Goal: Information Seeking & Learning: Learn about a topic

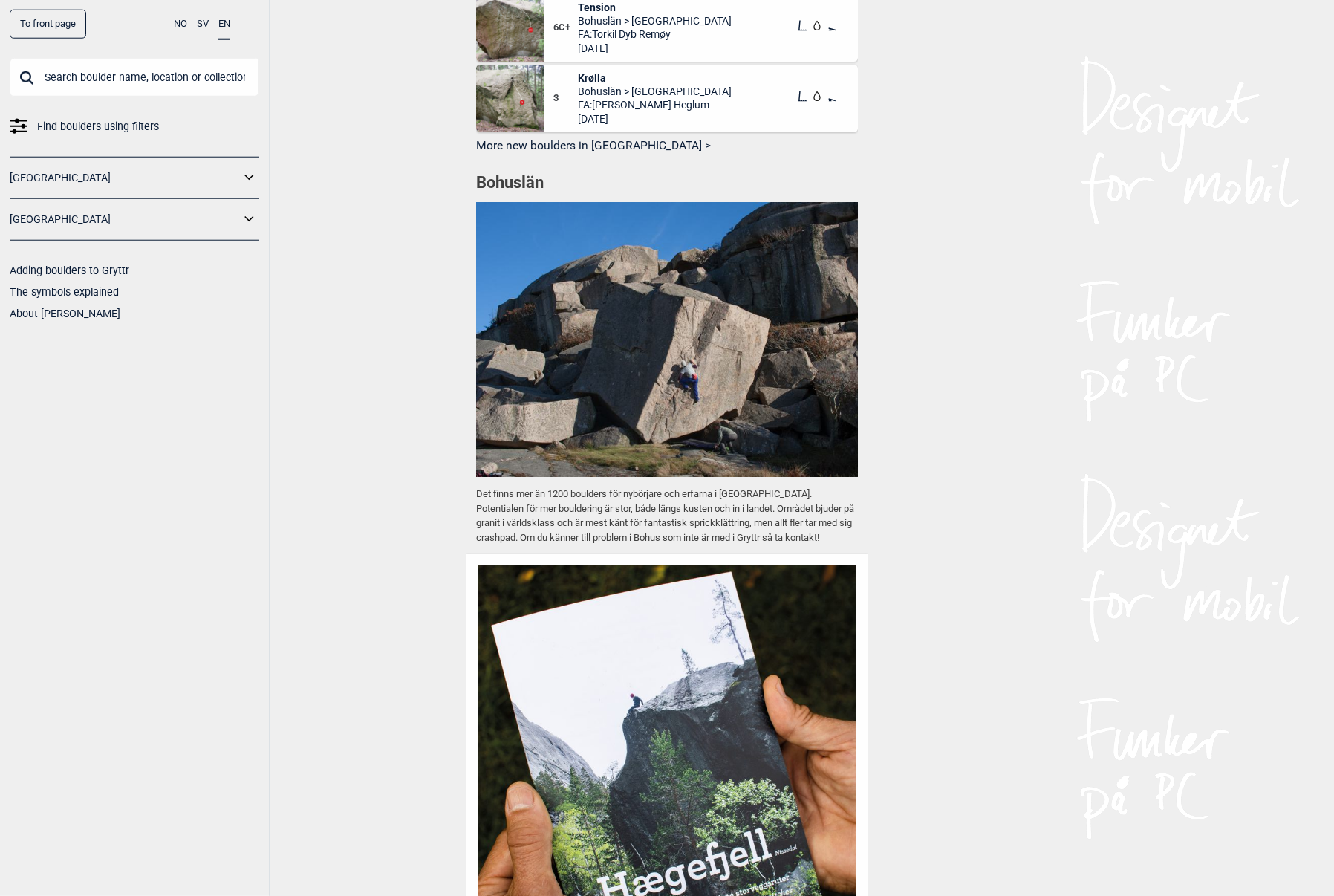
scroll to position [1390, 0]
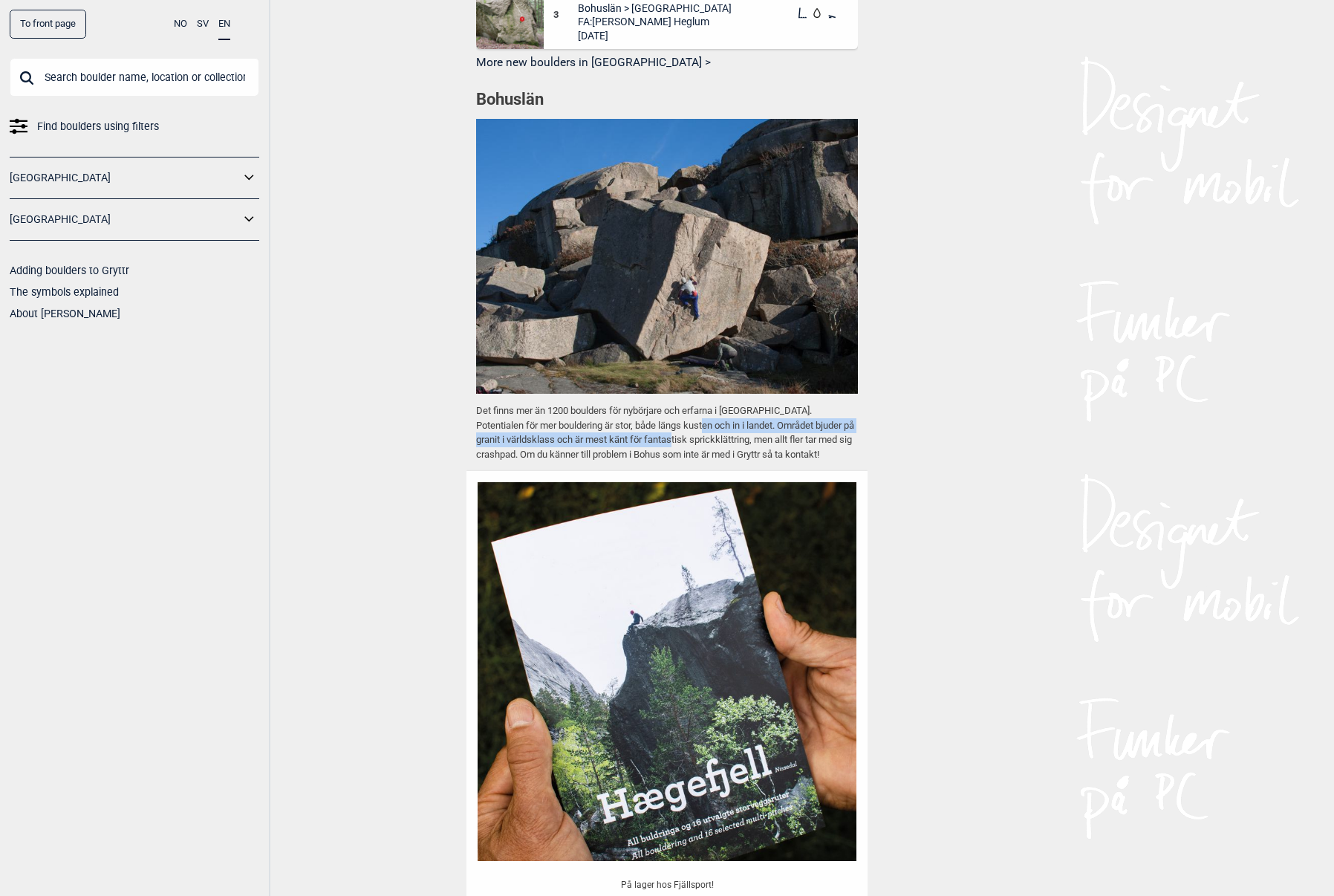
drag, startPoint x: 660, startPoint y: 468, endPoint x: 677, endPoint y: 491, distance: 28.6
click at [677, 461] on p "Det finns mer än 1200 boulders för nybörjare och erfarna i [GEOGRAPHIC_DATA]. P…" at bounding box center [667, 432] width 382 height 58
click at [745, 461] on p "Det finns mer än 1200 boulders för nybörjare och erfarna i [GEOGRAPHIC_DATA]. P…" at bounding box center [667, 432] width 382 height 58
click at [637, 461] on p "Det finns mer än 1200 boulders för nybörjare och erfarna i [GEOGRAPHIC_DATA]. P…" at bounding box center [667, 432] width 382 height 58
drag, startPoint x: 632, startPoint y: 485, endPoint x: 667, endPoint y: 500, distance: 38.1
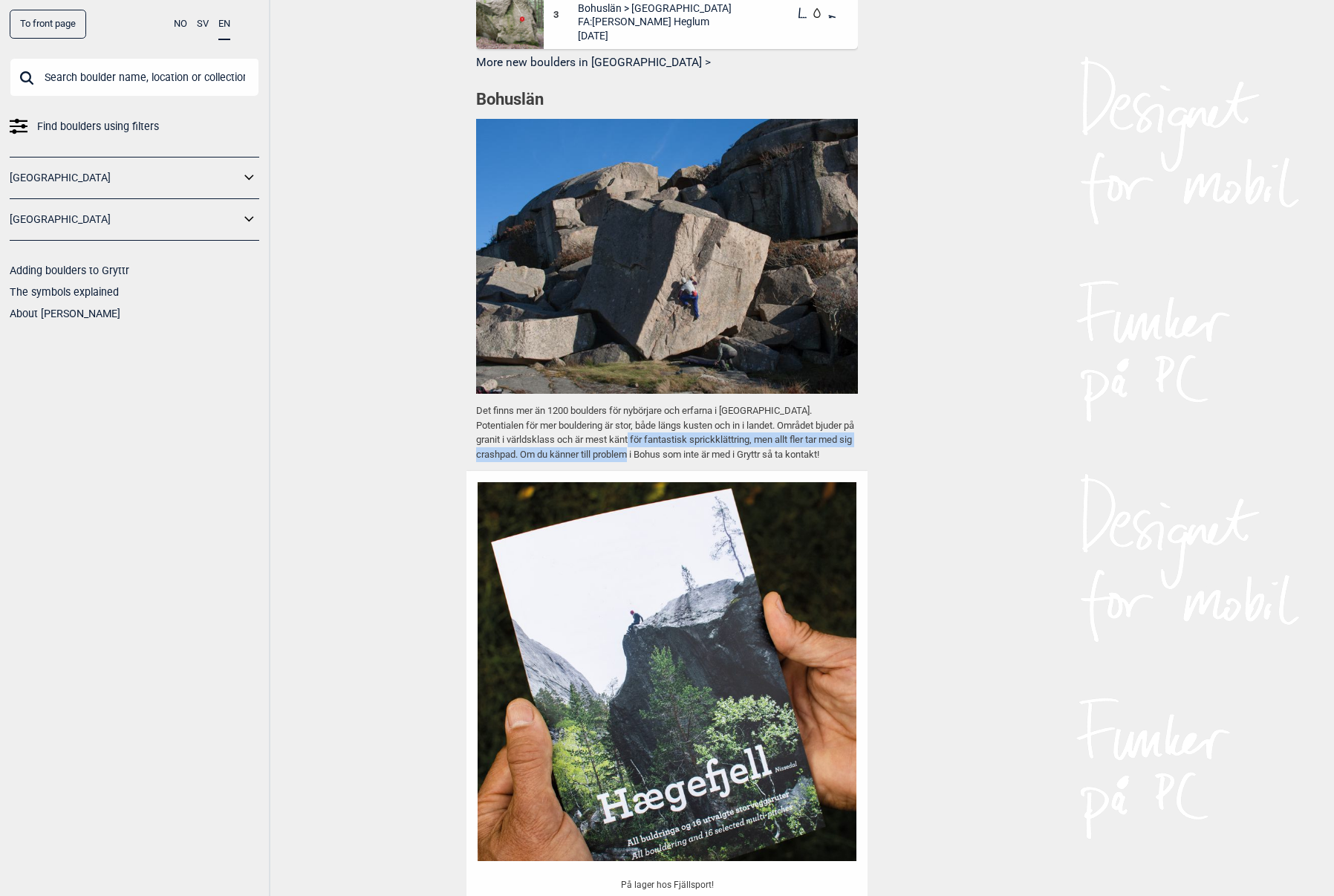
click at [667, 461] on p "Det finns mer än 1200 boulders för nybörjare och erfarna i [GEOGRAPHIC_DATA]. P…" at bounding box center [667, 432] width 382 height 58
click at [717, 461] on p "Det finns mer än 1200 boulders för nybörjare och erfarna i [GEOGRAPHIC_DATA]. P…" at bounding box center [667, 432] width 382 height 58
drag, startPoint x: 675, startPoint y: 499, endPoint x: 621, endPoint y: 486, distance: 55.5
click at [621, 461] on p "Det finns mer än 1200 boulders för nybörjare och erfarna i [GEOGRAPHIC_DATA]. P…" at bounding box center [667, 432] width 382 height 58
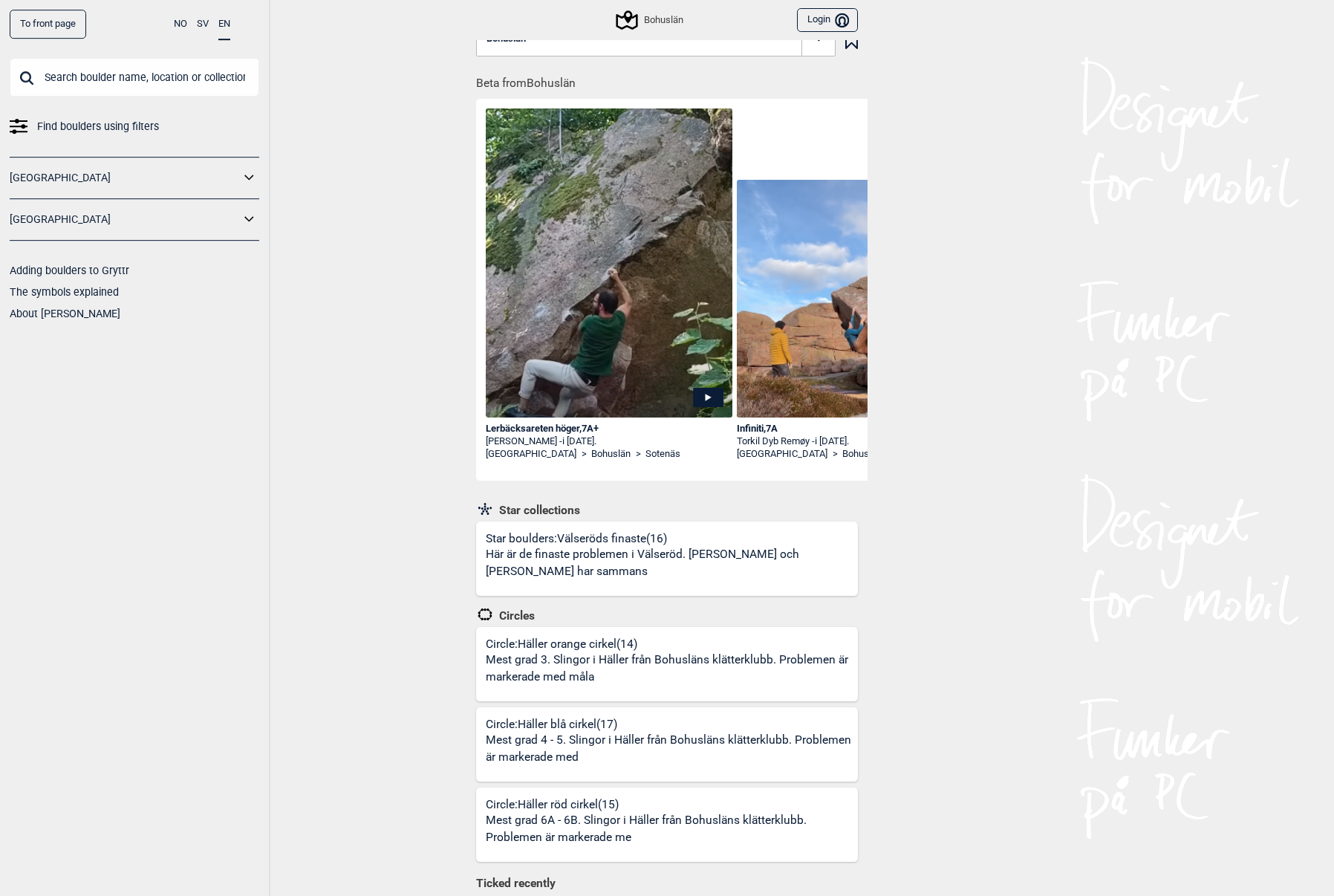
scroll to position [0, 0]
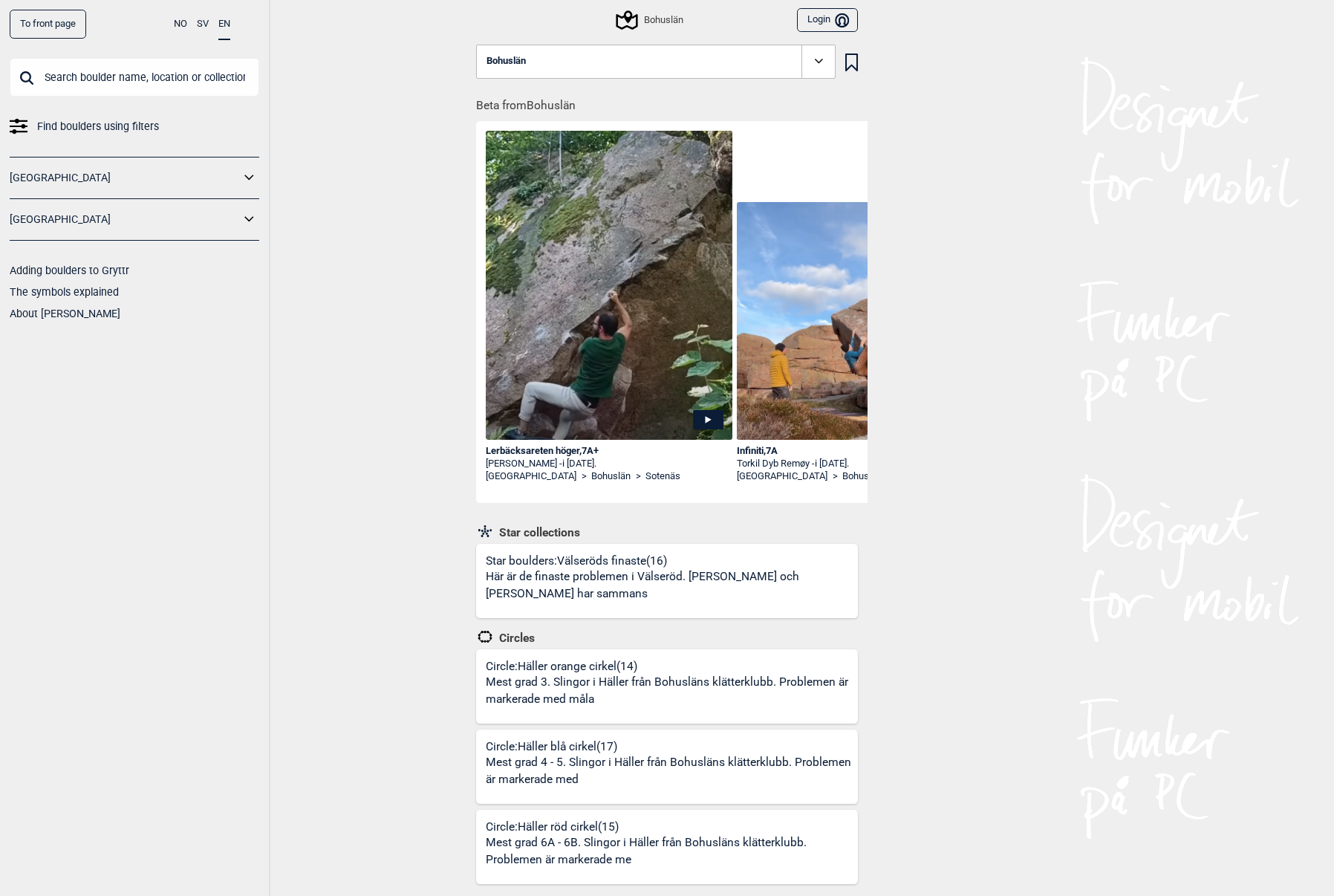
click at [52, 177] on link "[GEOGRAPHIC_DATA]" at bounding box center [124, 178] width 230 height 22
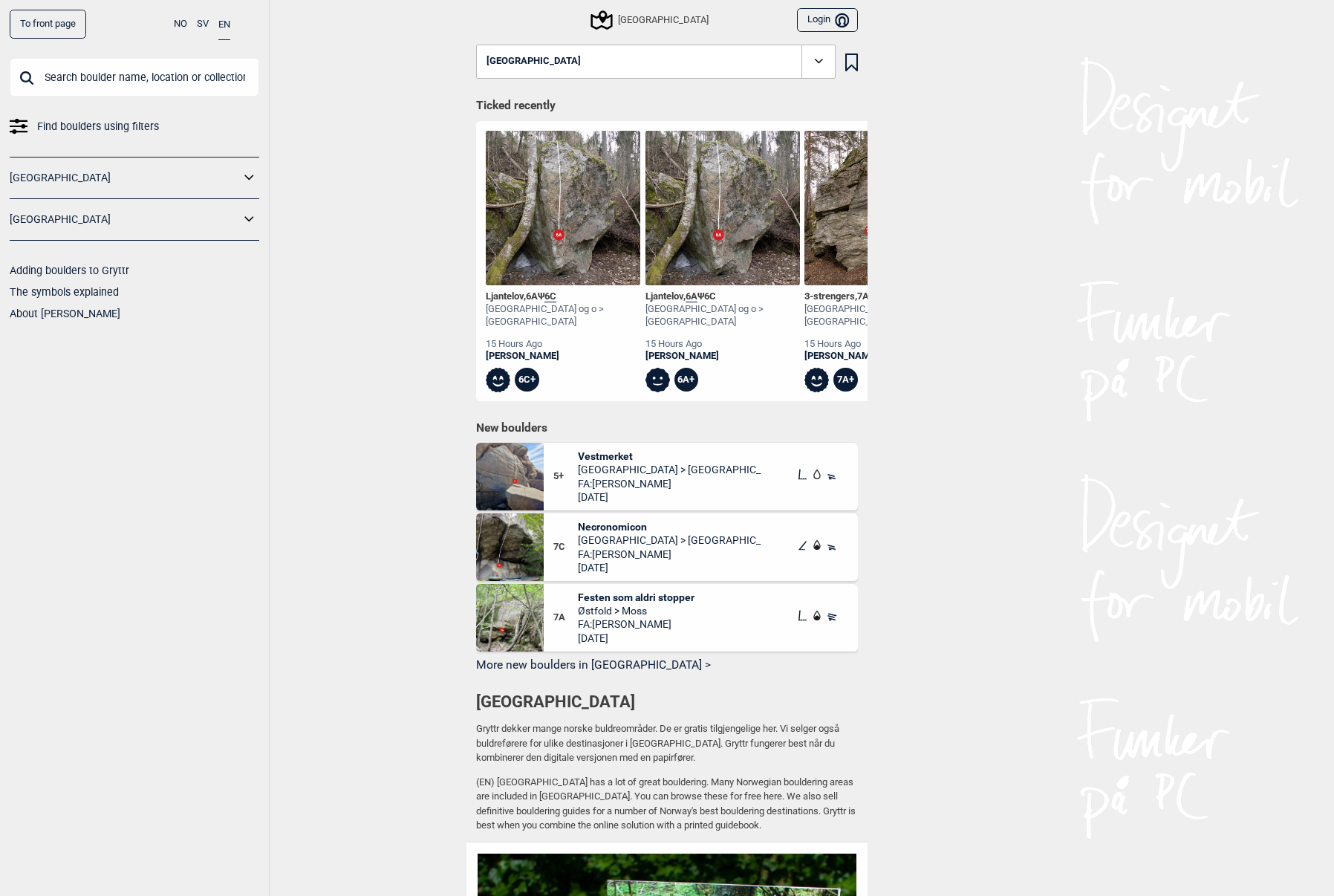
click at [242, 175] on icon at bounding box center [249, 178] width 20 height 22
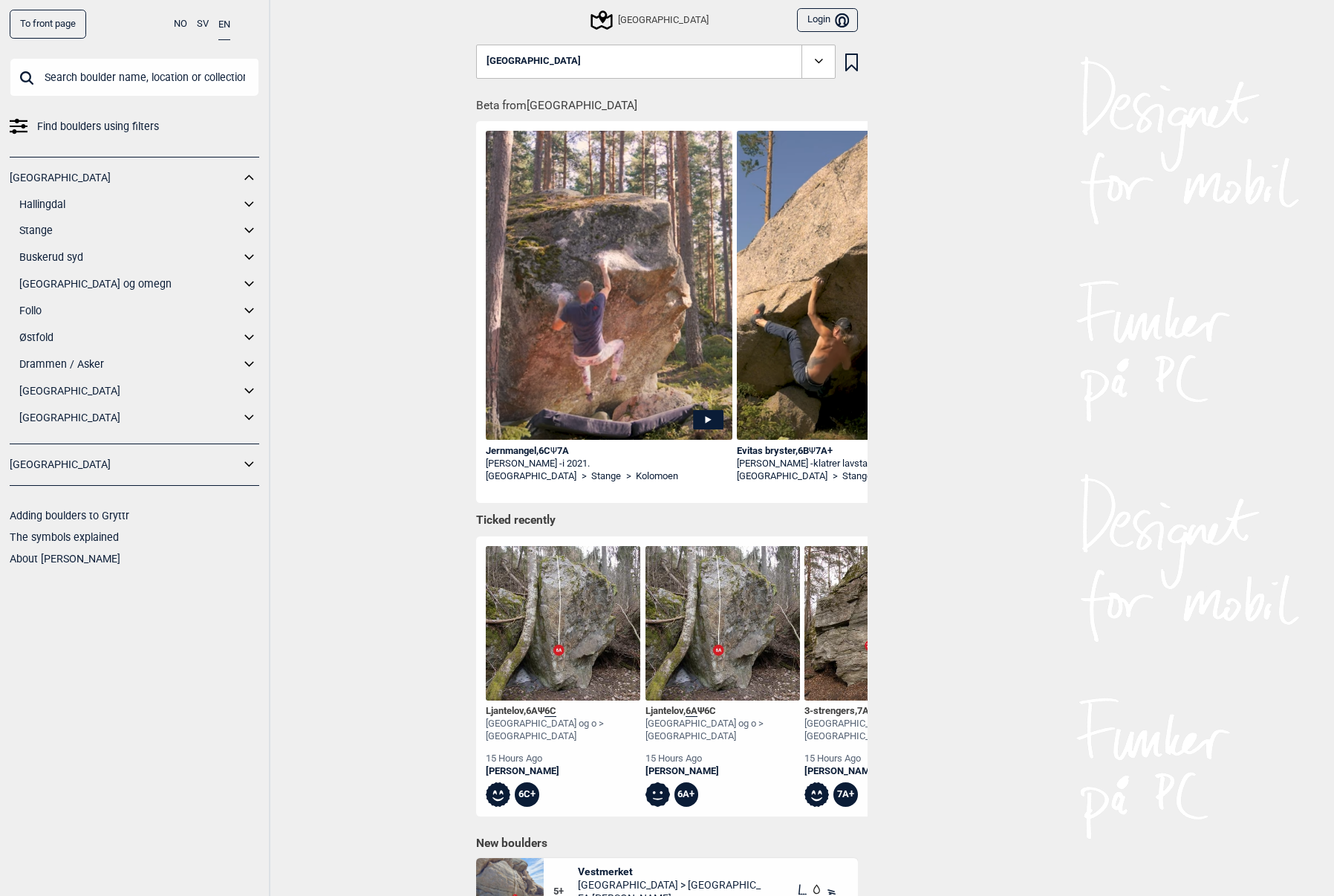
click at [247, 201] on icon at bounding box center [249, 204] width 20 height 22
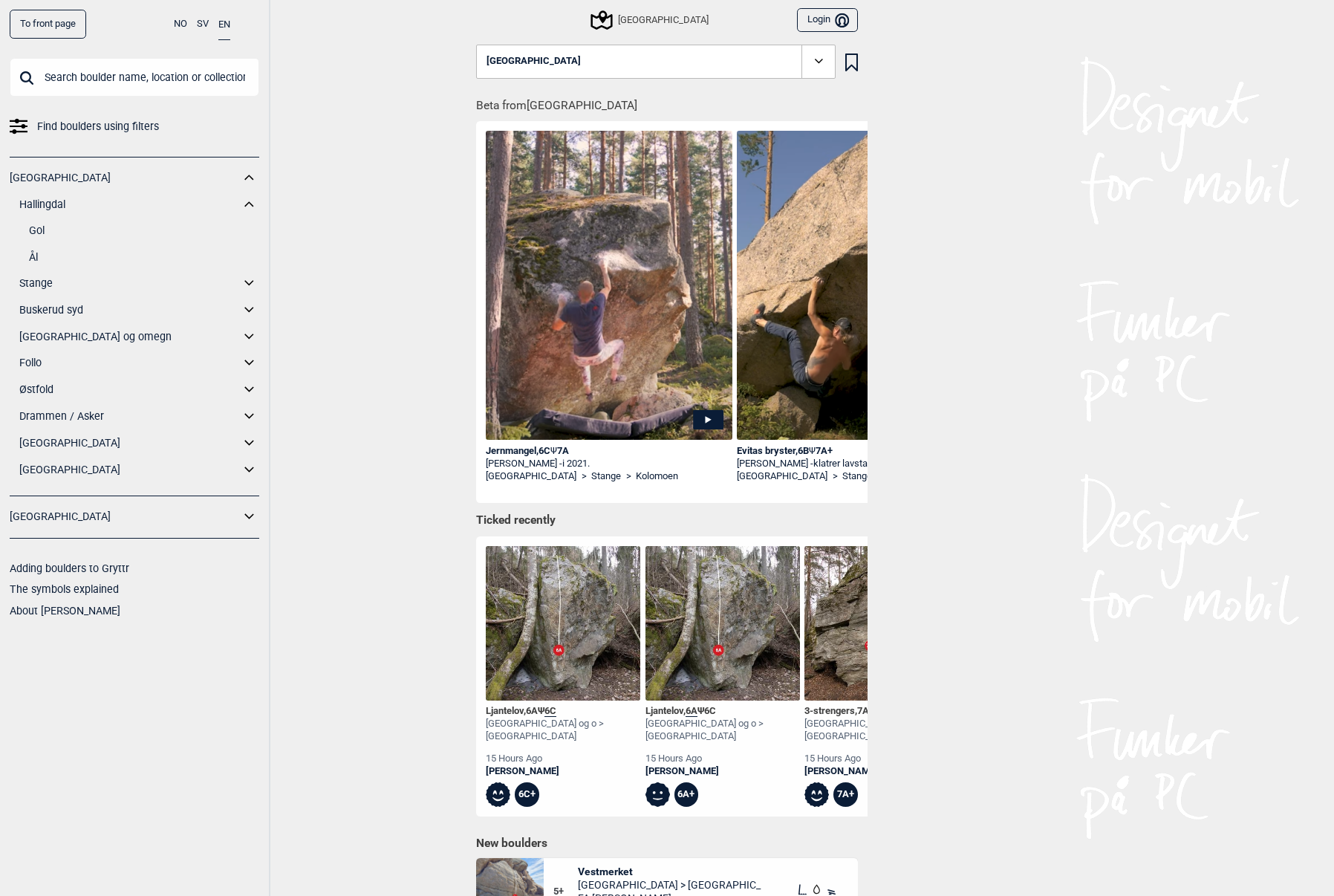
click at [254, 298] on div "[GEOGRAPHIC_DATA] Hallingdal Gol [PERSON_NAME] Kolomoen [GEOGRAPHIC_DATA] [GEOG…" at bounding box center [134, 327] width 250 height 340
click at [253, 307] on icon at bounding box center [248, 309] width 9 height 5
click at [253, 307] on link "Efteløt" at bounding box center [144, 310] width 230 height 22
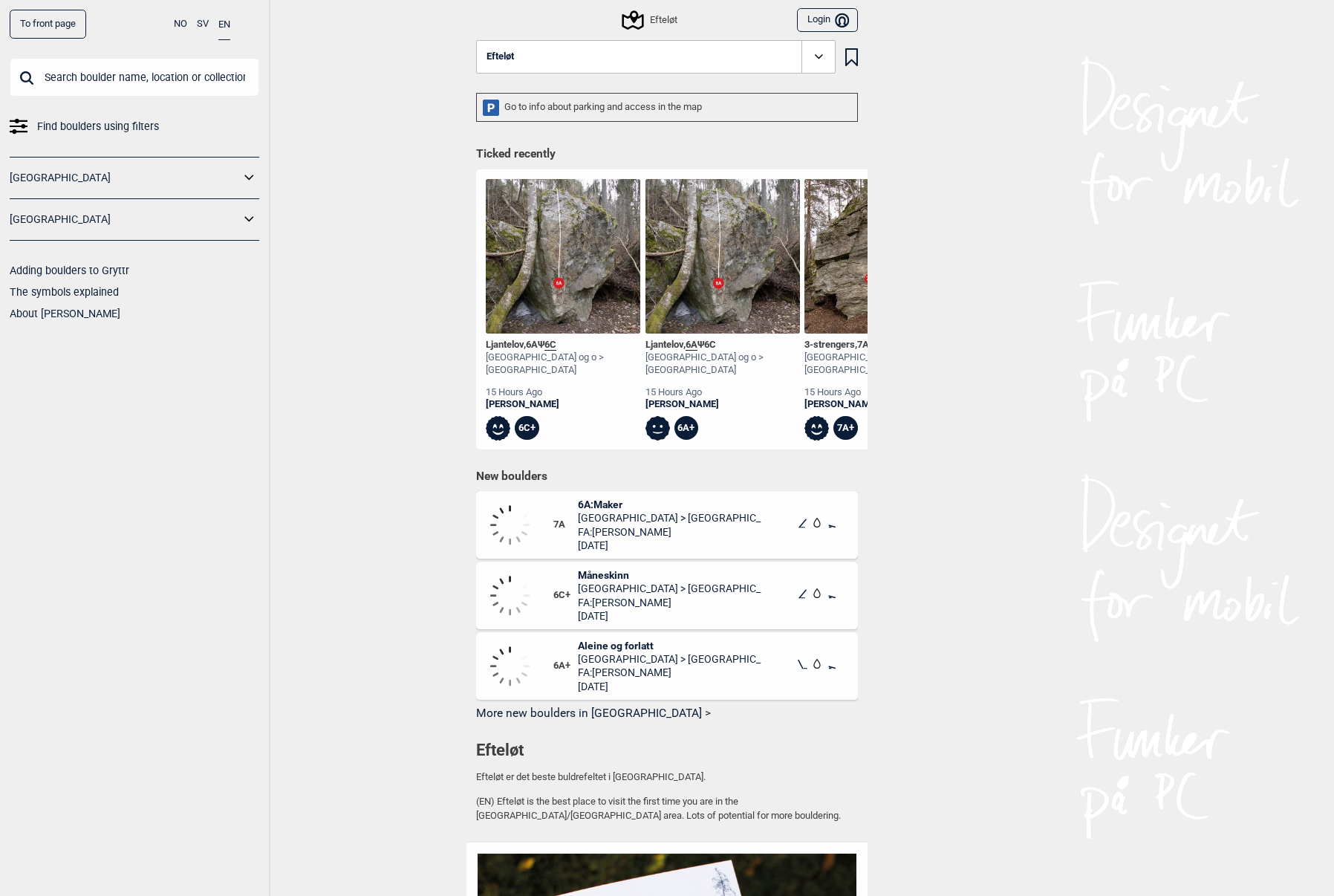
click at [251, 175] on icon at bounding box center [249, 178] width 20 height 22
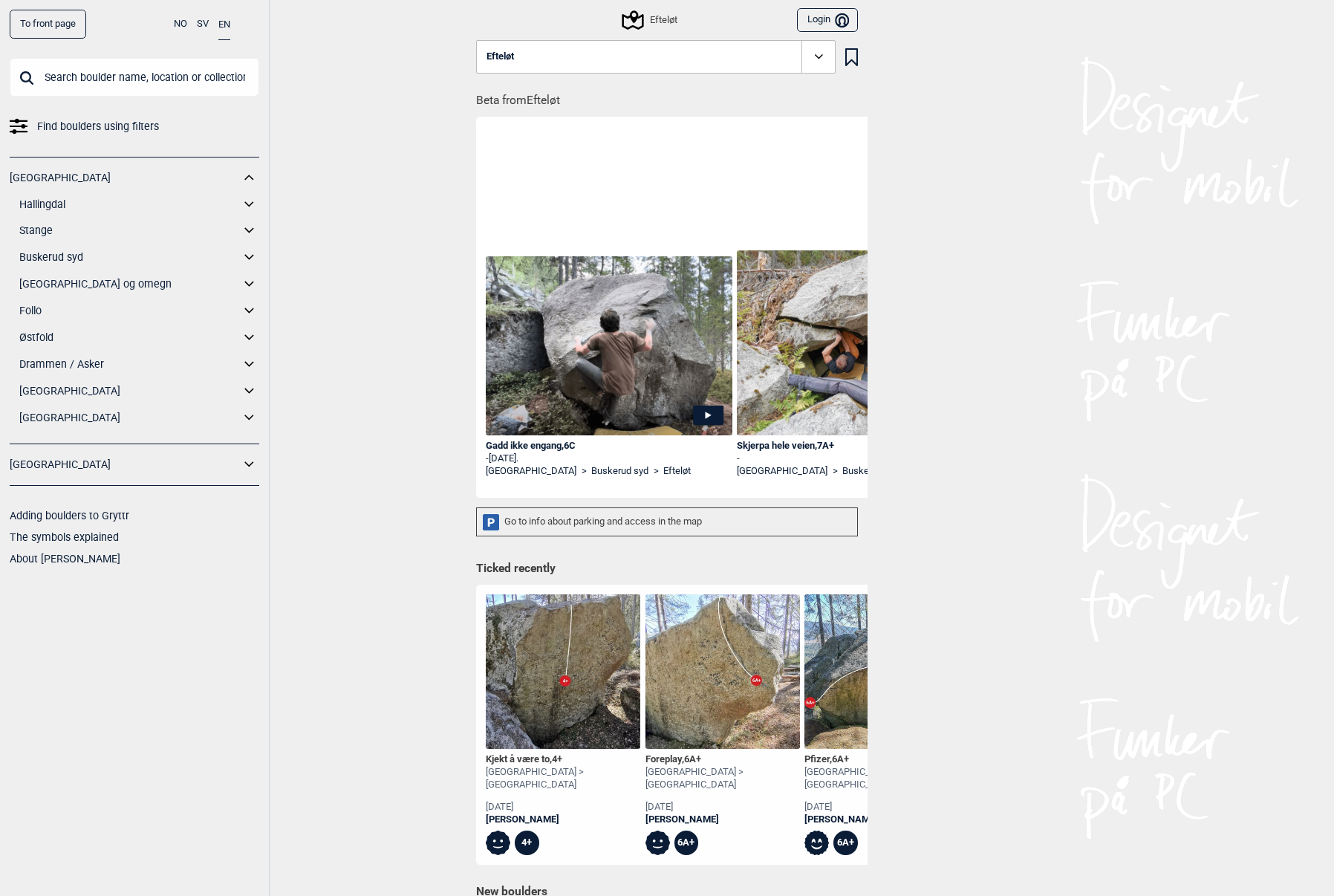
click at [249, 285] on icon at bounding box center [248, 284] width 9 height 5
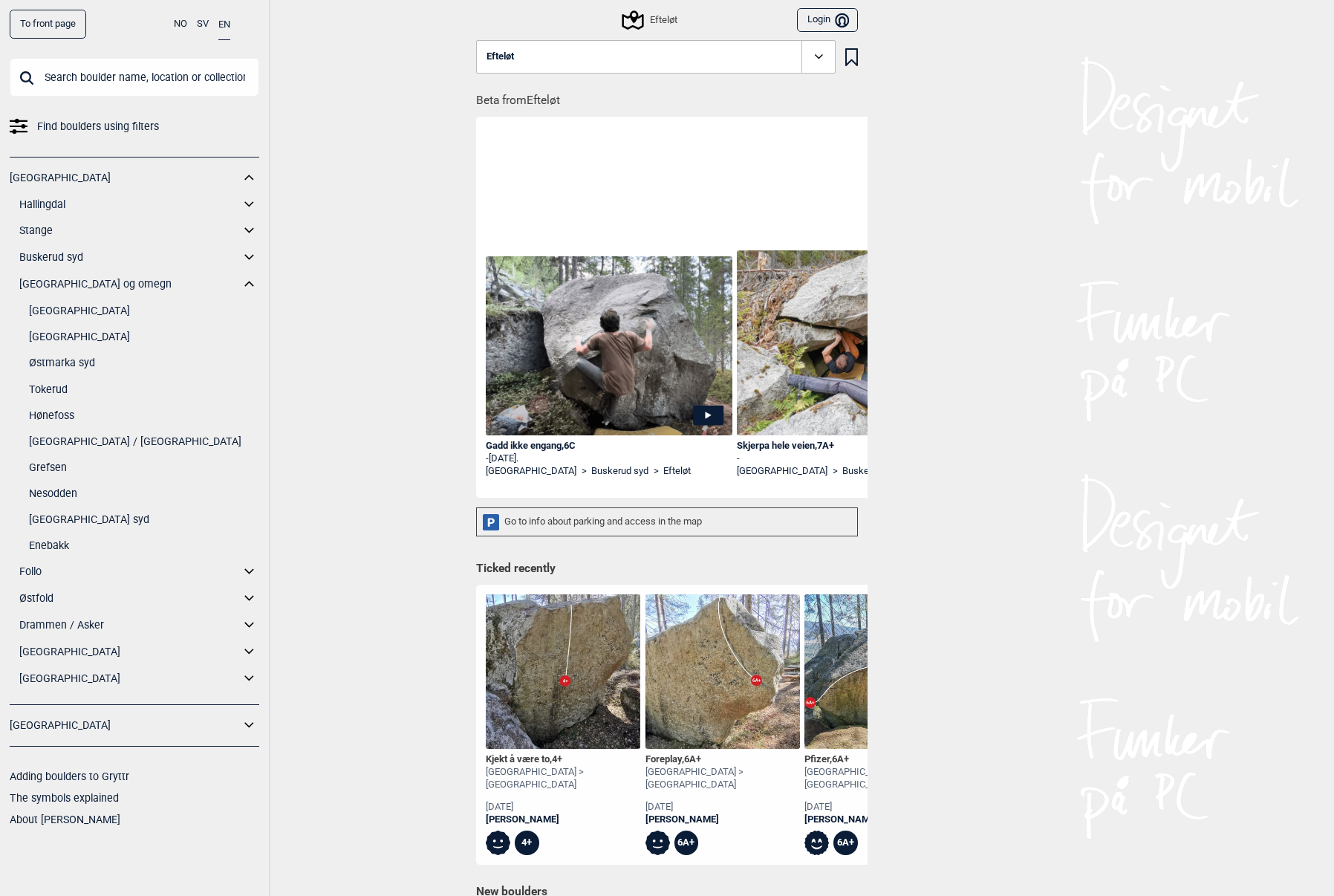
click at [249, 281] on icon at bounding box center [249, 284] width 20 height 22
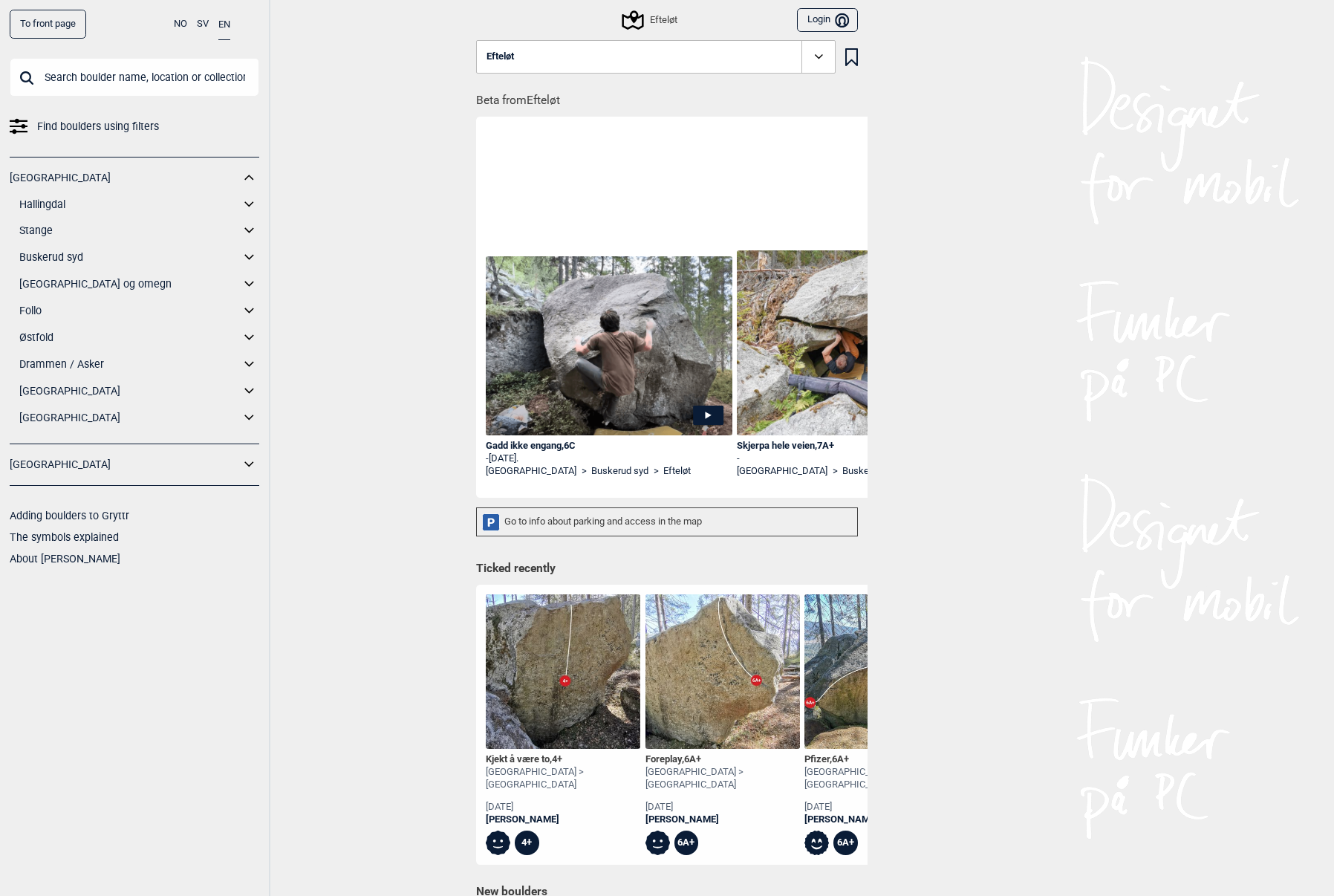
click at [252, 357] on icon at bounding box center [249, 364] width 20 height 22
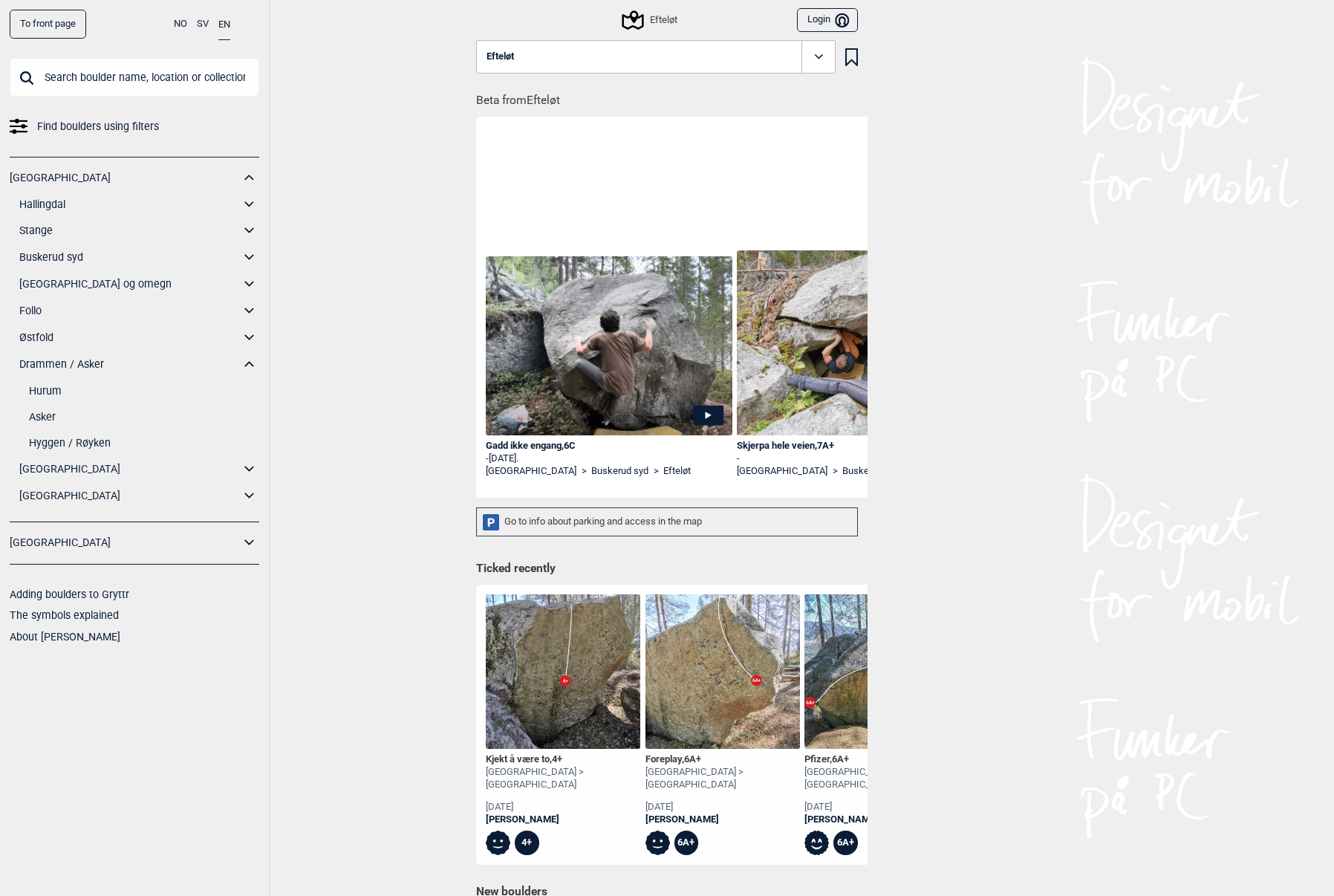
click at [54, 381] on link "Hurum" at bounding box center [144, 391] width 230 height 22
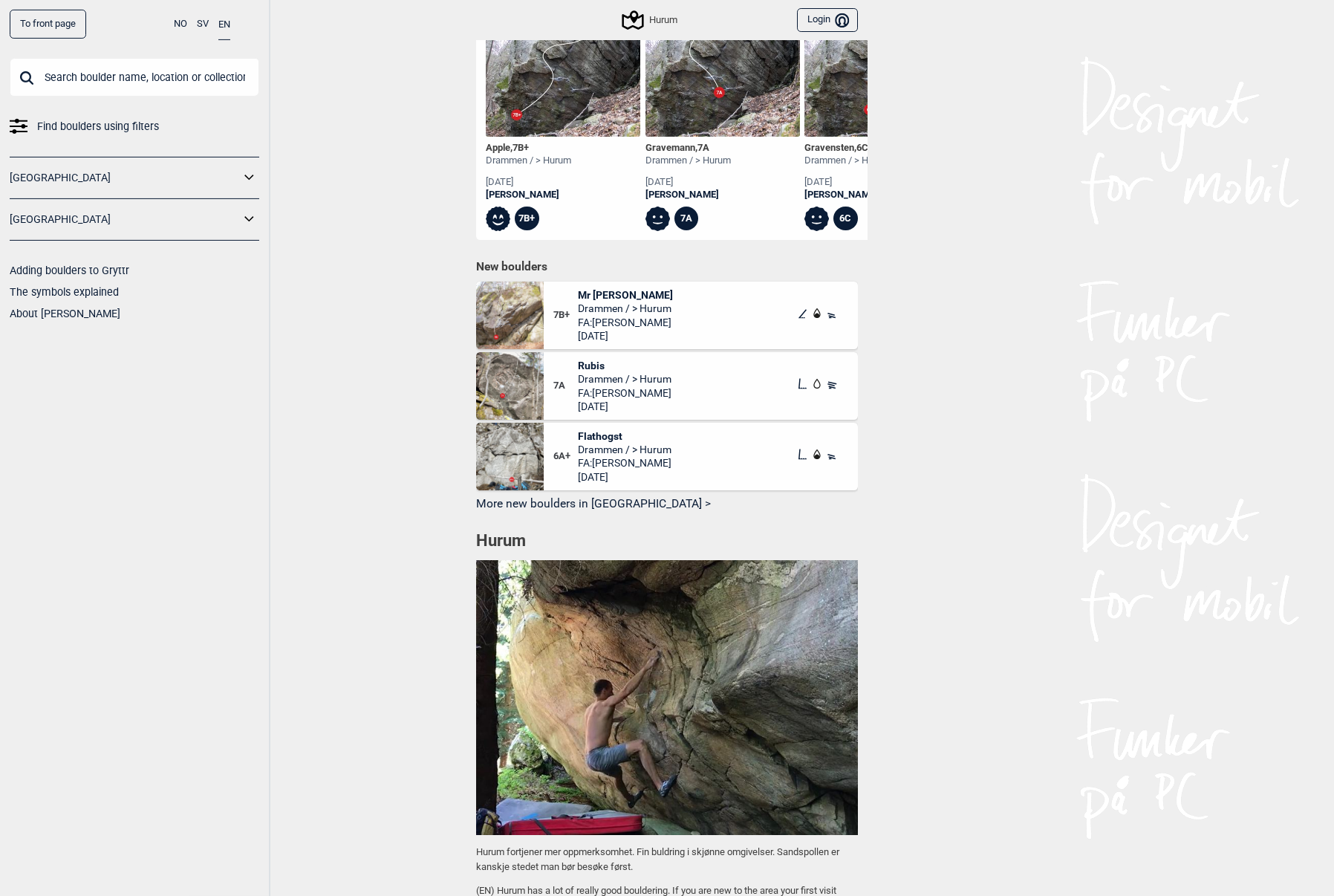
scroll to position [695, 0]
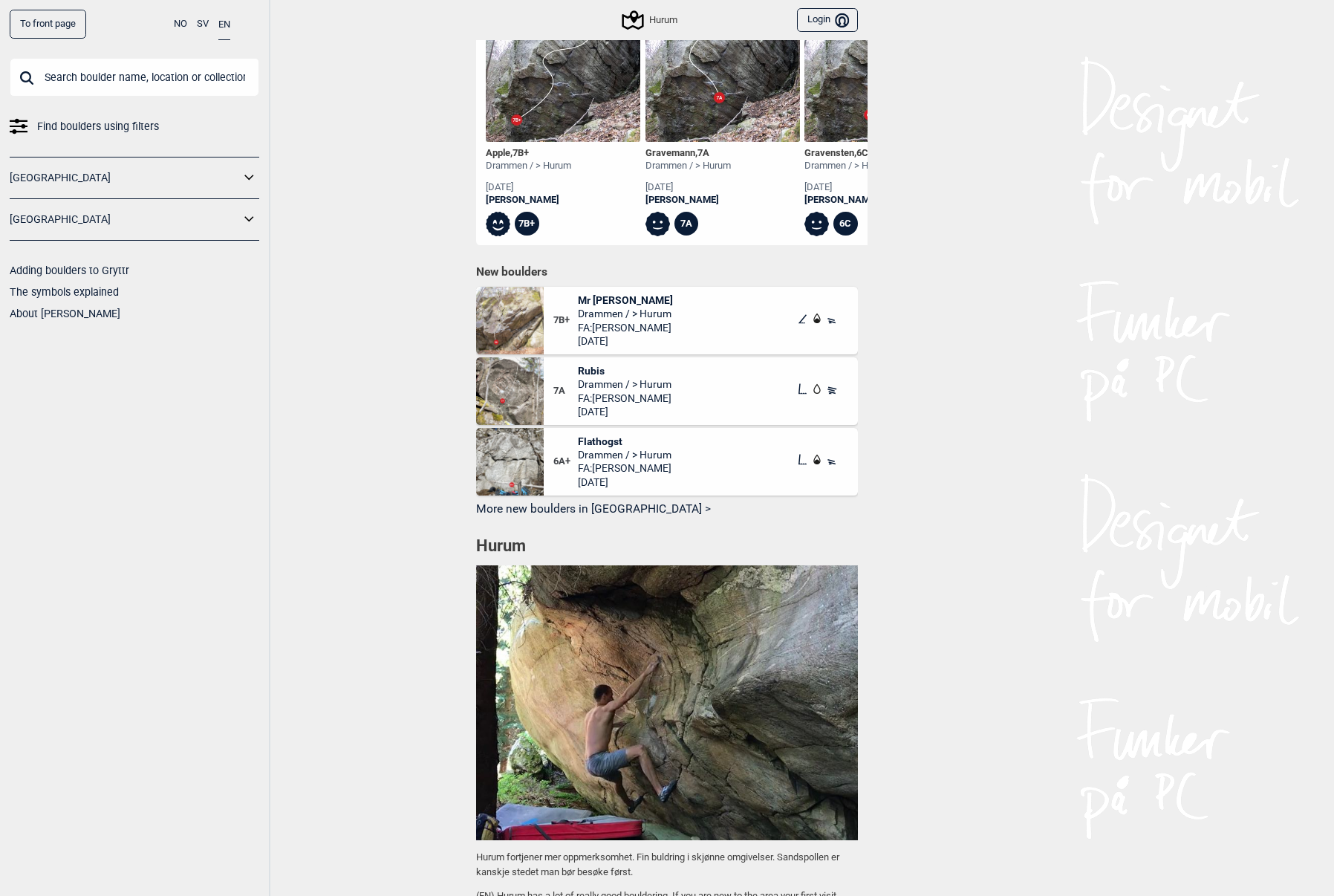
click at [251, 175] on icon at bounding box center [249, 178] width 20 height 22
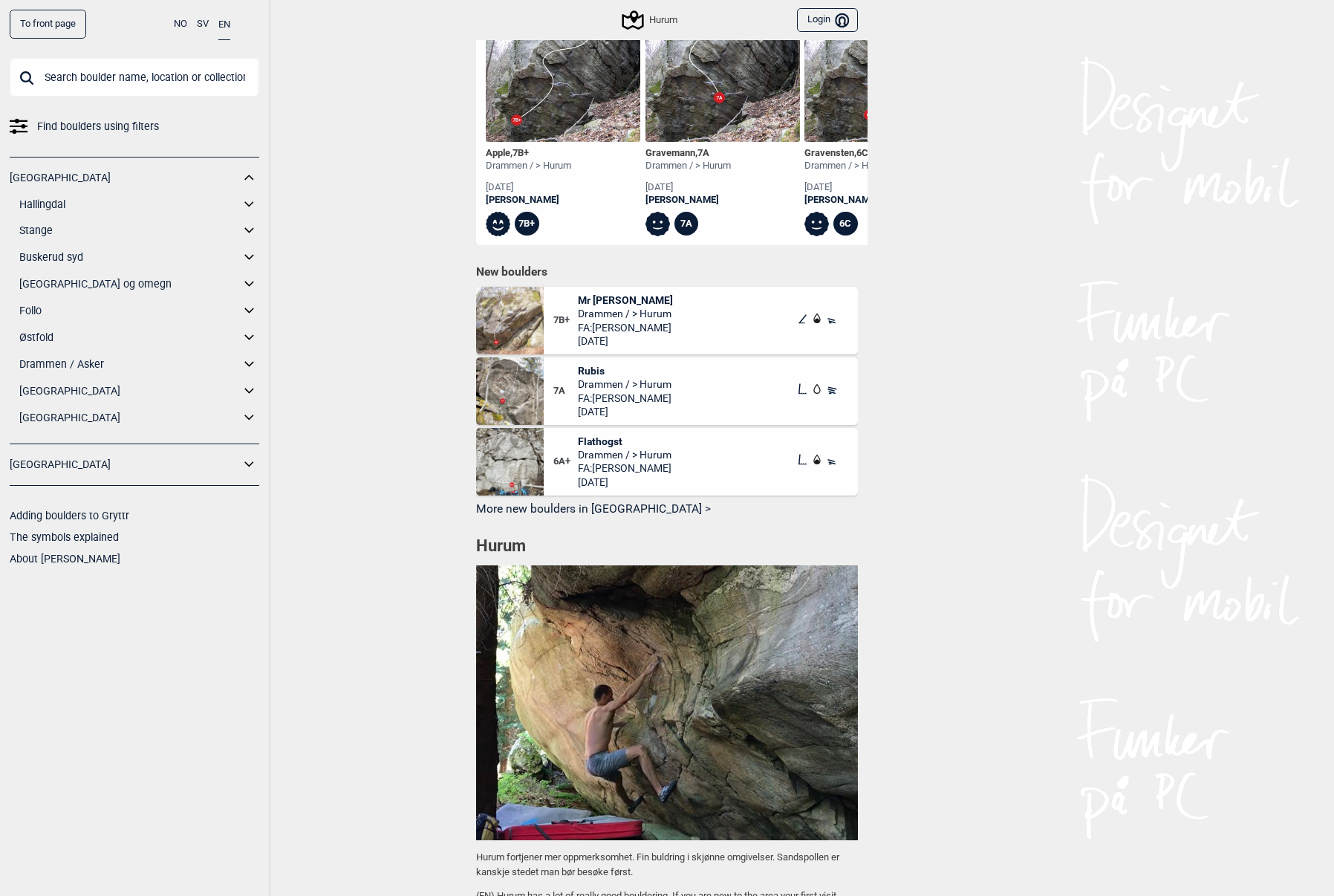
click at [244, 357] on icon at bounding box center [249, 364] width 20 height 22
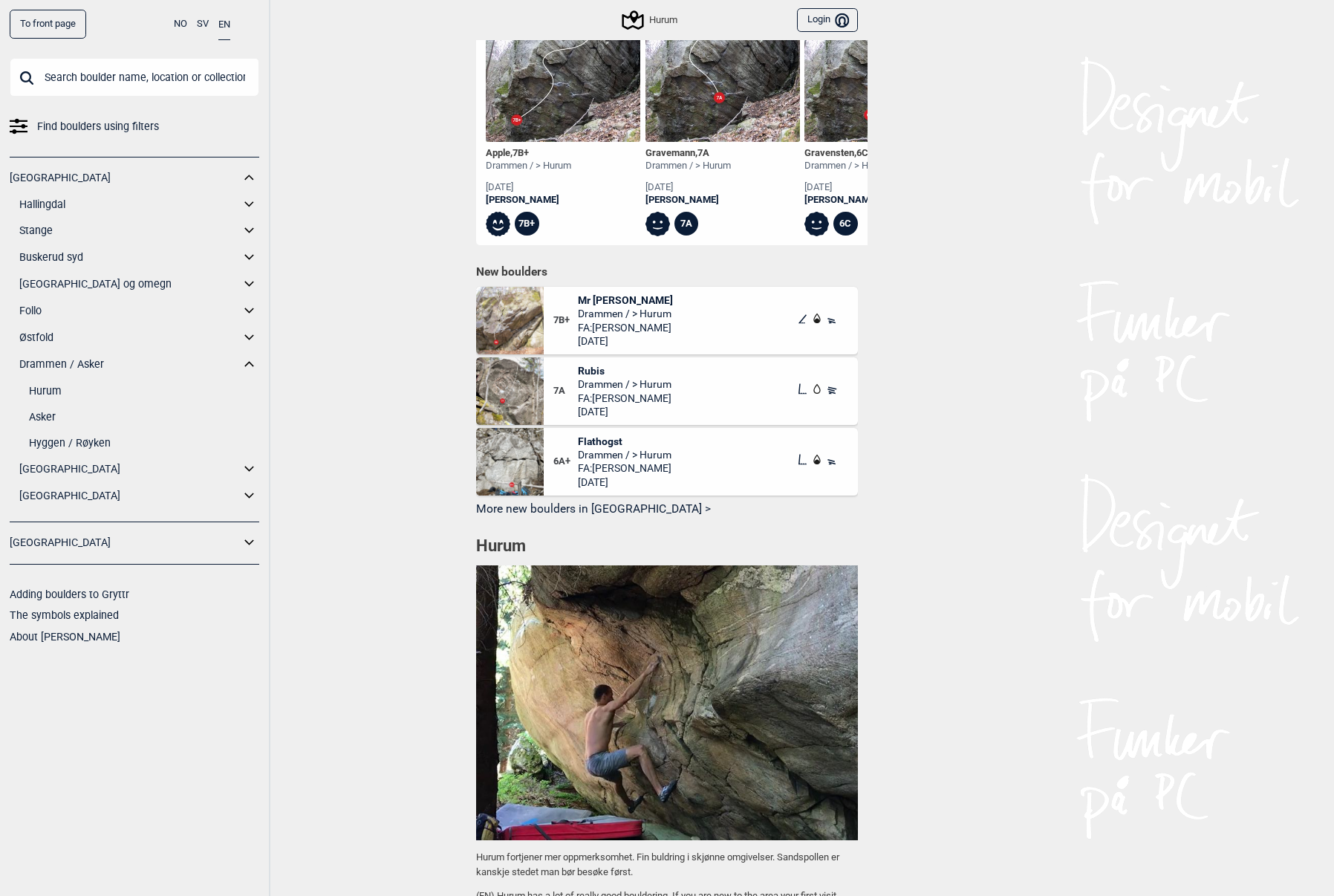
click at [53, 415] on link "Asker" at bounding box center [144, 418] width 230 height 22
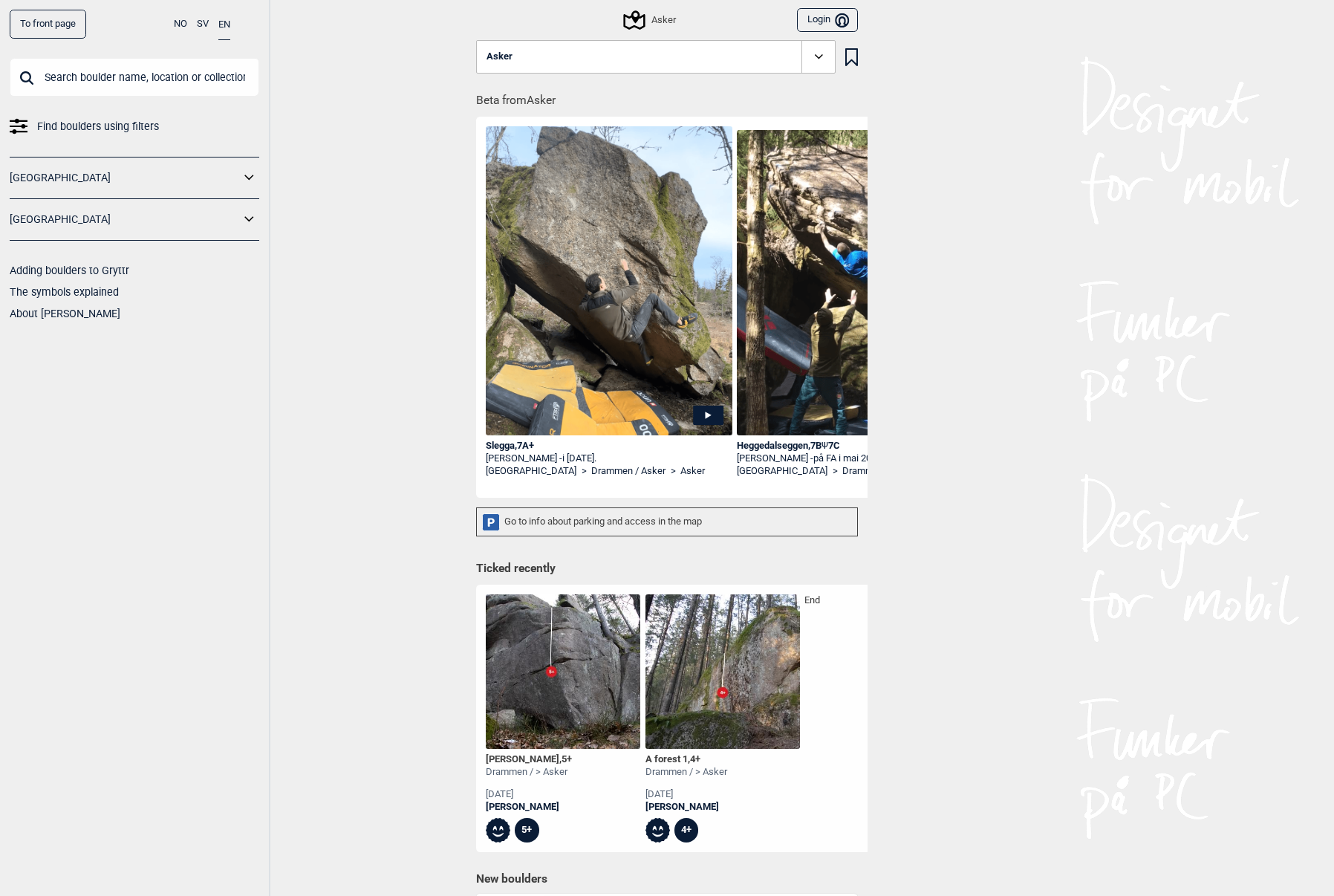
click at [253, 170] on icon at bounding box center [249, 178] width 20 height 22
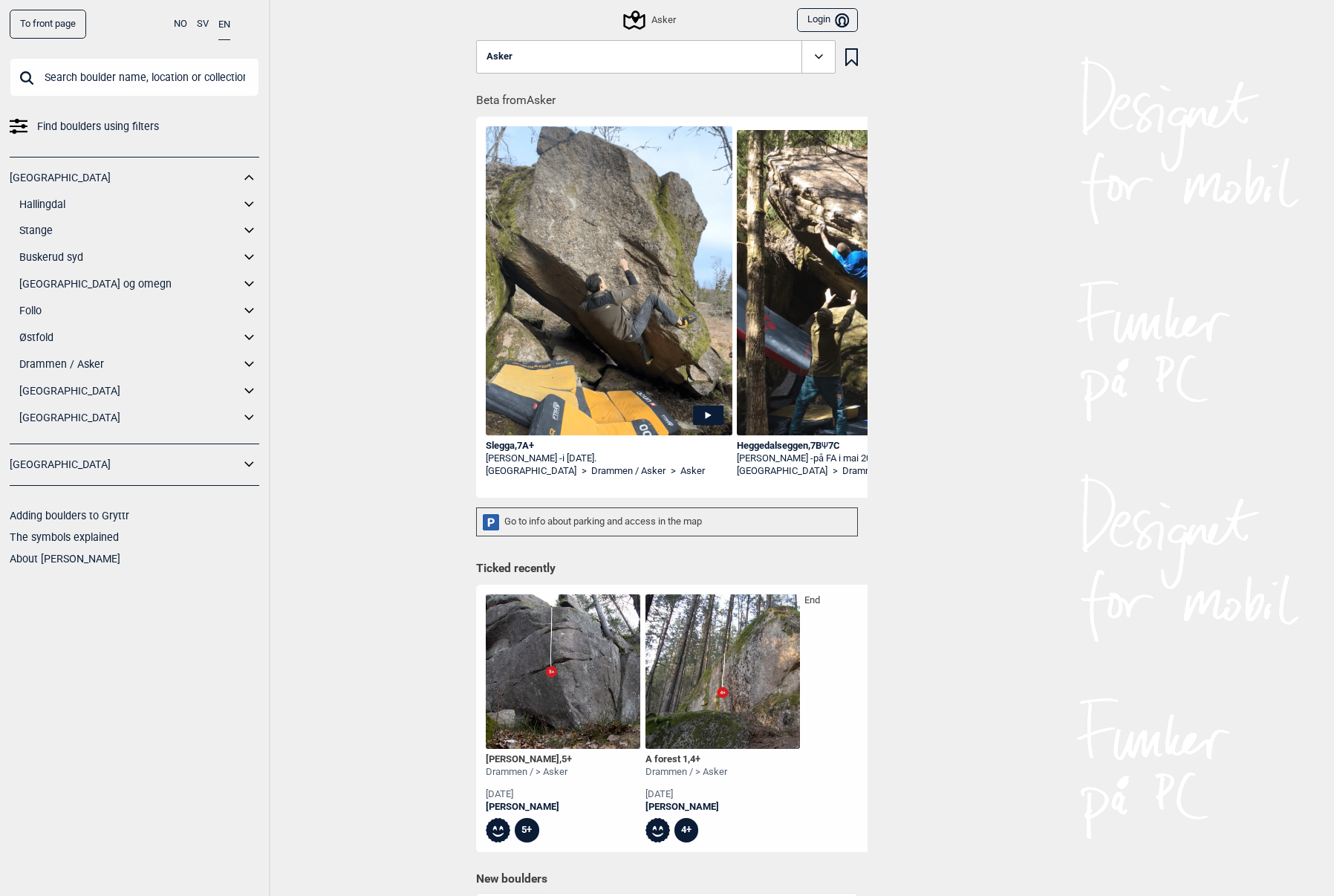
click at [254, 363] on icon at bounding box center [249, 364] width 20 height 22
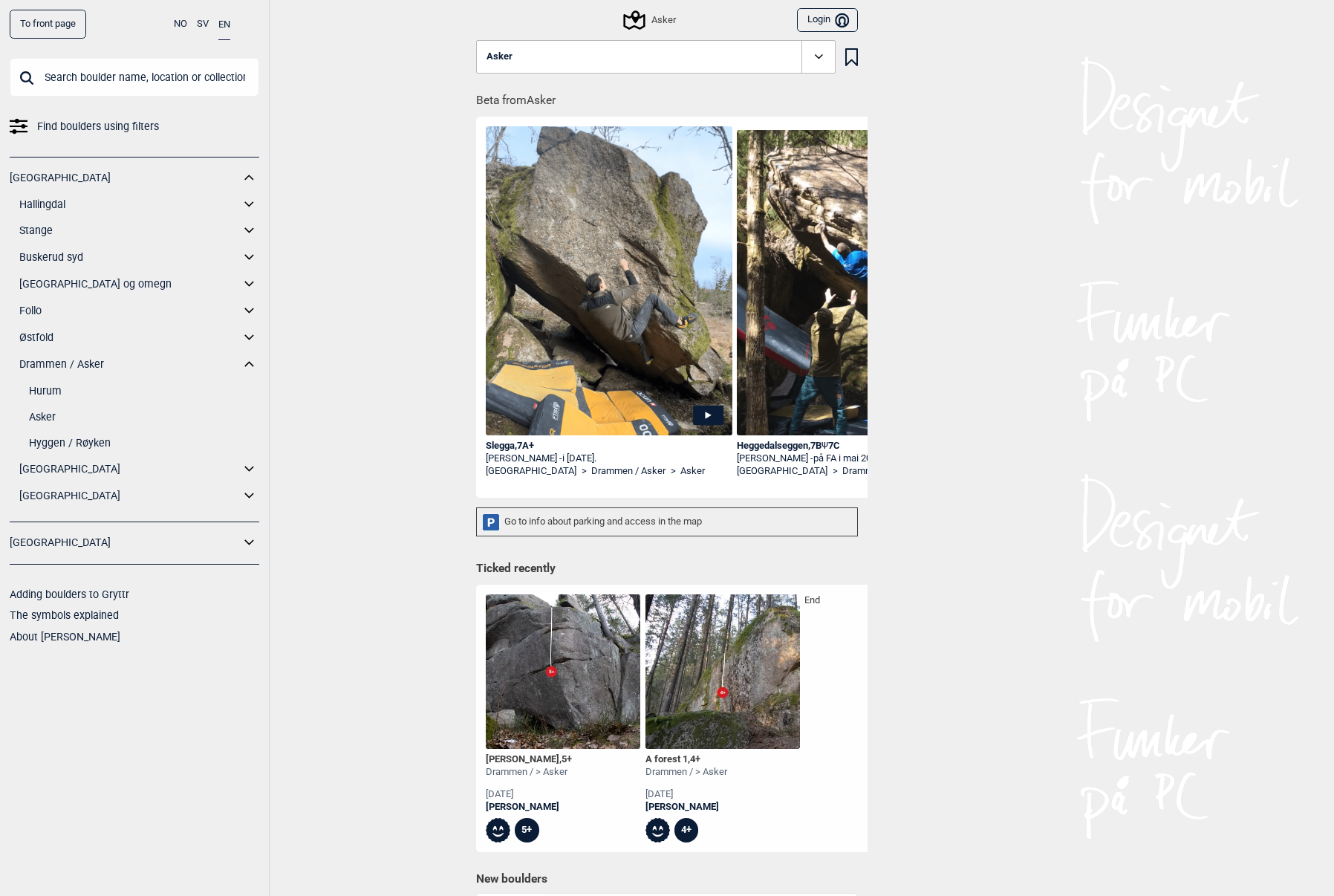
click at [90, 437] on link "Hyggen / Røyken" at bounding box center [144, 443] width 230 height 22
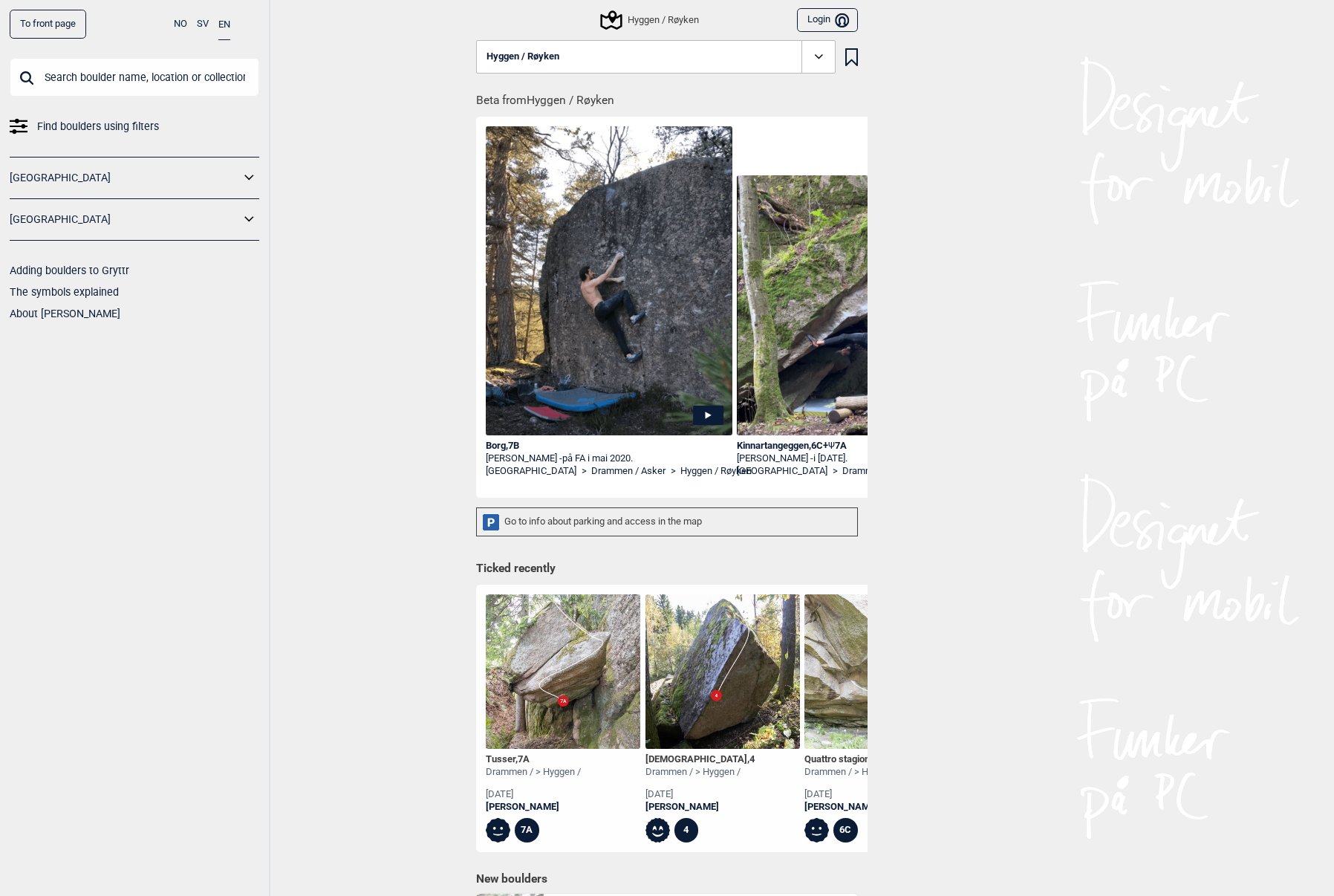
click at [603, 518] on div "Go to info about parking and access in the map" at bounding box center [667, 521] width 382 height 29
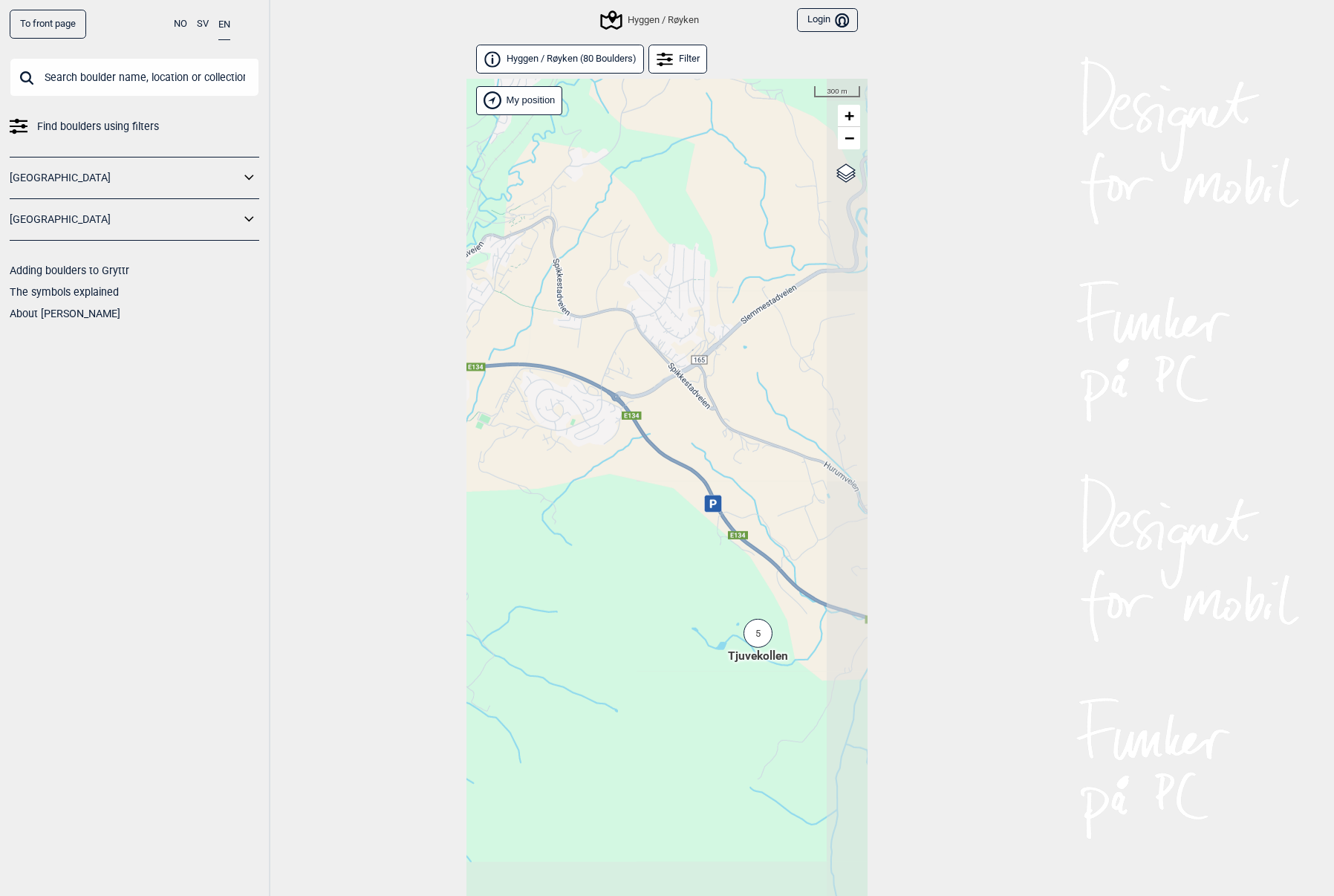
drag, startPoint x: 752, startPoint y: 529, endPoint x: 550, endPoint y: 260, distance: 336.4
click at [550, 260] on div "Hallingdal Stange [GEOGRAPHIC_DATA] syd [GEOGRAPHIC_DATA] og omegn [GEOGRAPHIC_…" at bounding box center [667, 507] width 401 height 855
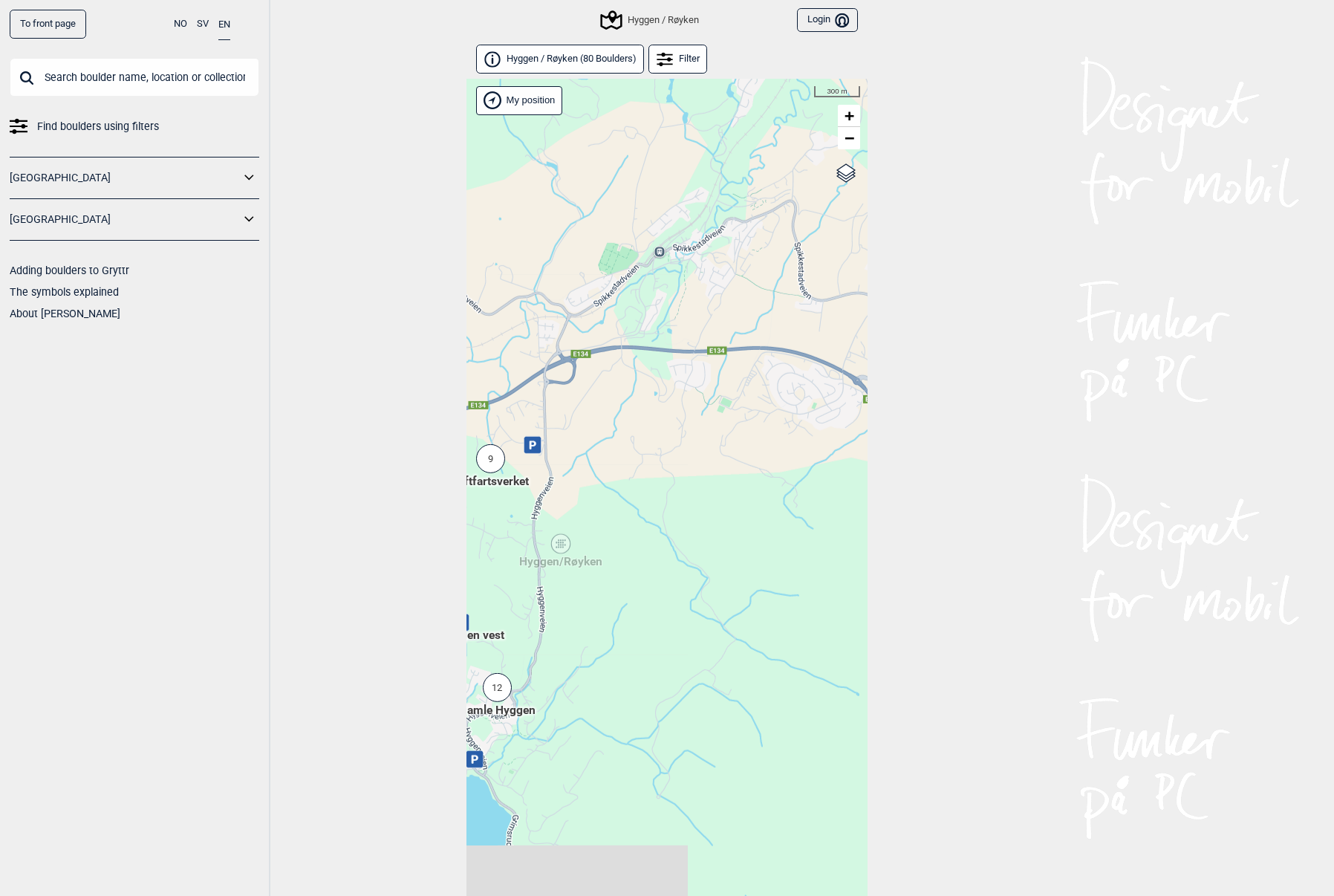
drag, startPoint x: 635, startPoint y: 604, endPoint x: 905, endPoint y: 585, distance: 270.7
click at [867, 588] on div "Hallingdal Stange [GEOGRAPHIC_DATA] syd [GEOGRAPHIC_DATA] og omegn [GEOGRAPHIC_…" at bounding box center [667, 507] width 401 height 855
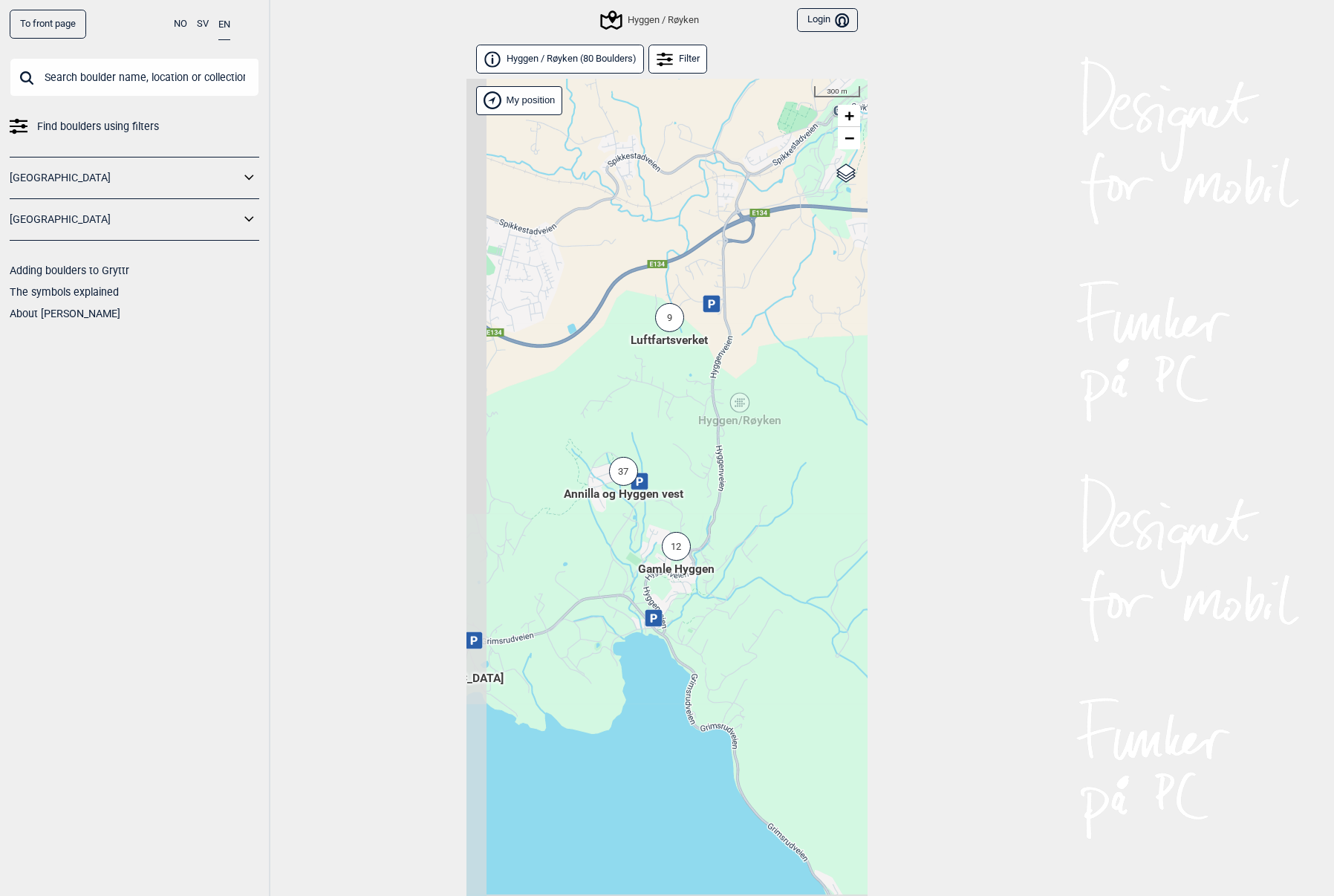
drag, startPoint x: 699, startPoint y: 619, endPoint x: 820, endPoint y: 477, distance: 186.6
click at [820, 477] on div "Hallingdal Stange [GEOGRAPHIC_DATA] syd [GEOGRAPHIC_DATA] og omegn [GEOGRAPHIC_…" at bounding box center [667, 507] width 401 height 855
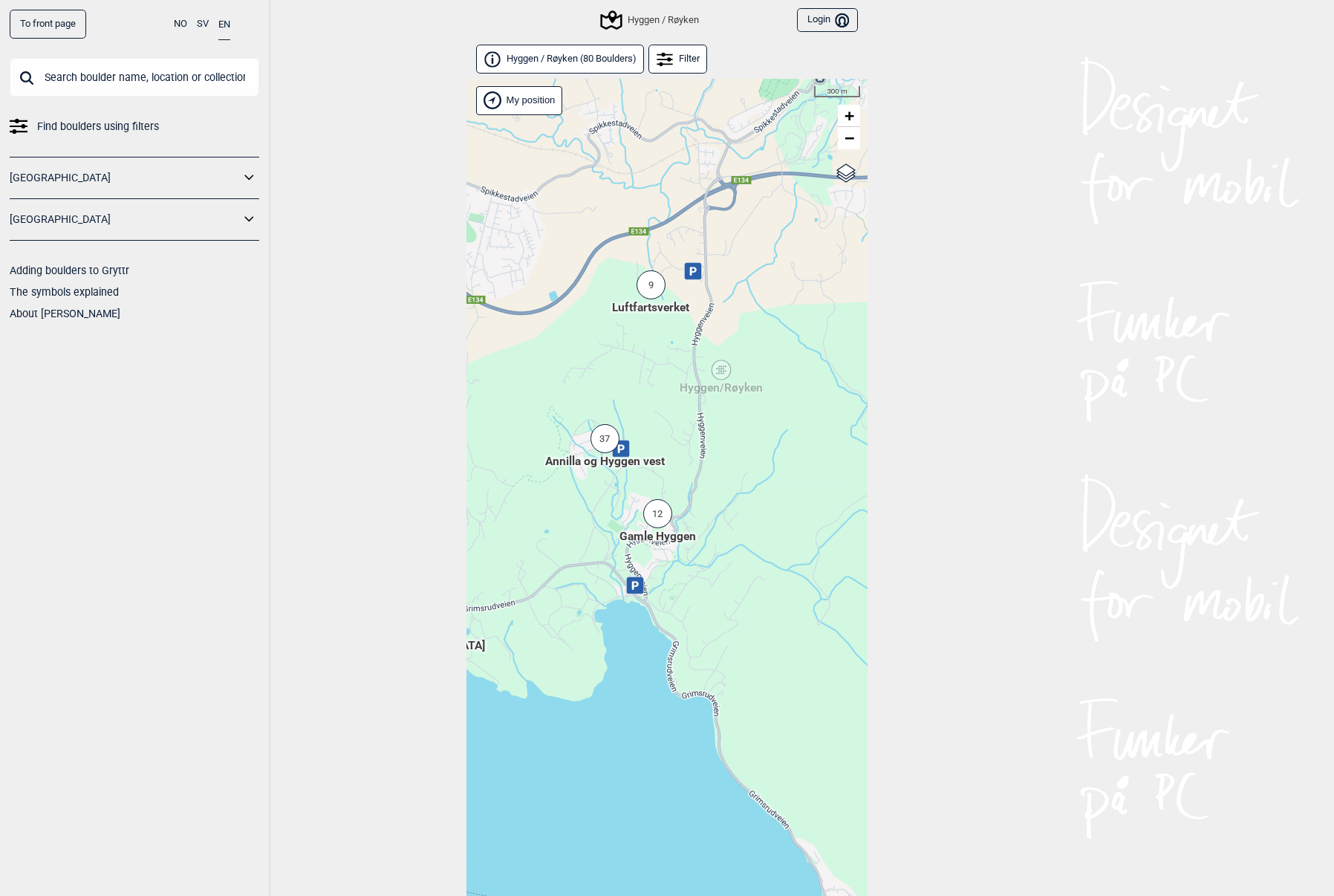
drag, startPoint x: 551, startPoint y: 457, endPoint x: 541, endPoint y: 435, distance: 24.2
click at [541, 435] on div "Hallingdal Stange [GEOGRAPHIC_DATA] syd [GEOGRAPHIC_DATA] og omegn [GEOGRAPHIC_…" at bounding box center [667, 507] width 401 height 855
click at [661, 511] on div "12" at bounding box center [657, 513] width 29 height 29
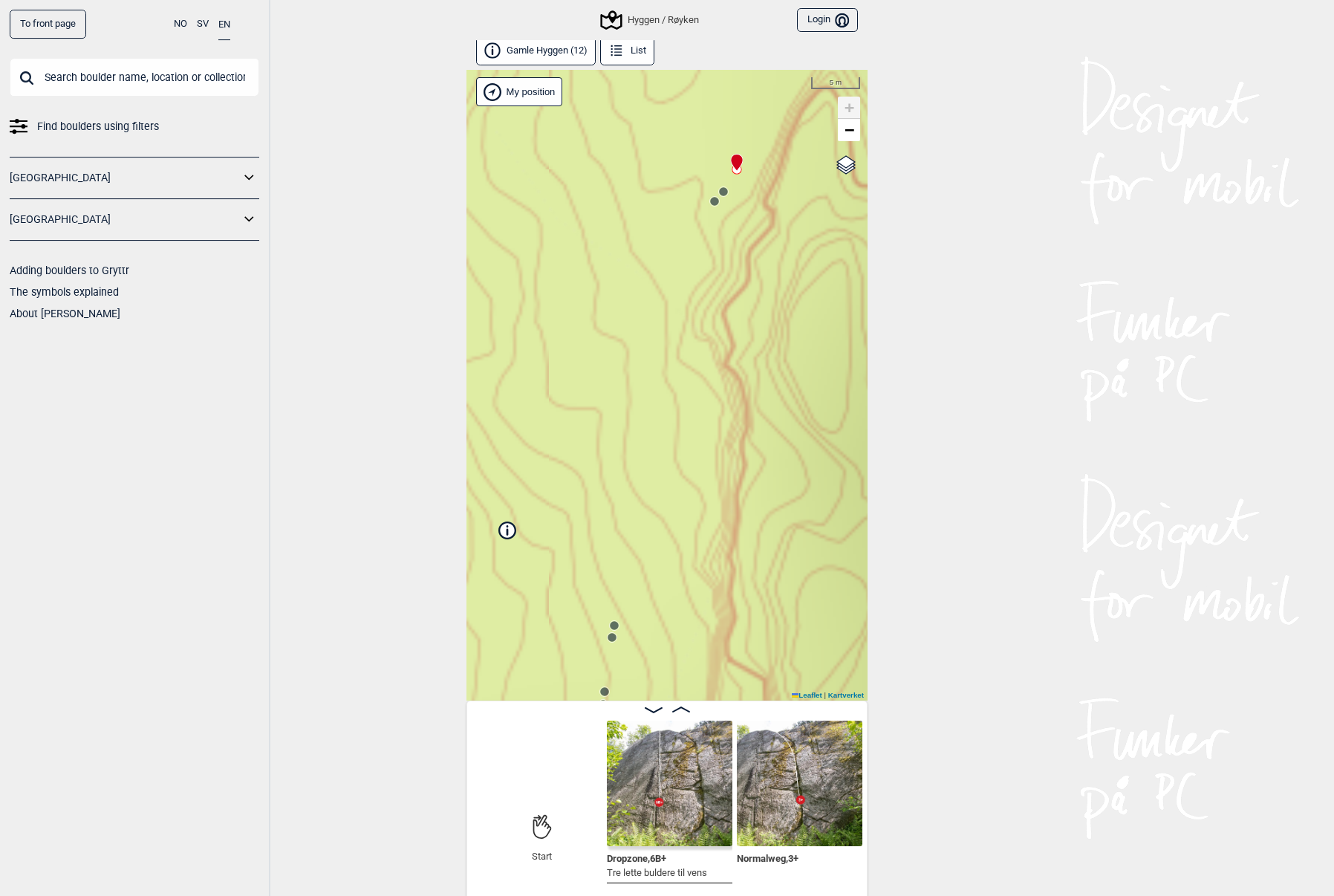
scroll to position [8, 0]
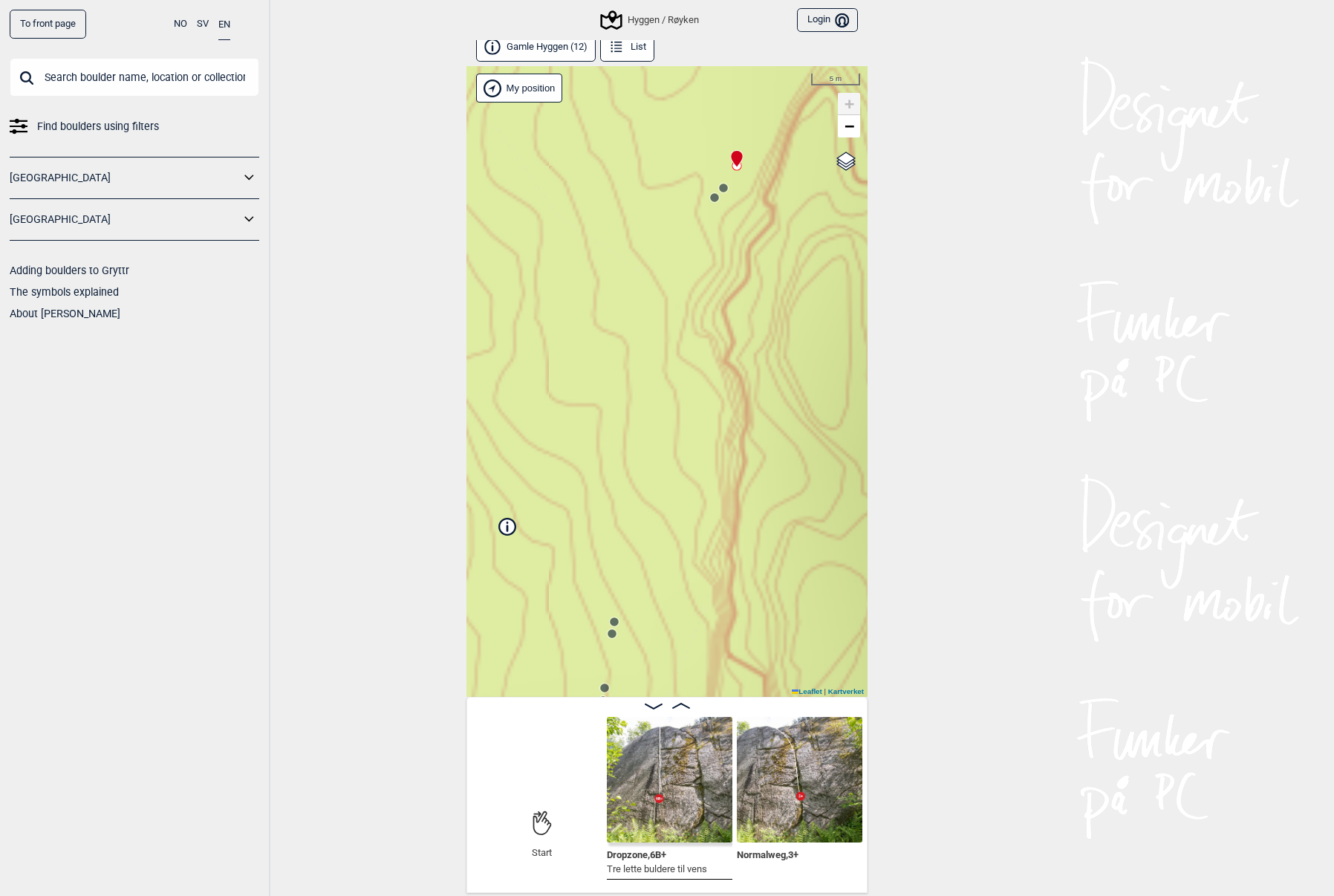
click at [1001, 524] on div "To front page NO SV EN Find boulders using filters [GEOGRAPHIC_DATA] [GEOGRAPHI…" at bounding box center [667, 440] width 1334 height 896
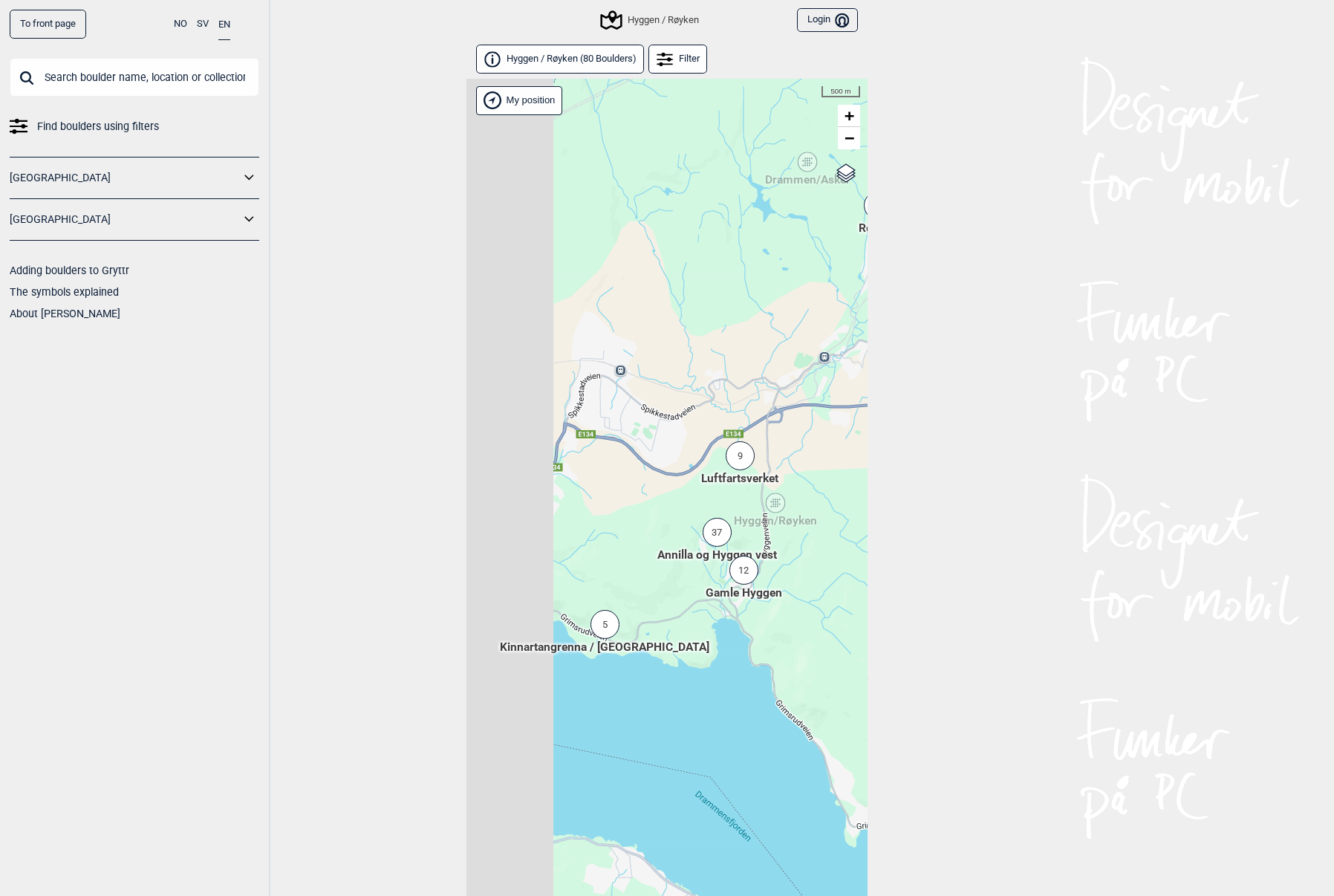
drag, startPoint x: 690, startPoint y: 622, endPoint x: 831, endPoint y: 542, distance: 162.1
click at [831, 542] on div "Hallingdal Stange [GEOGRAPHIC_DATA] syd [GEOGRAPHIC_DATA] og omegn [GEOGRAPHIC_…" at bounding box center [667, 507] width 401 height 855
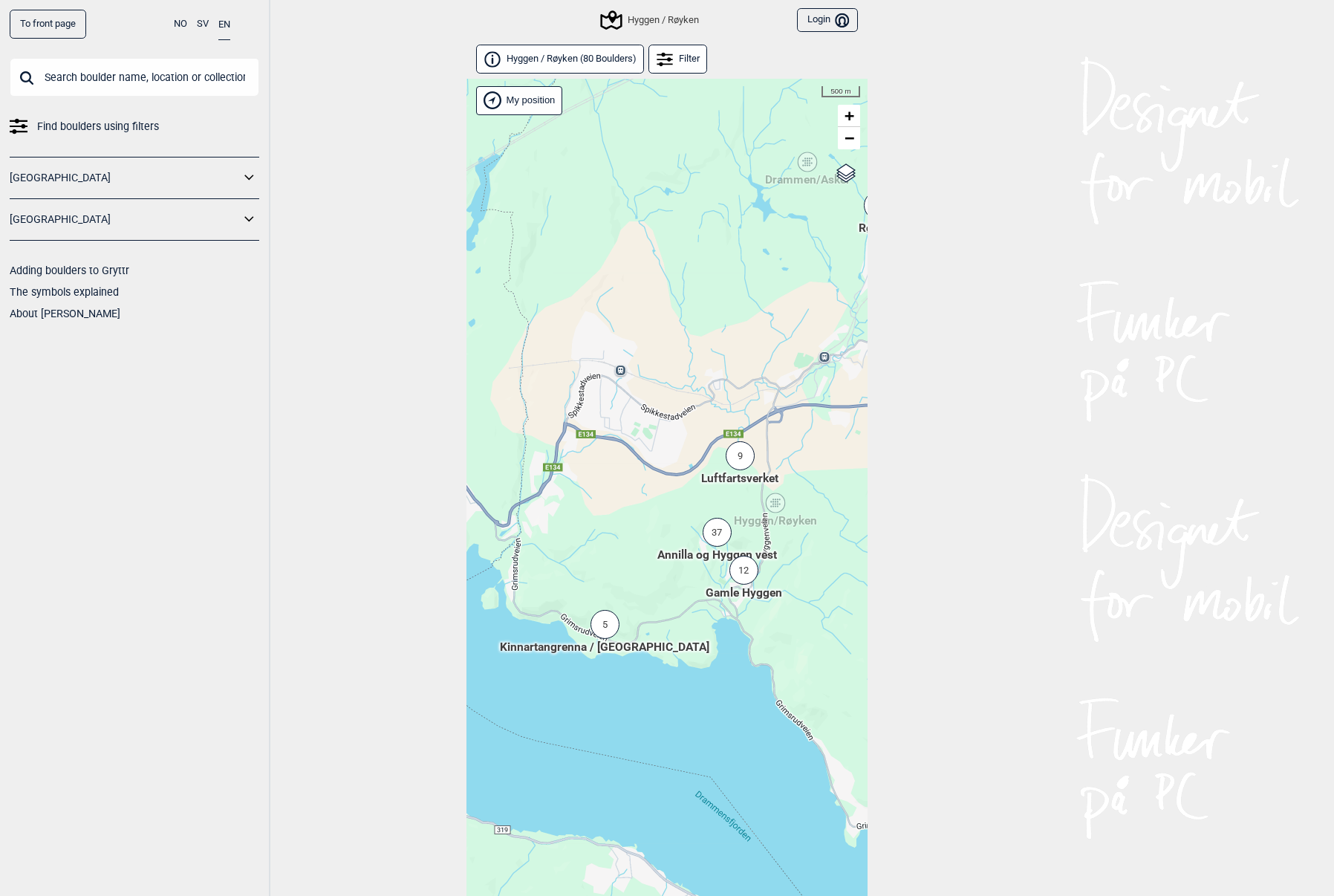
click at [611, 627] on div "5" at bounding box center [605, 624] width 29 height 29
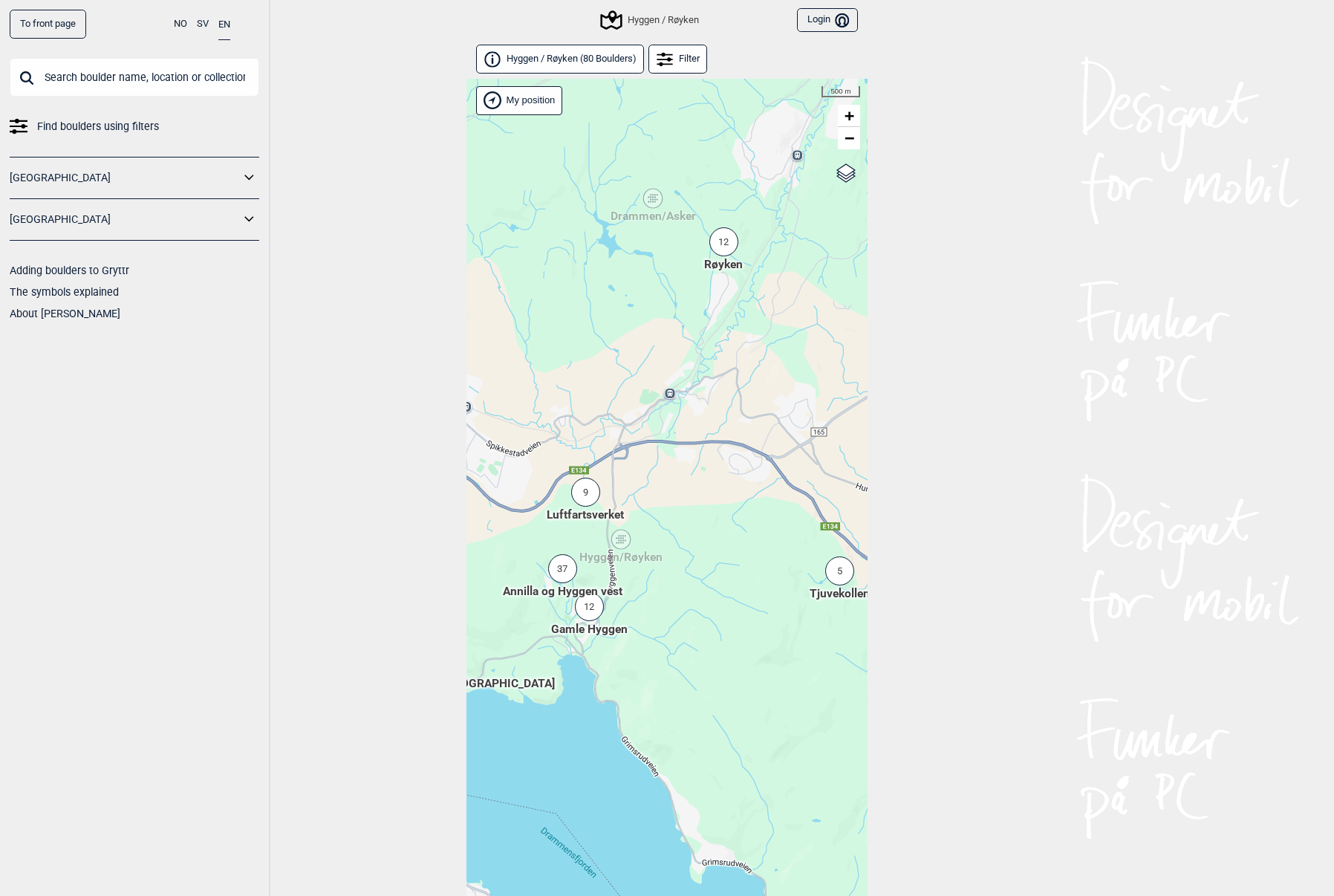
click at [562, 575] on div "37" at bounding box center [562, 568] width 29 height 29
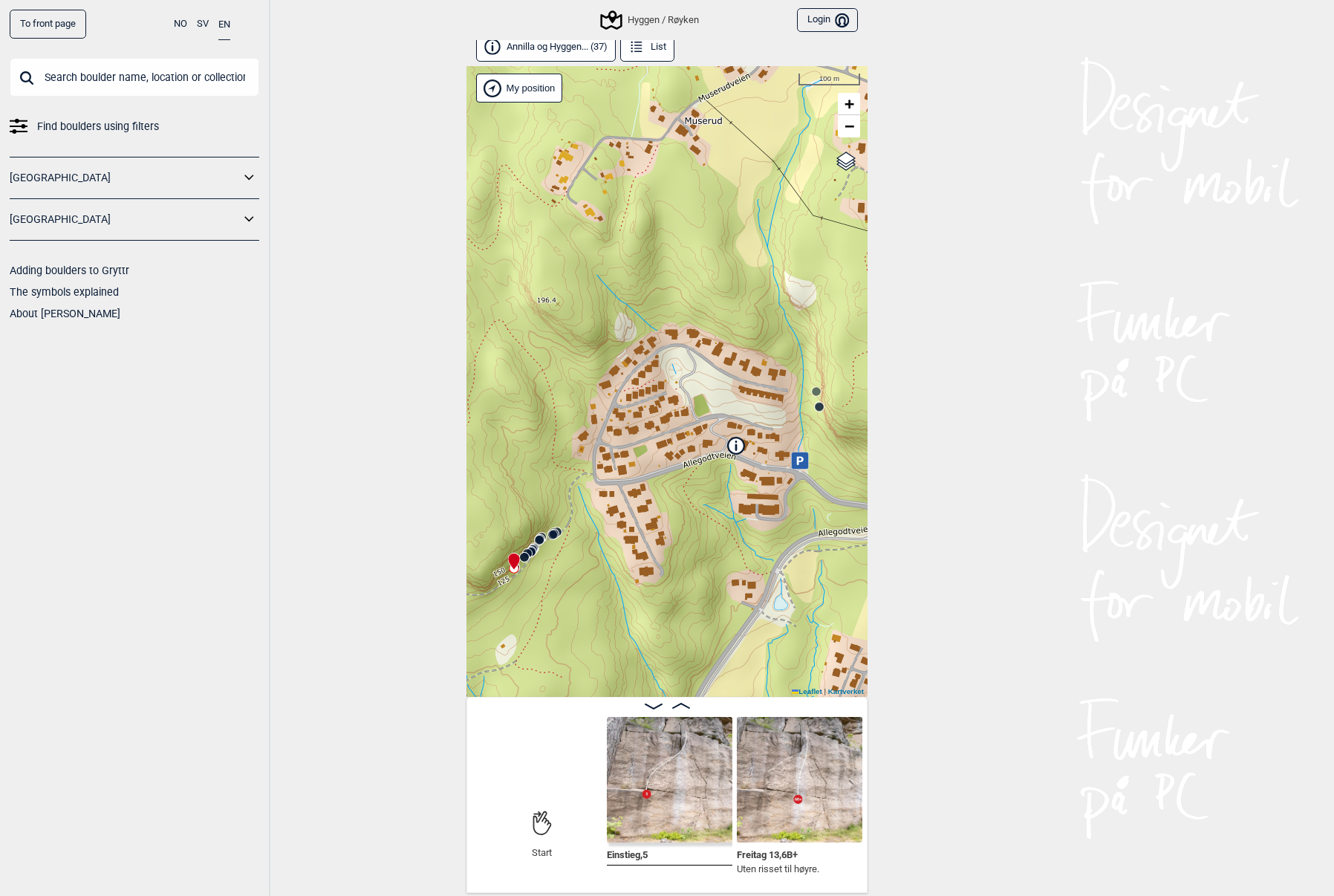
scroll to position [8, 0]
drag, startPoint x: 943, startPoint y: 666, endPoint x: 943, endPoint y: 620, distance: 46.0
click at [943, 665] on div "To front page NO SV EN Find boulders using filters [GEOGRAPHIC_DATA] [GEOGRAPHI…" at bounding box center [667, 440] width 1334 height 896
click at [966, 629] on div "To front page NO SV EN Find boulders using filters [GEOGRAPHIC_DATA] [GEOGRAPHI…" at bounding box center [667, 440] width 1334 height 896
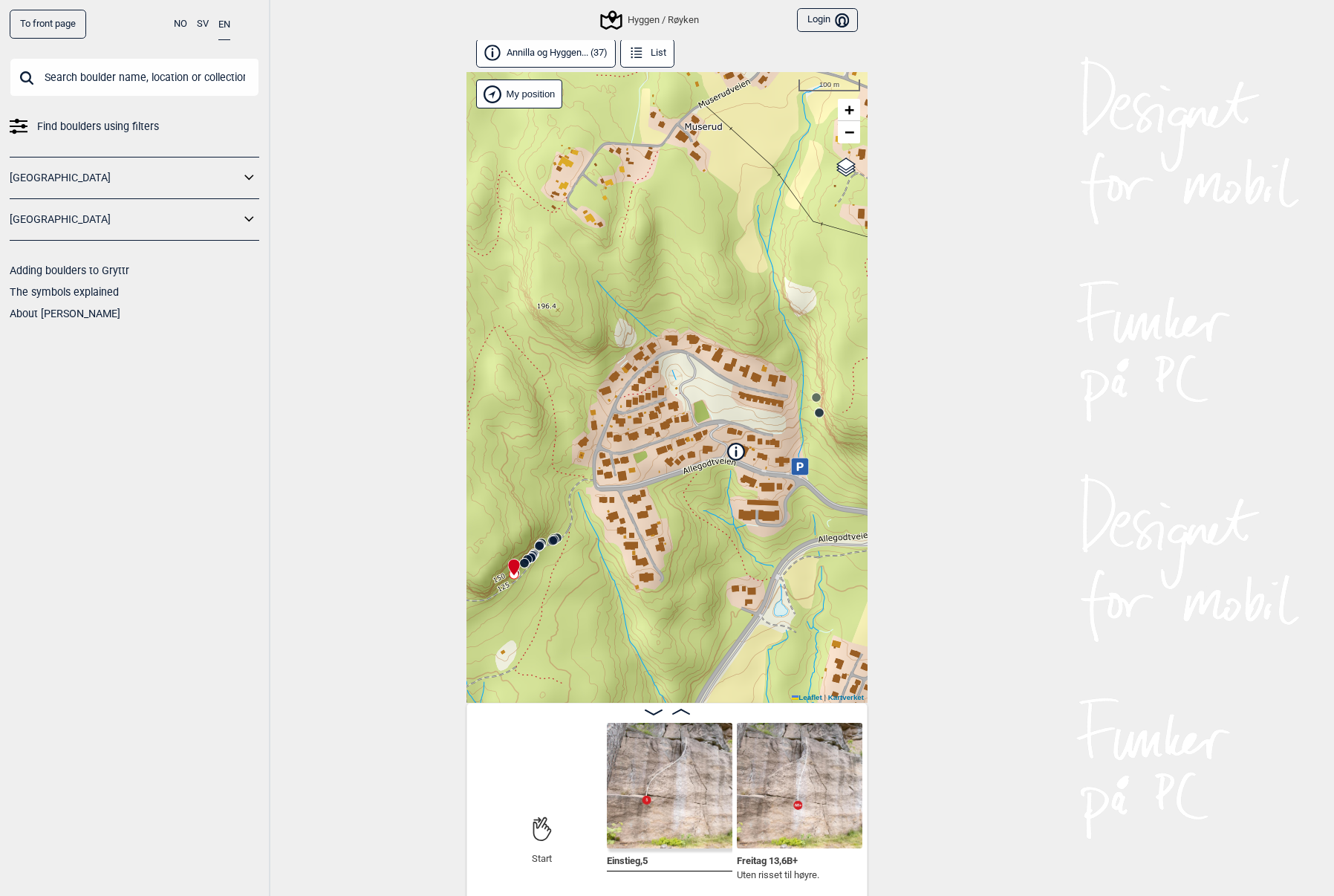
scroll to position [0, 0]
click at [651, 713] on icon at bounding box center [653, 713] width 18 height 6
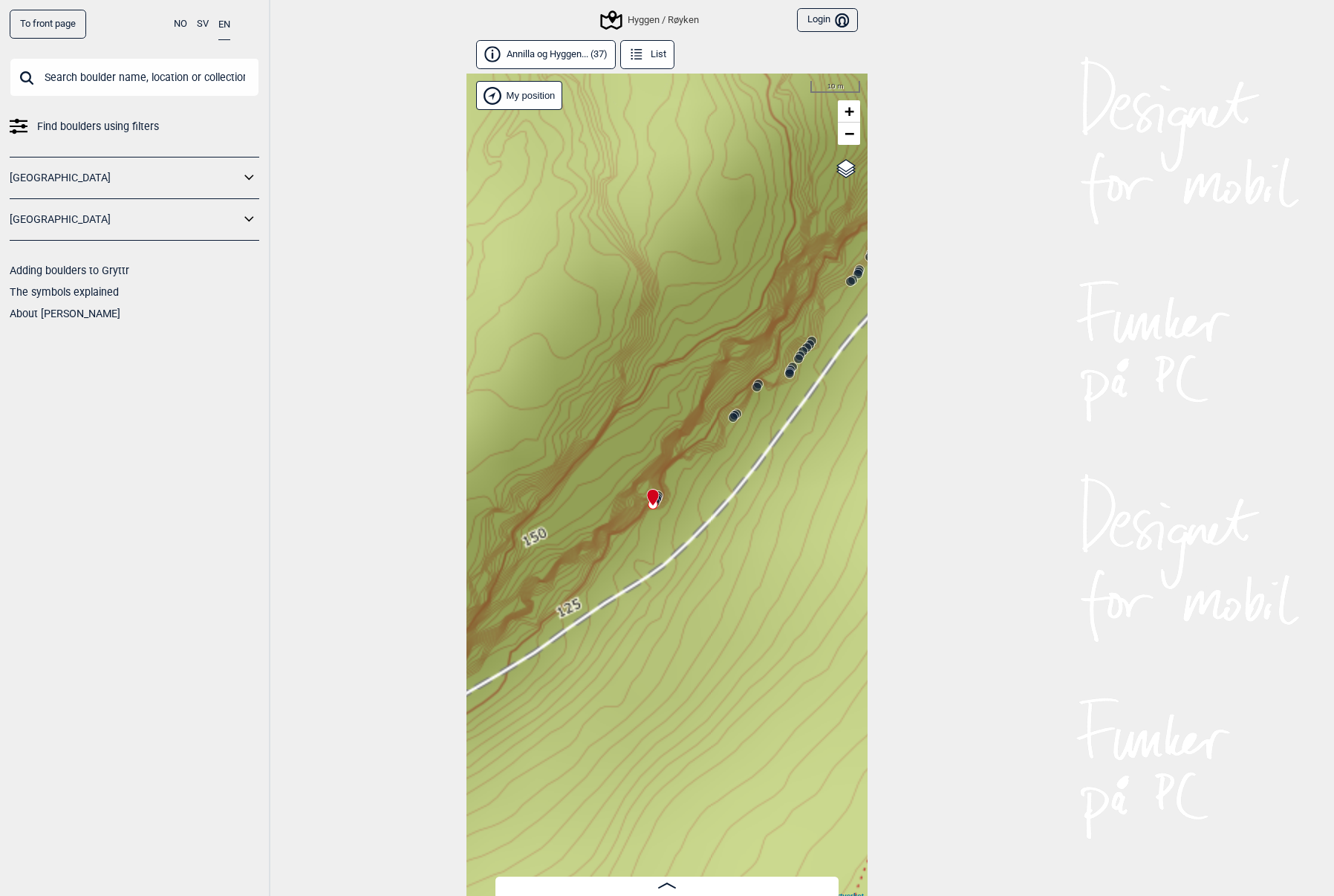
click at [735, 421] on circle at bounding box center [733, 417] width 9 height 9
click at [792, 376] on circle at bounding box center [789, 373] width 9 height 9
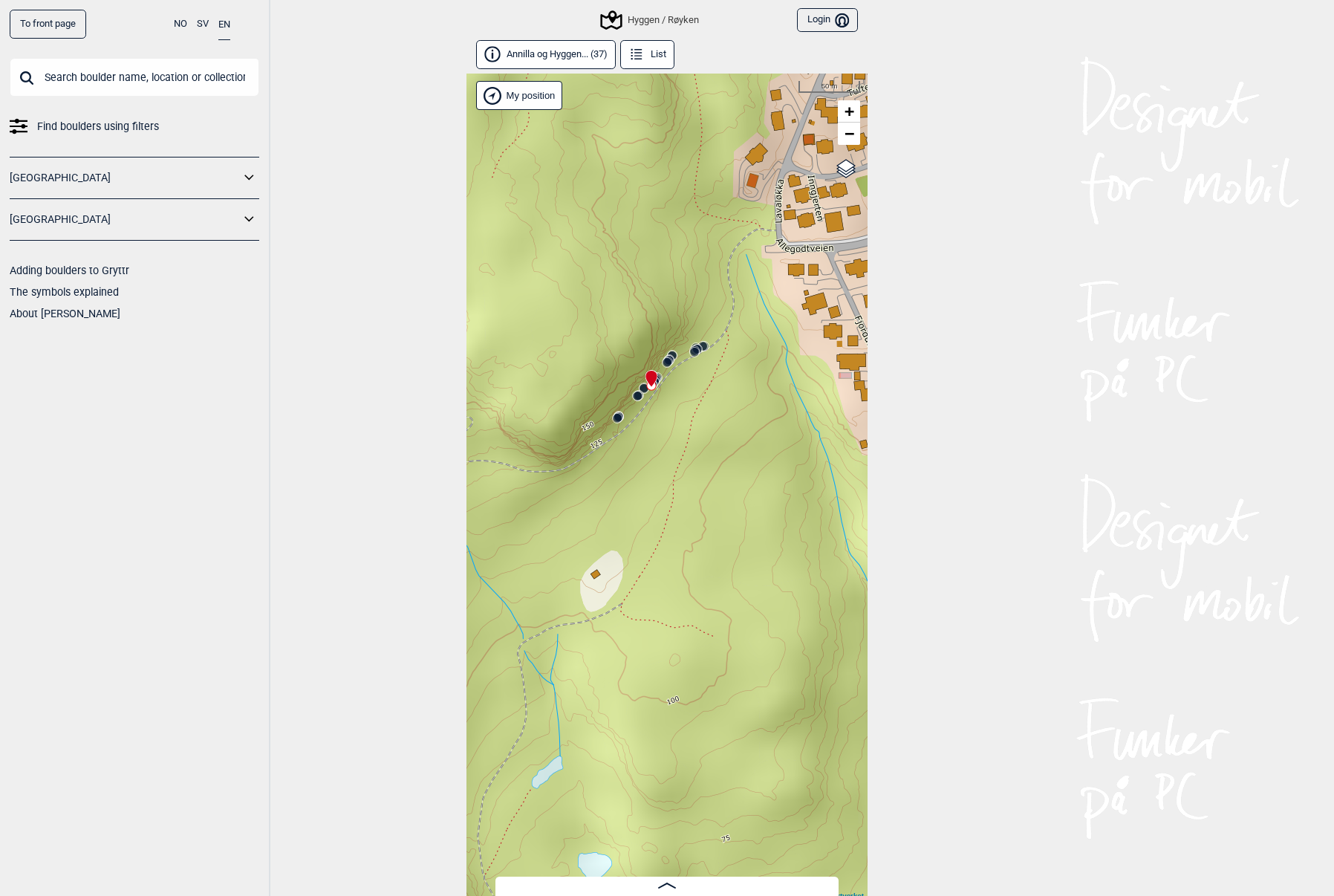
drag, startPoint x: 813, startPoint y: 512, endPoint x: 652, endPoint y: 467, distance: 167.2
click at [652, 467] on div "Hyggen/Røyken My position 50 m + − Kartverket OpenStreetMap Google satellite Le…" at bounding box center [667, 487] width 401 height 827
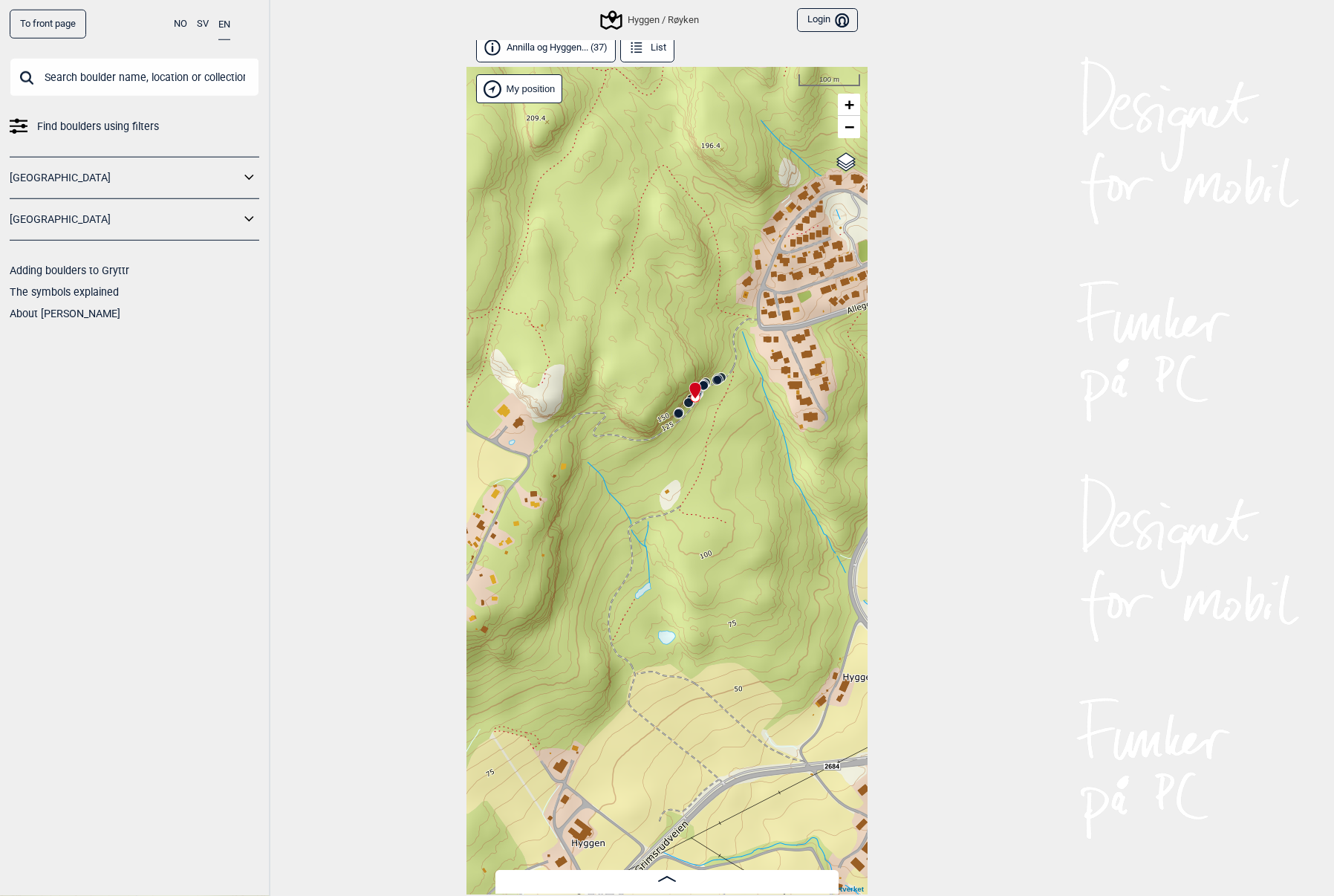
scroll to position [8, 0]
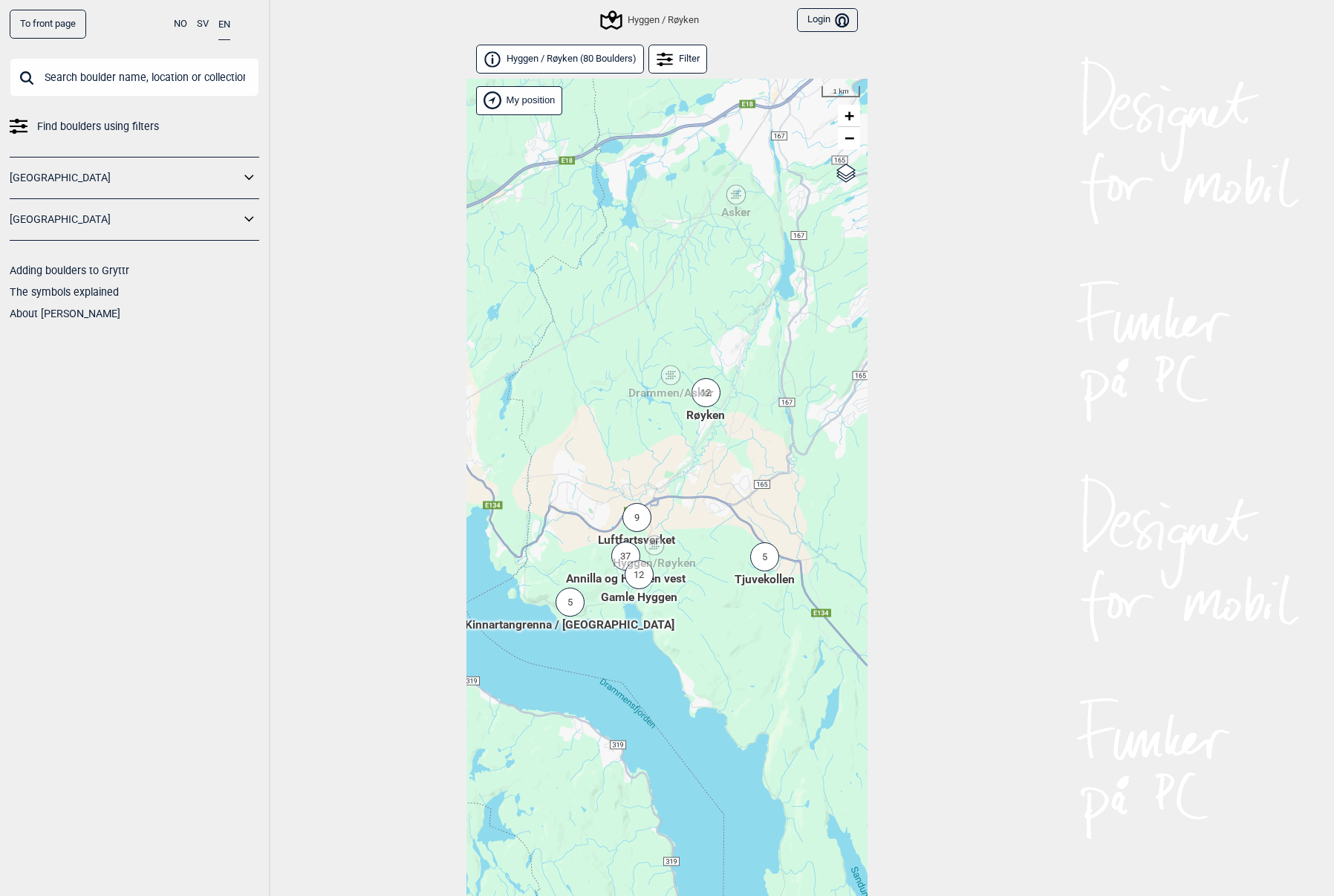
click at [763, 558] on div "5" at bounding box center [764, 556] width 29 height 29
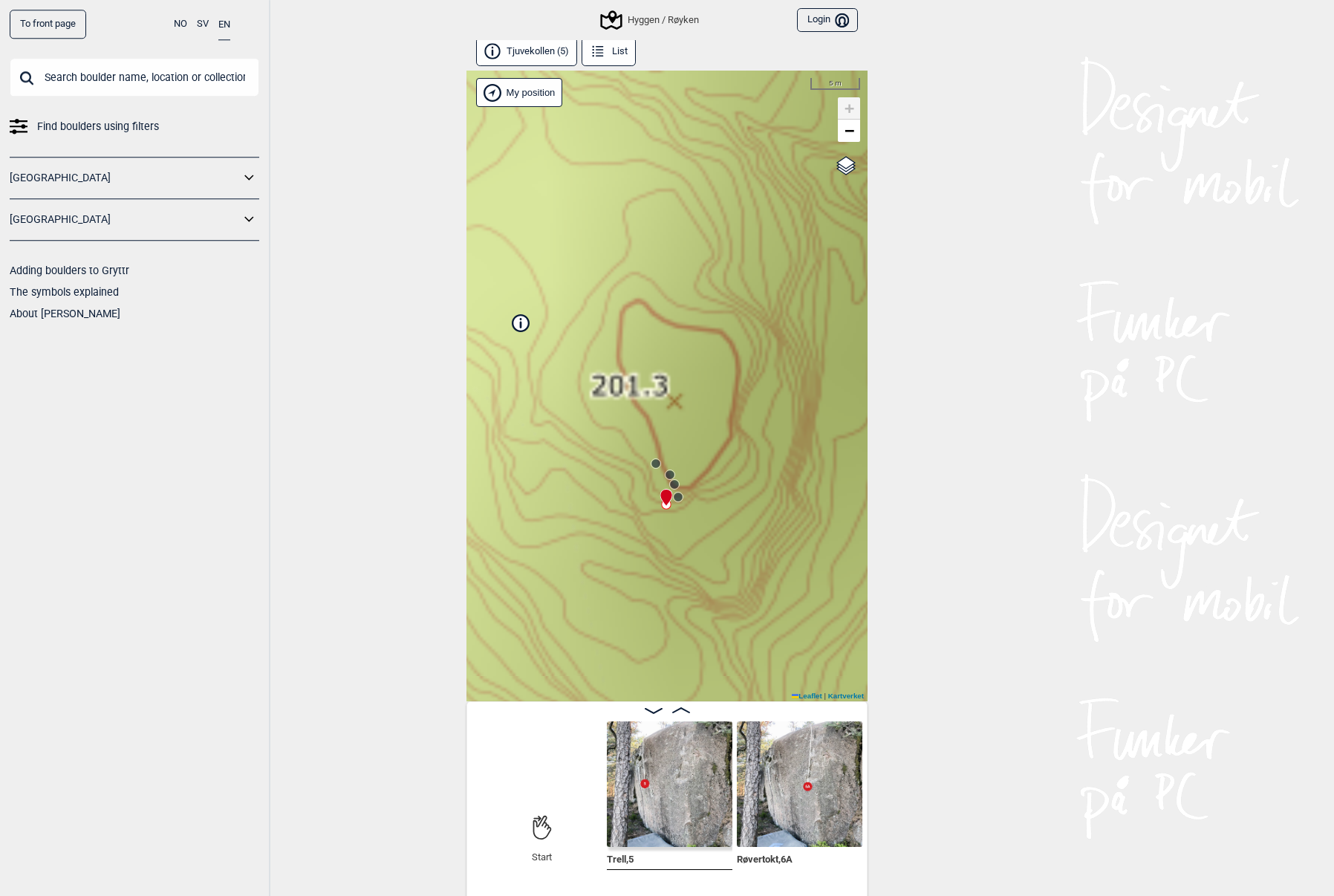
scroll to position [8, 0]
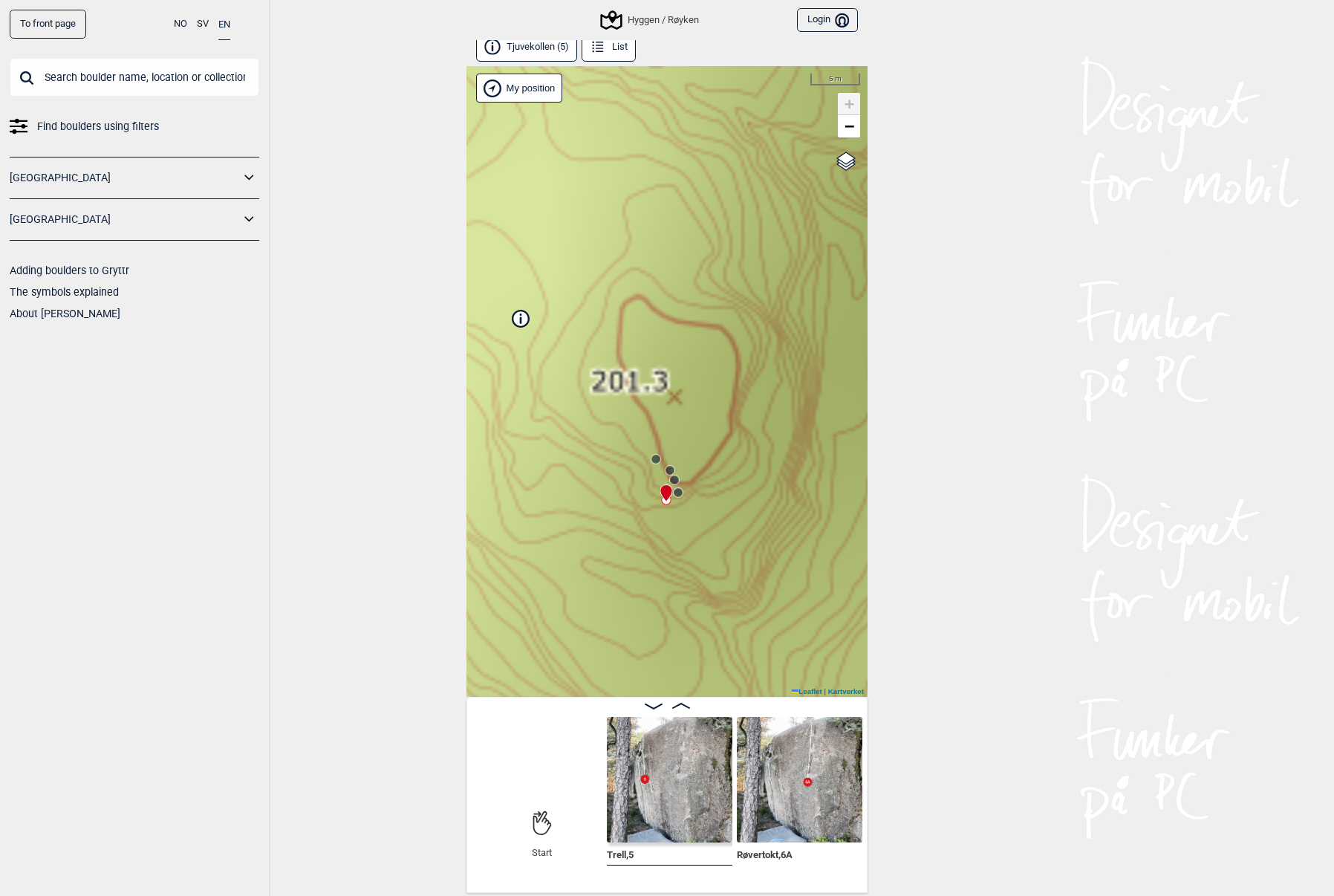
click at [797, 770] on img at bounding box center [799, 779] width 126 height 126
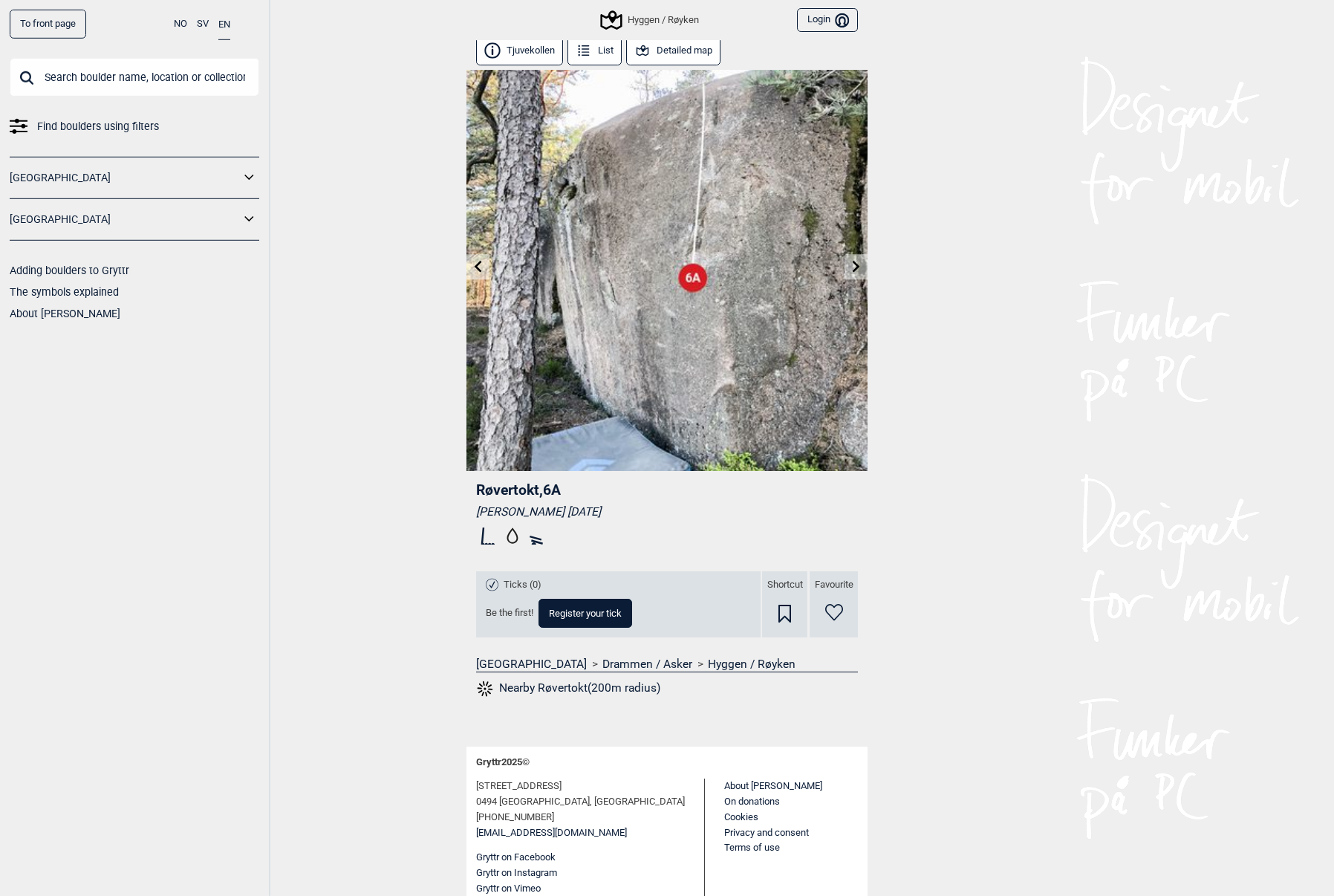
scroll to position [8, 0]
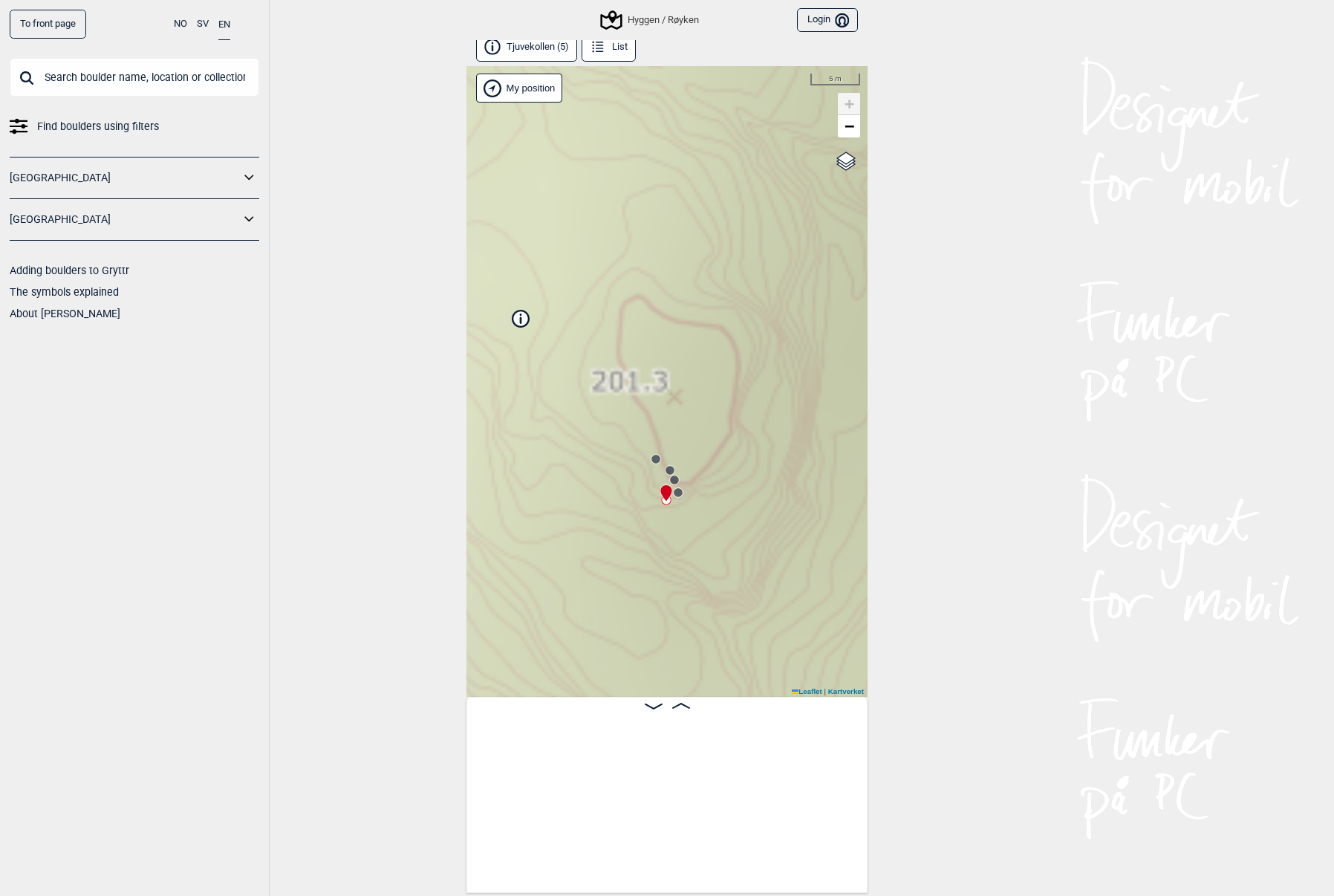
scroll to position [0, 114]
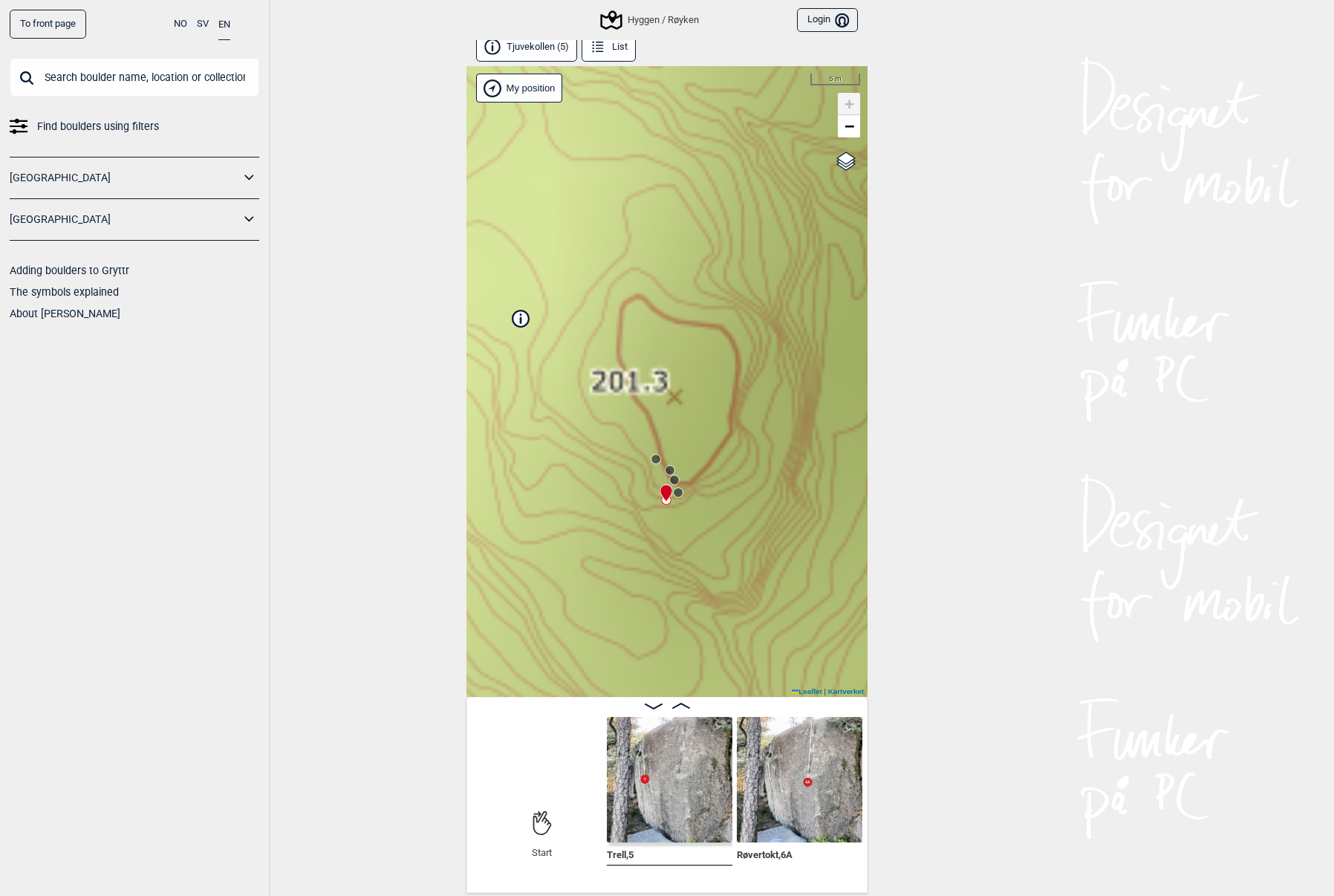
click at [73, 185] on link "[GEOGRAPHIC_DATA]" at bounding box center [124, 178] width 230 height 22
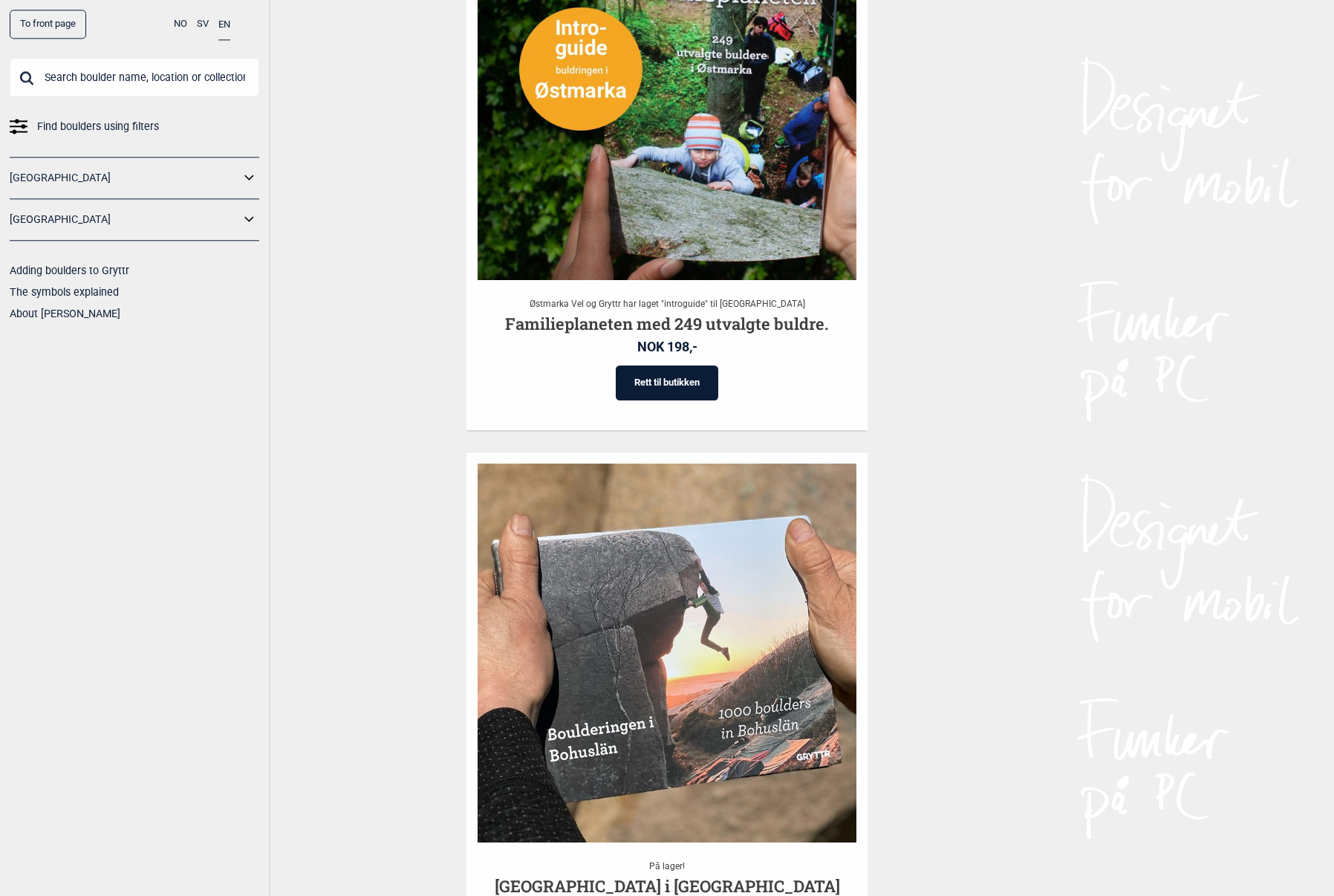
scroll to position [1313, 0]
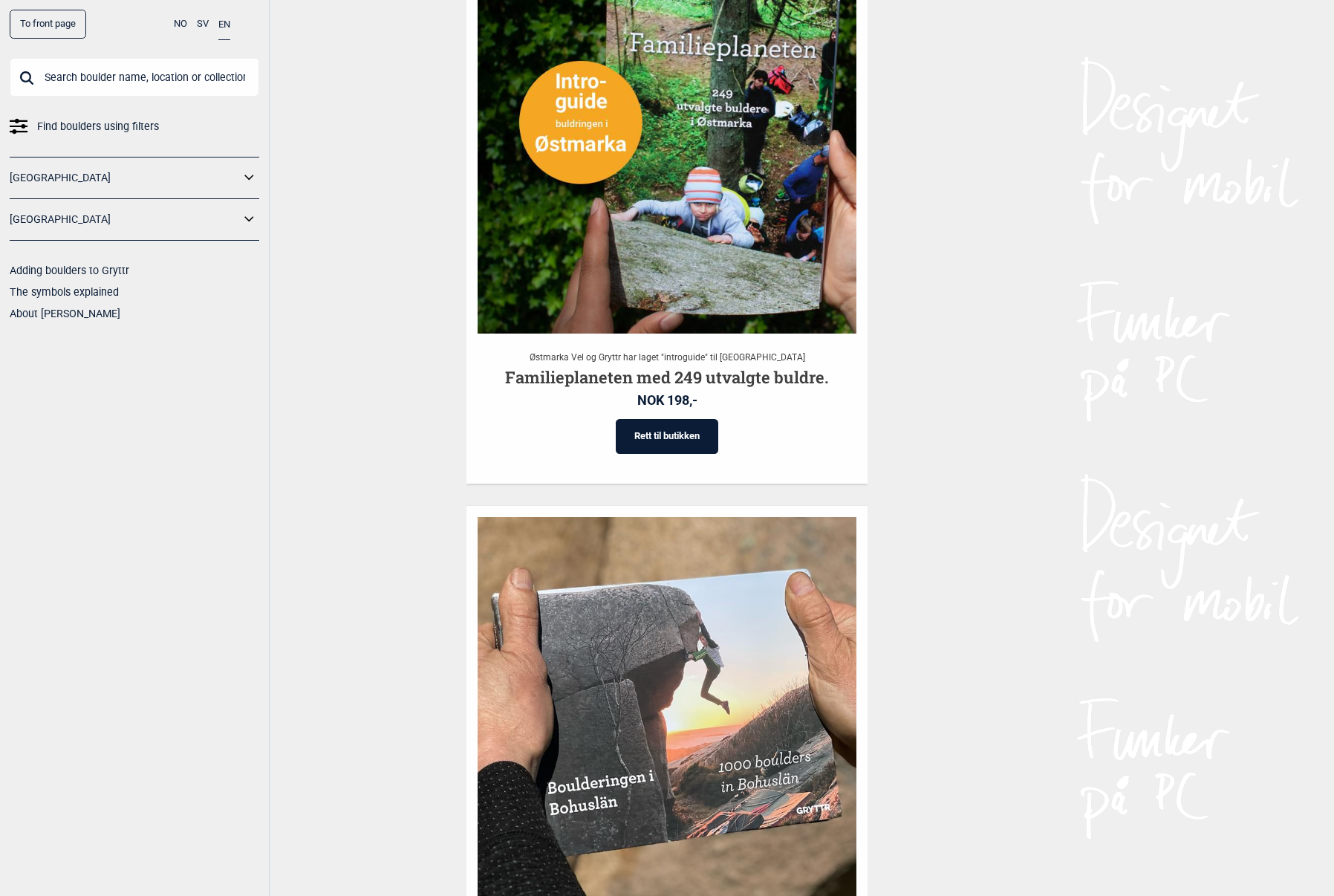
click at [30, 122] on link "Find boulders using filters" at bounding box center [134, 126] width 250 height 22
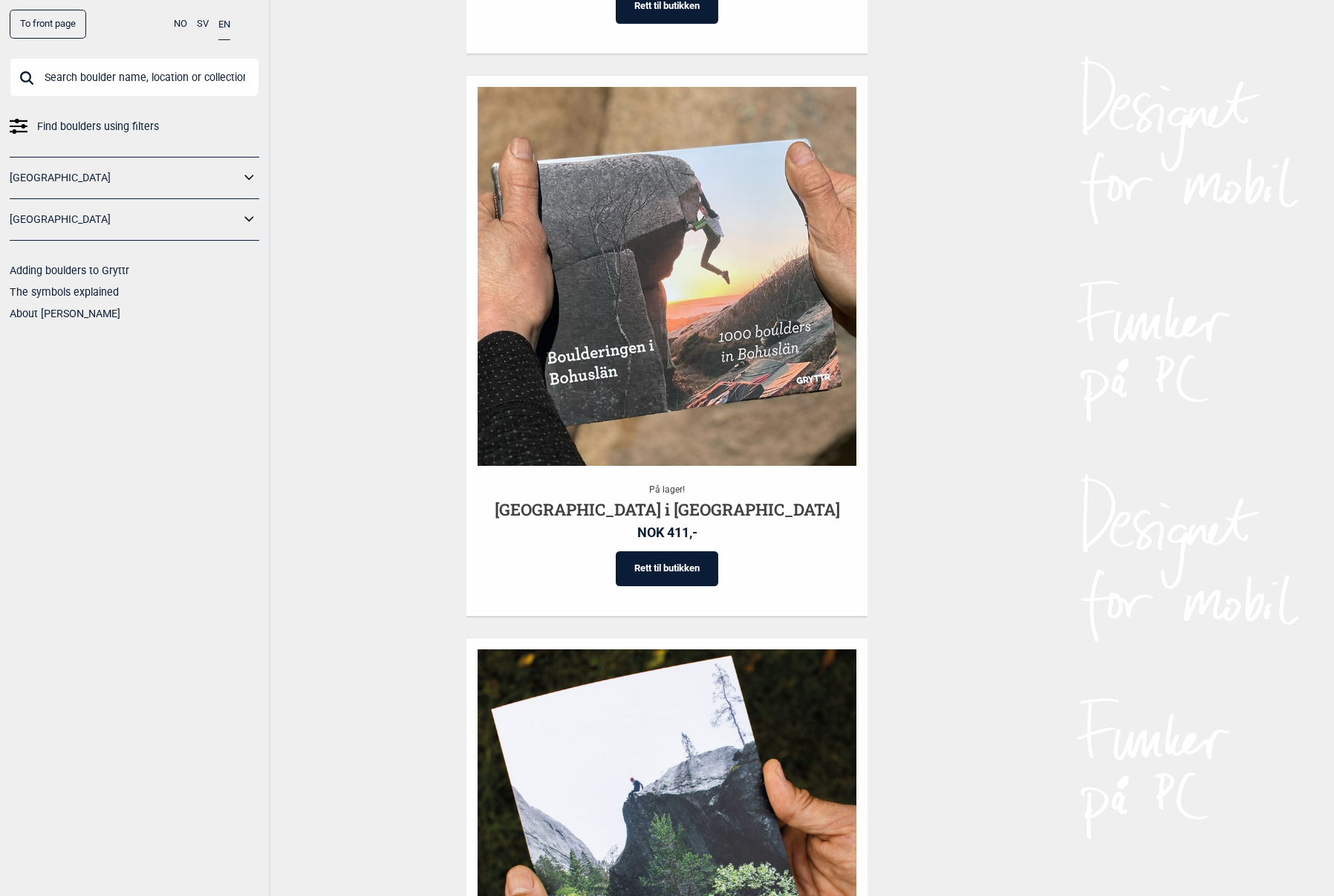
scroll to position [1742, 0]
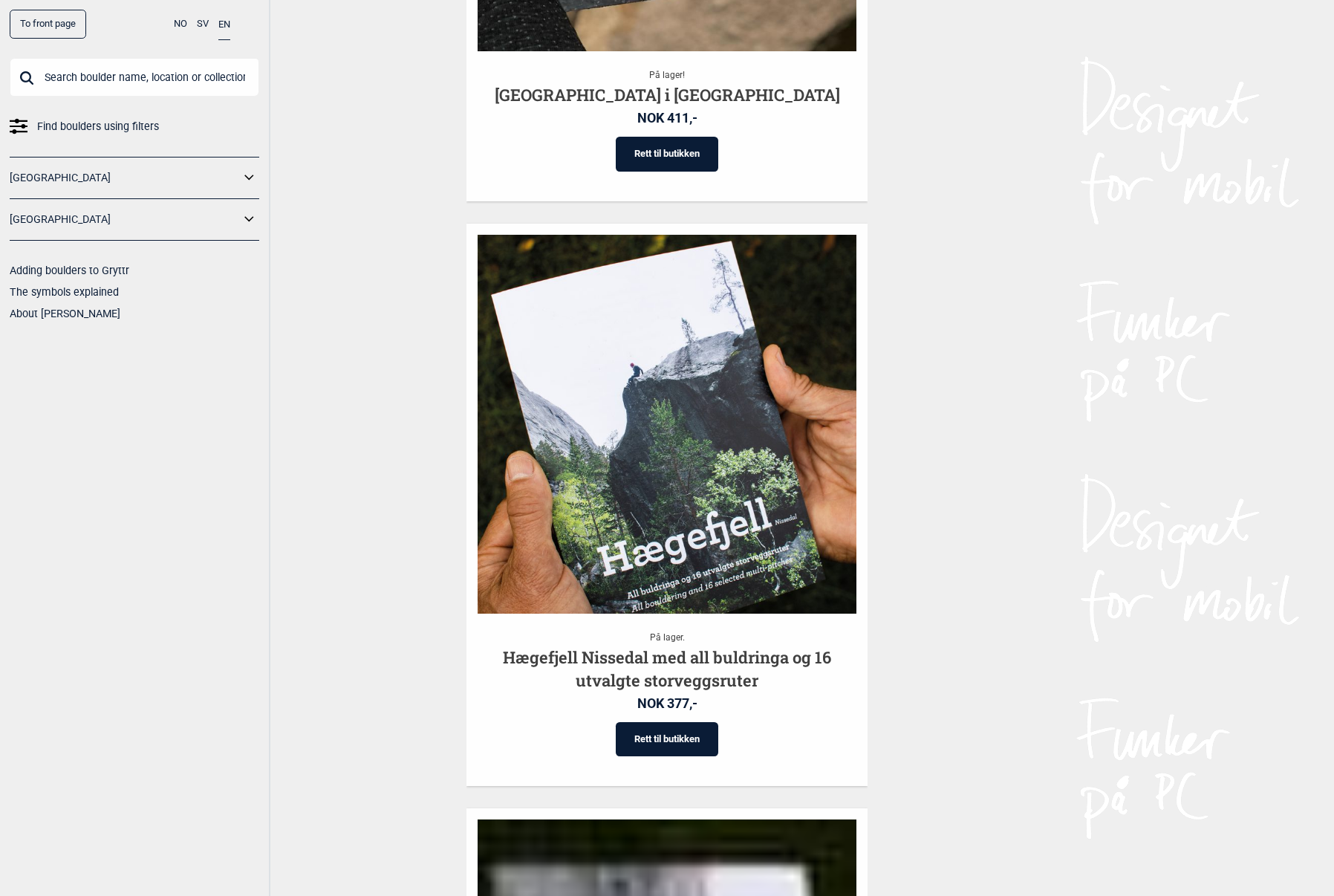
click at [246, 176] on icon at bounding box center [249, 178] width 20 height 22
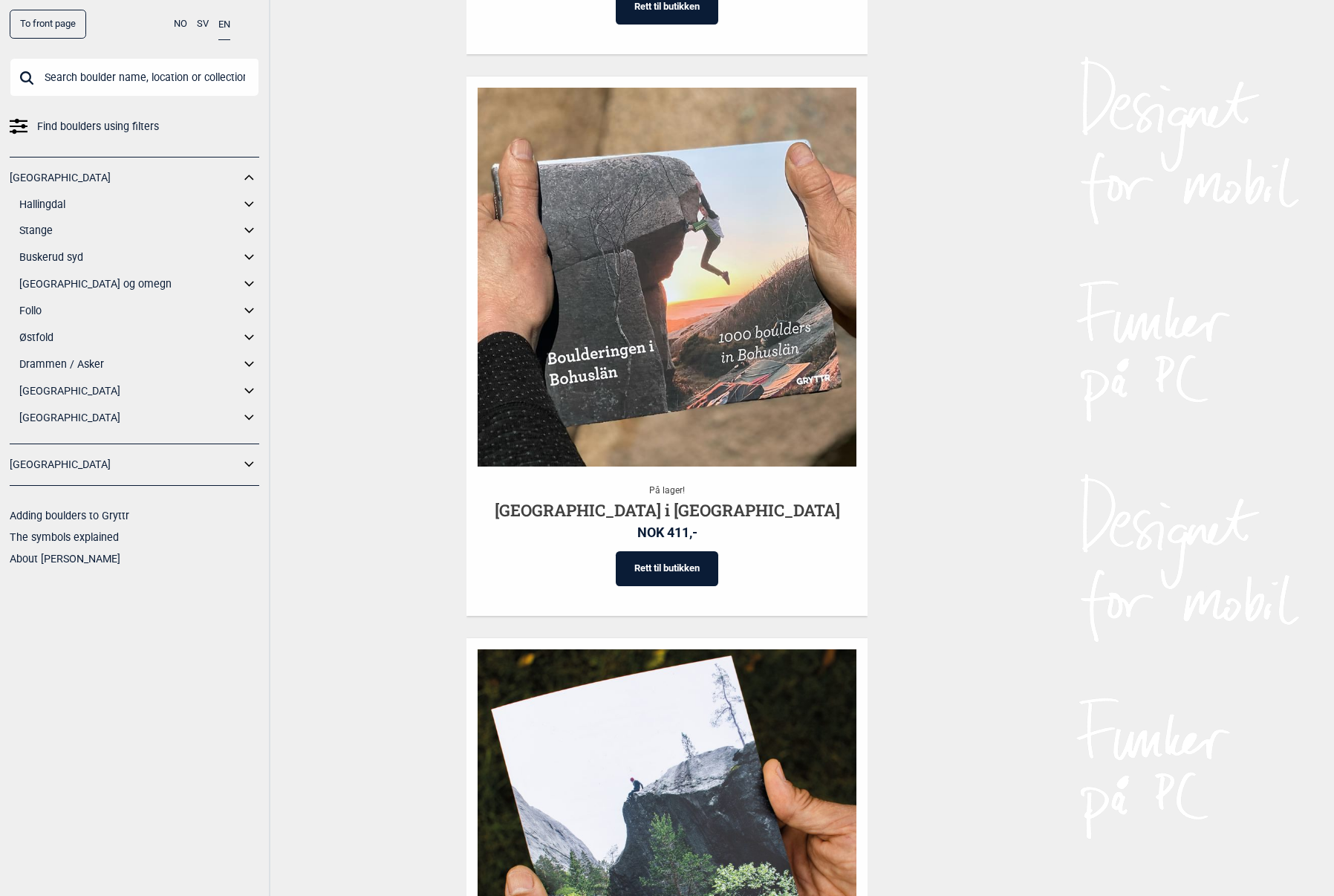
click at [249, 362] on icon at bounding box center [249, 364] width 20 height 22
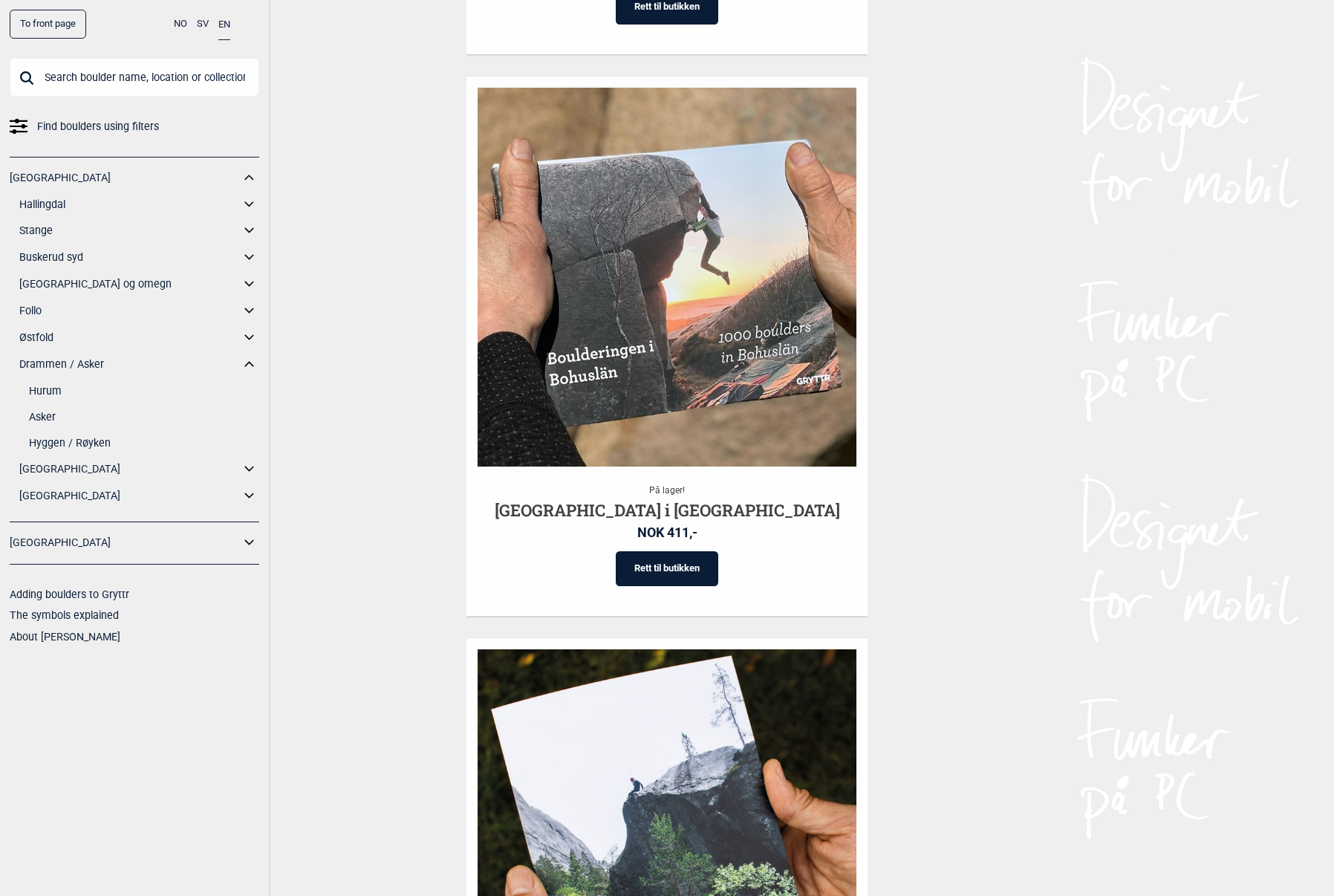
click at [52, 436] on link "Hyggen / Røyken" at bounding box center [144, 443] width 230 height 22
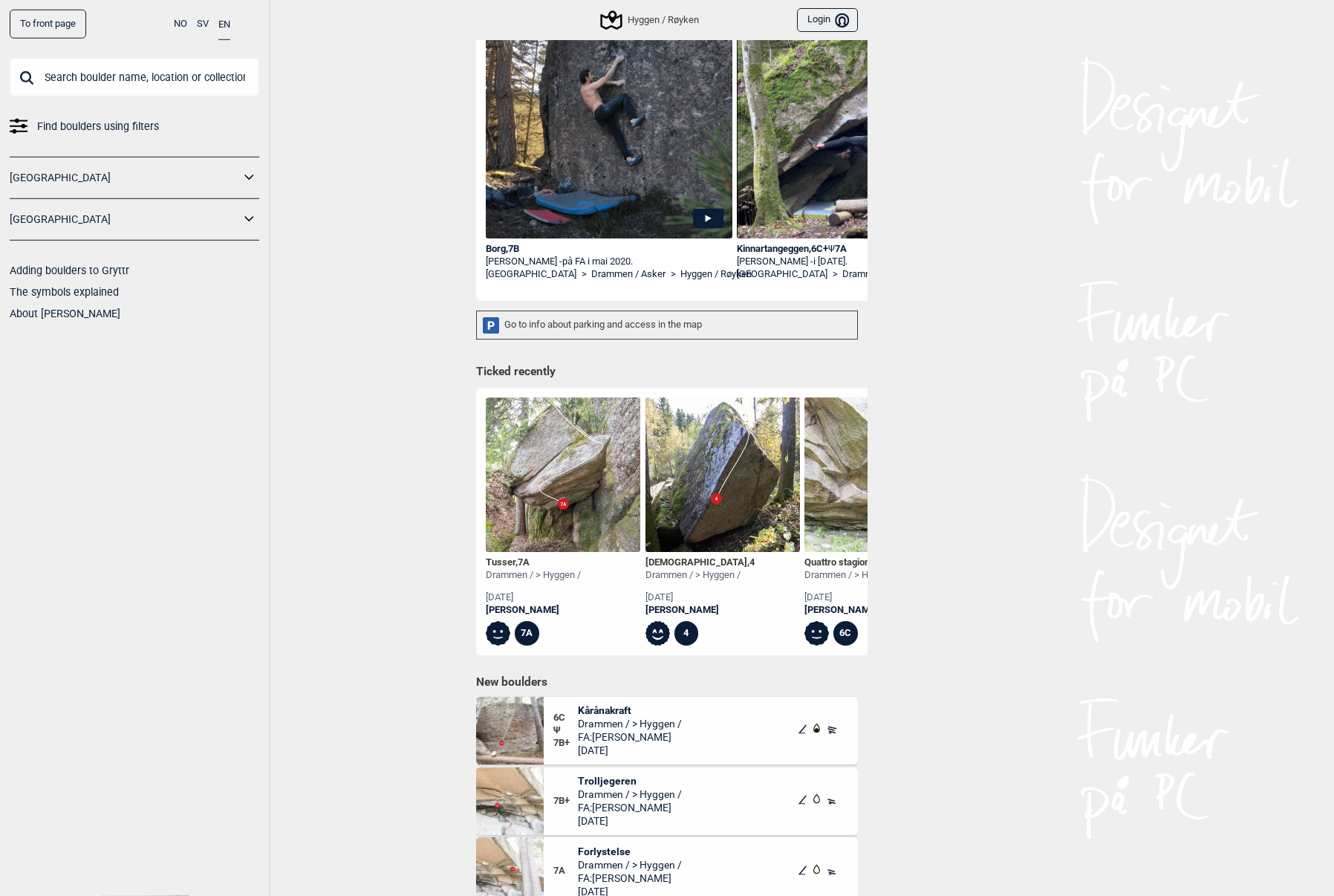
scroll to position [156, 0]
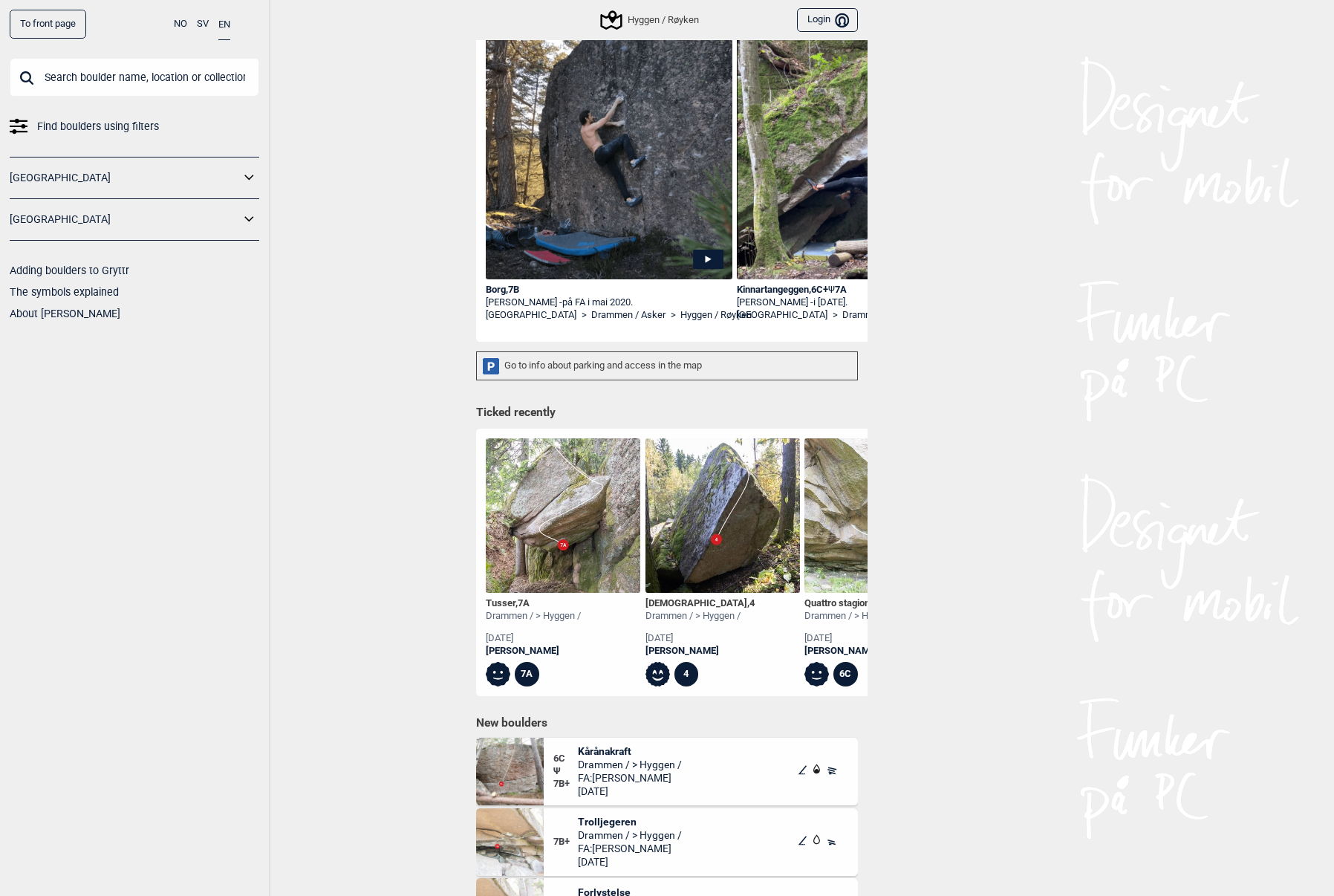
click at [254, 207] on div "[GEOGRAPHIC_DATA]" at bounding box center [134, 219] width 250 height 41
click at [244, 222] on icon at bounding box center [249, 219] width 20 height 22
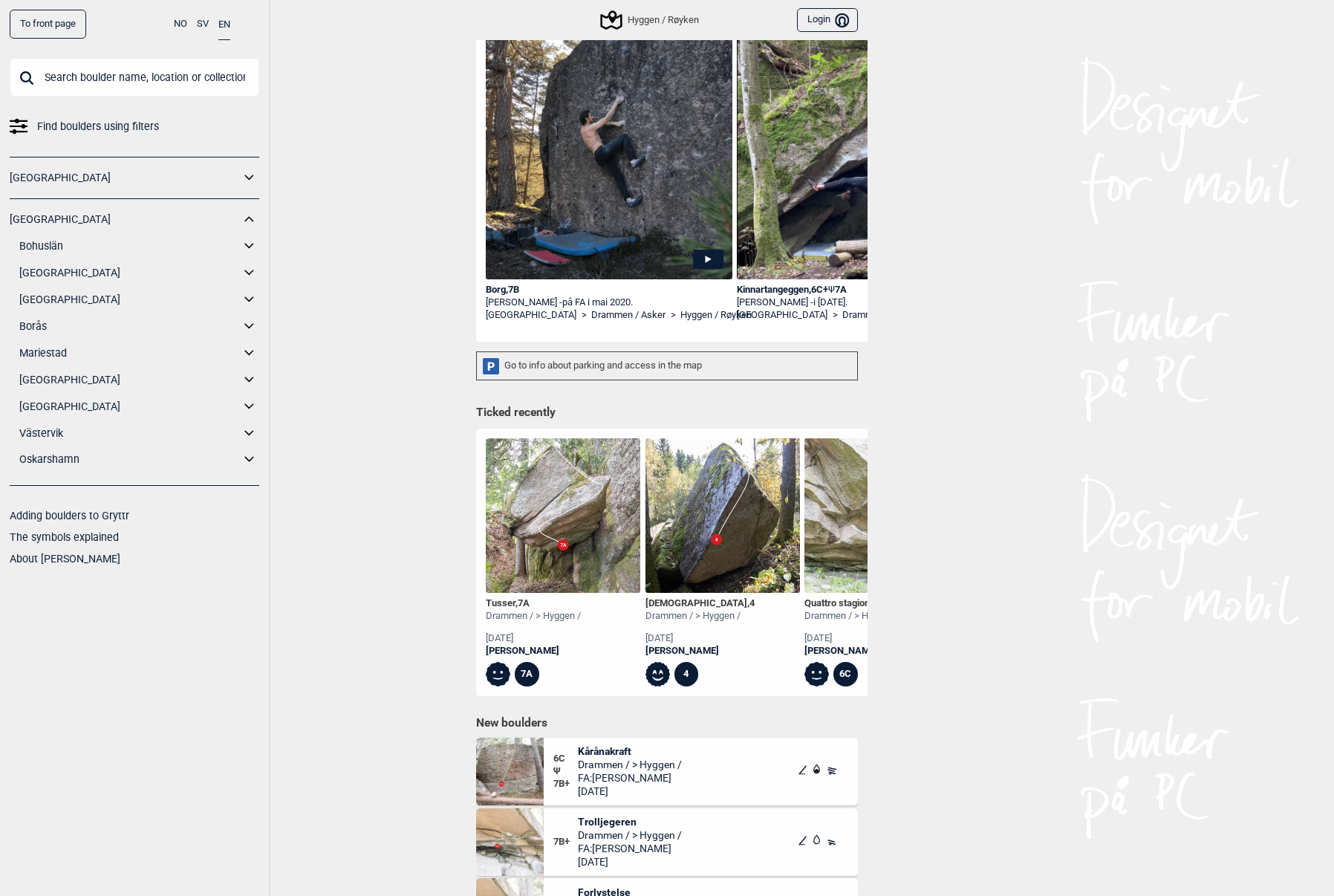
click at [251, 262] on div "[GEOGRAPHIC_DATA] [GEOGRAPHIC_DATA] Brodalen [GEOGRAPHIC_DATA] [GEOGRAPHIC_DATA…" at bounding box center [134, 342] width 250 height 286
click at [252, 268] on icon at bounding box center [249, 273] width 20 height 22
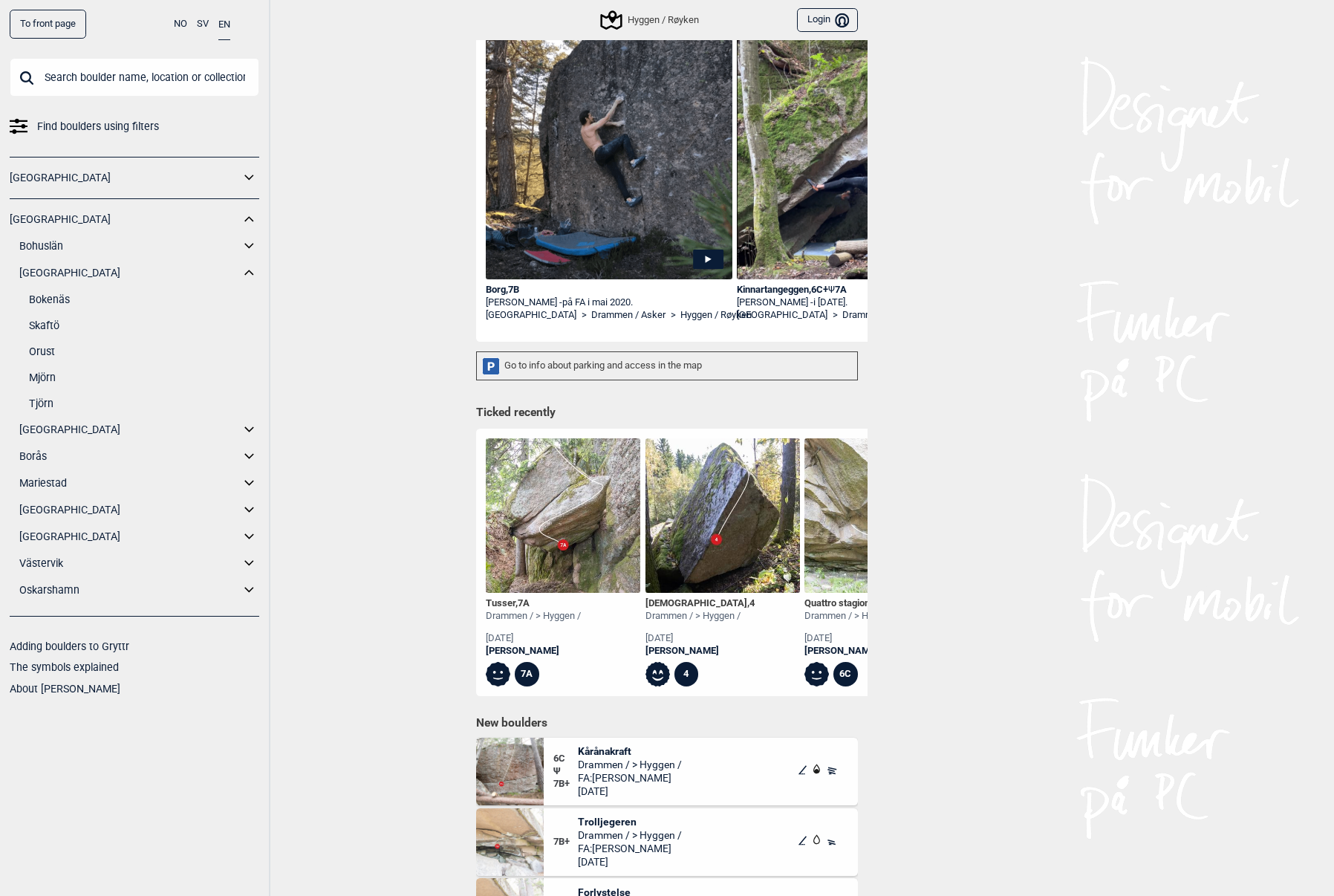
click at [249, 241] on icon at bounding box center [249, 247] width 20 height 22
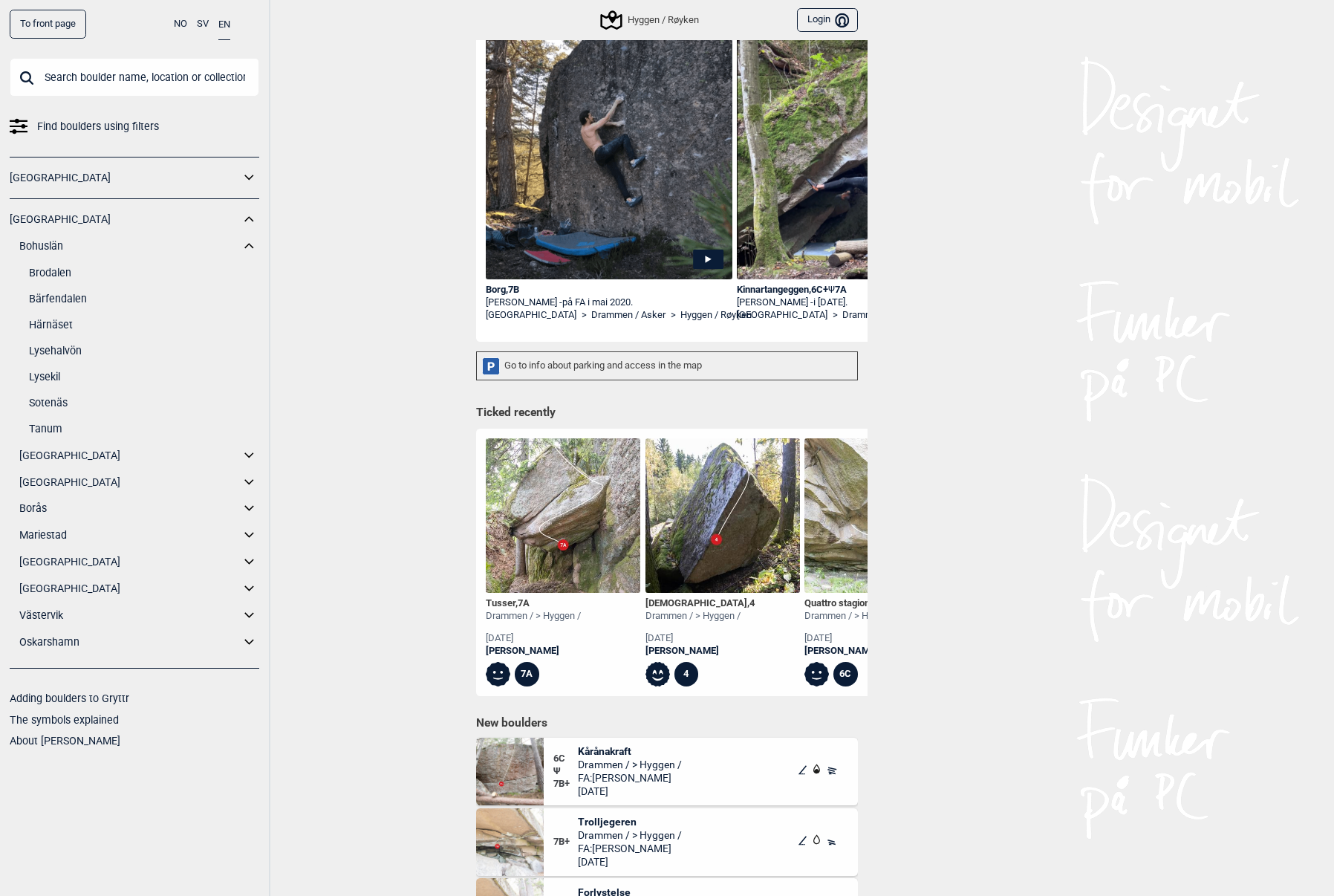
click at [81, 289] on link "Bärfendalen" at bounding box center [144, 299] width 230 height 22
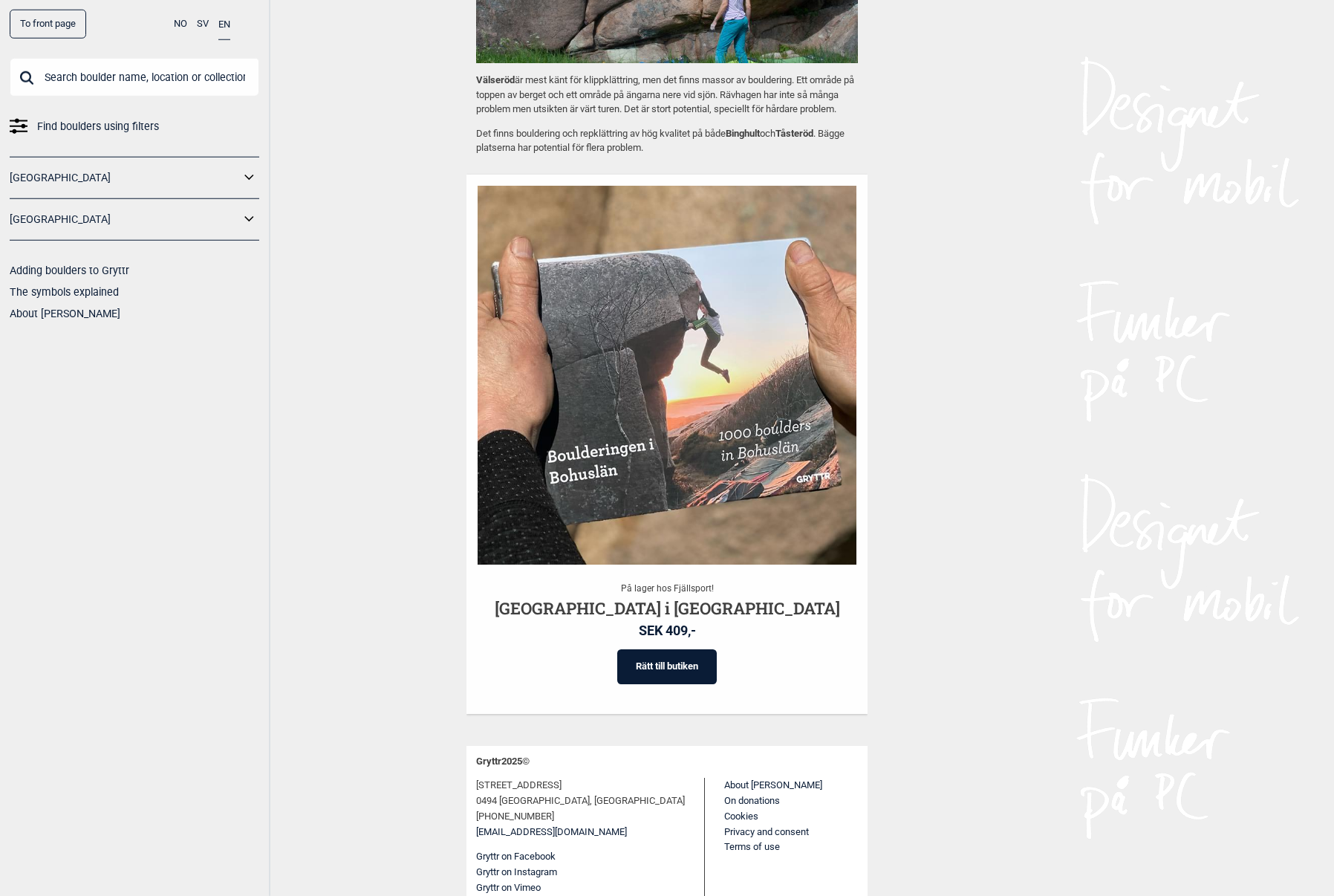
scroll to position [1171, 0]
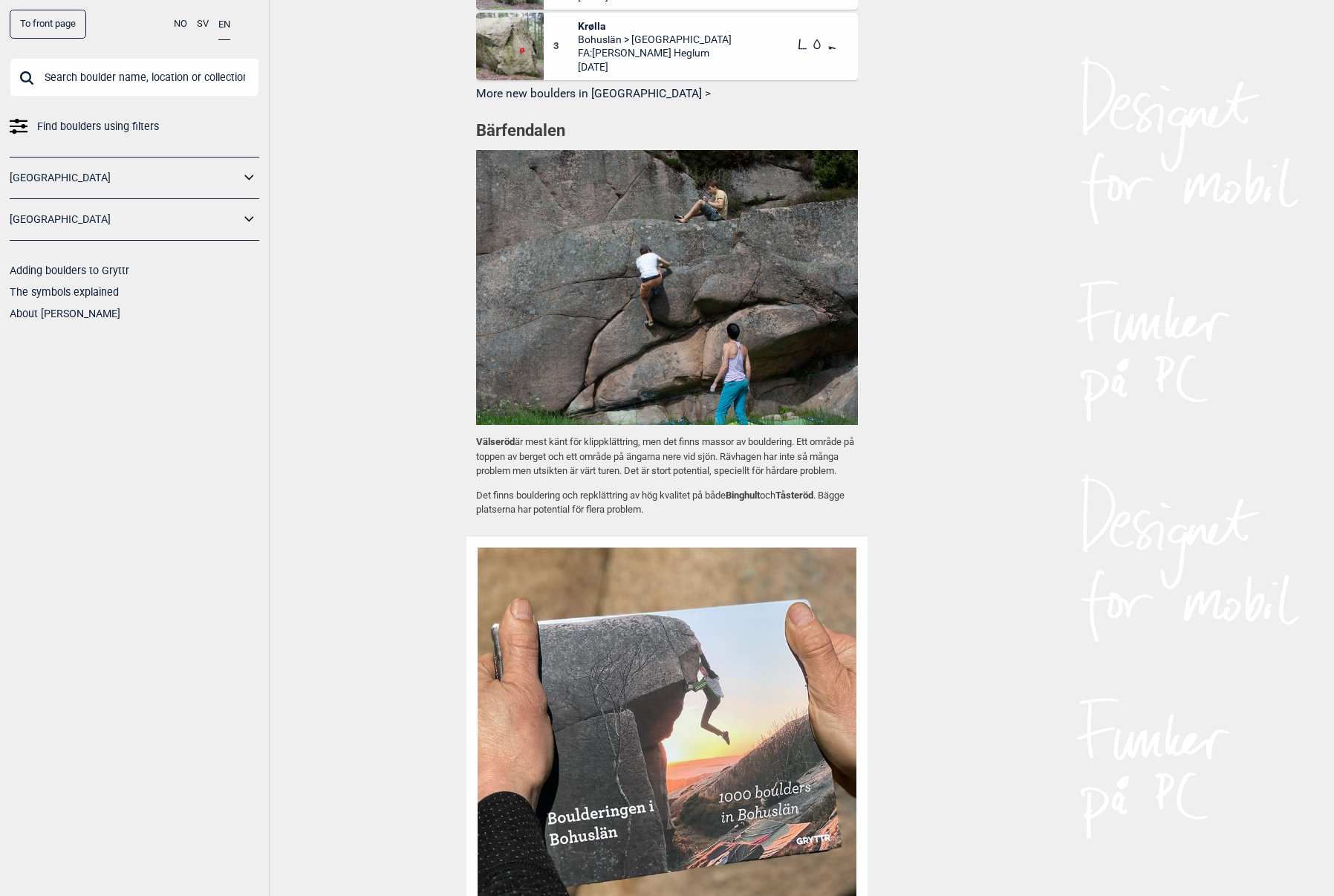
click at [237, 167] on div "[GEOGRAPHIC_DATA]" at bounding box center [134, 178] width 250 height 42
click at [246, 228] on icon at bounding box center [249, 219] width 20 height 22
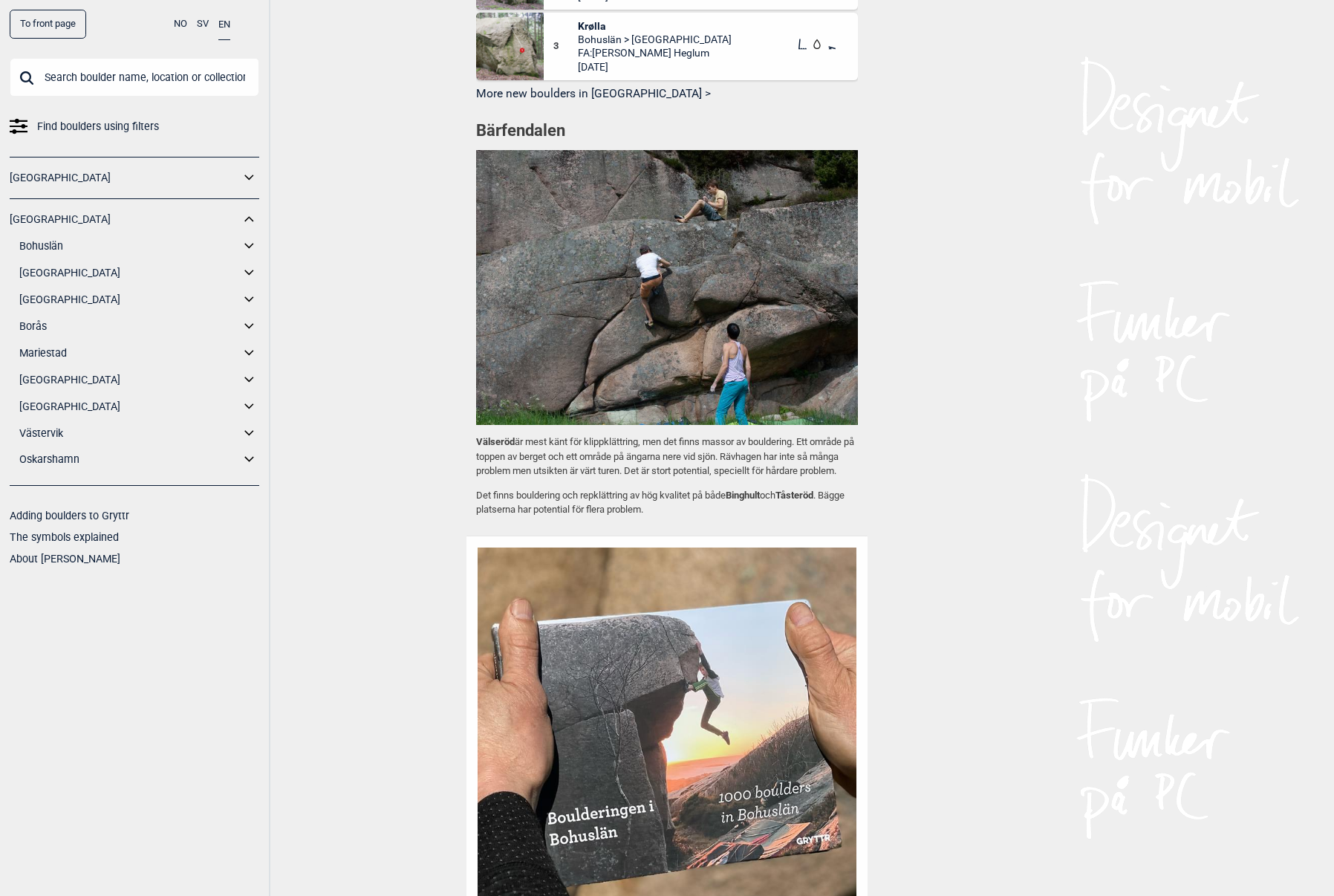
click at [254, 244] on icon at bounding box center [249, 247] width 20 height 22
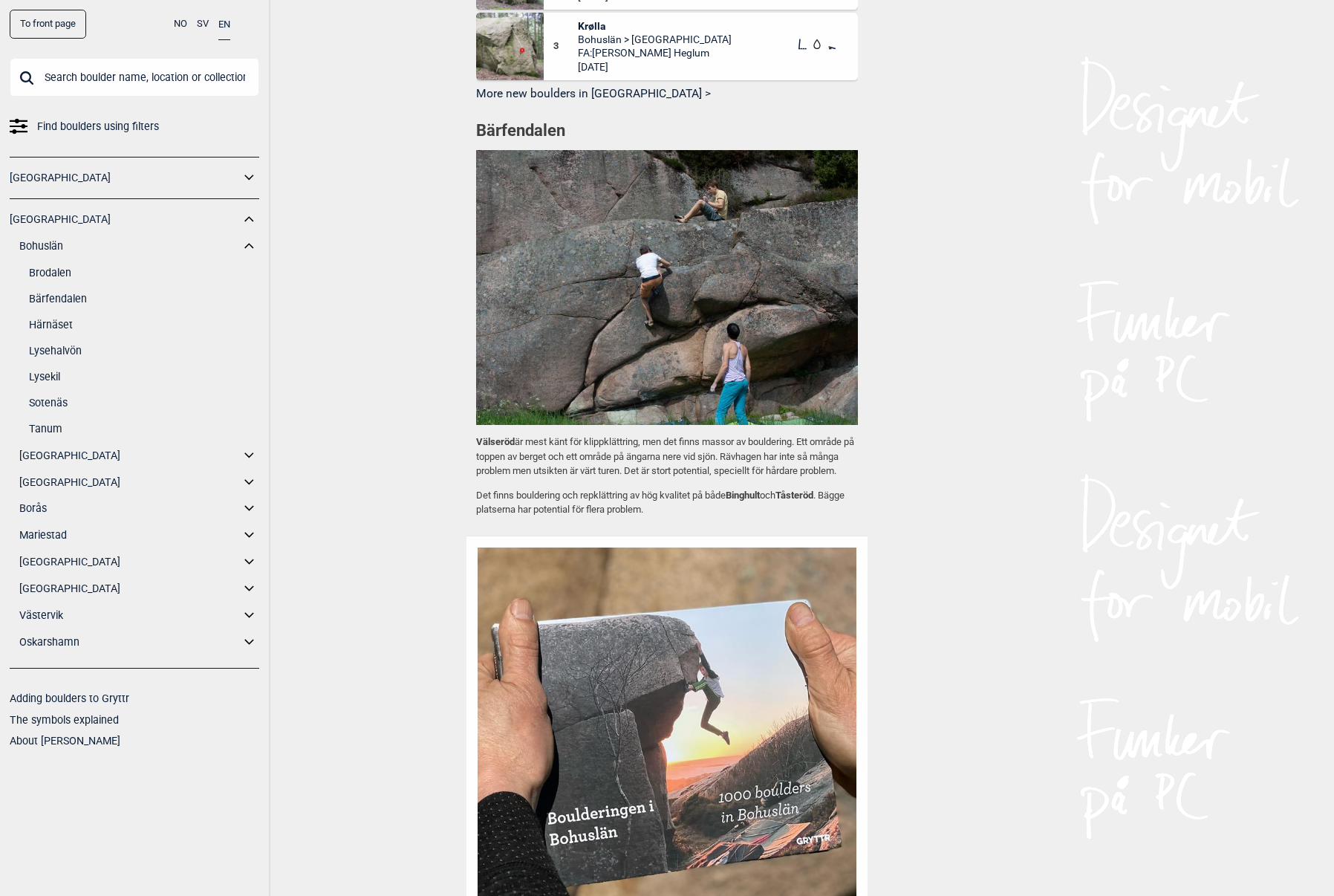
click at [62, 315] on link "Härnäset" at bounding box center [144, 325] width 230 height 22
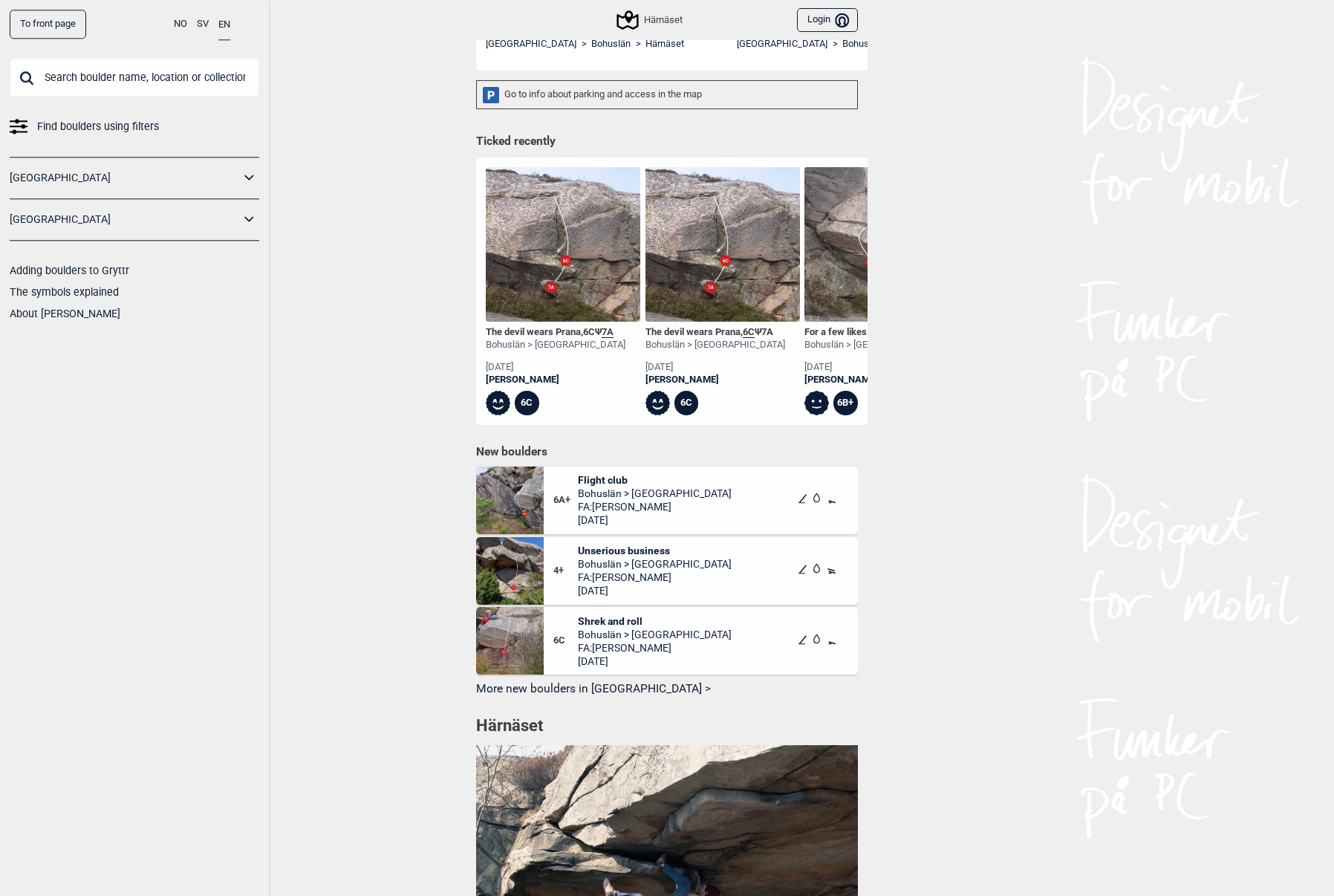
scroll to position [311, 0]
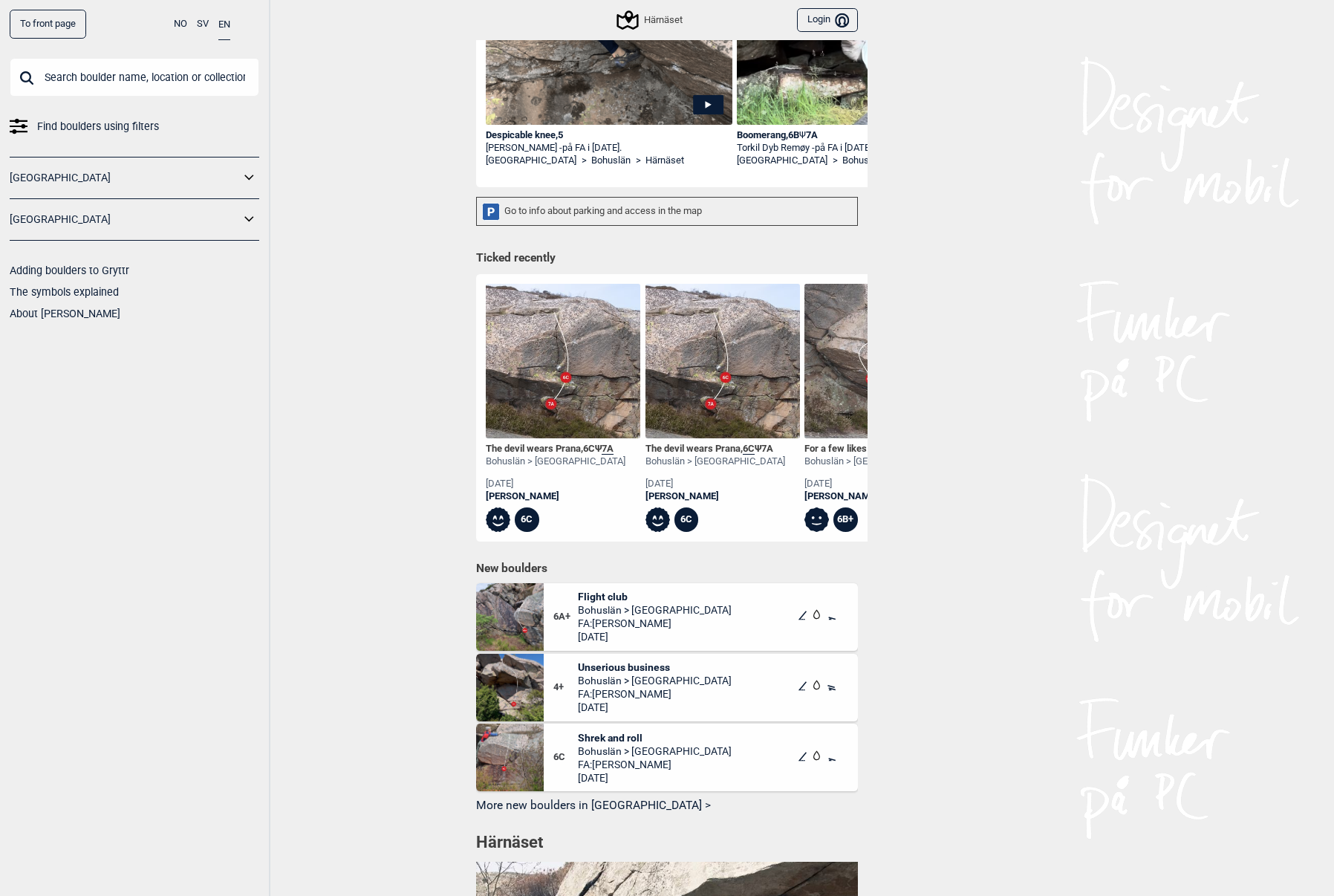
click at [250, 174] on icon at bounding box center [249, 178] width 20 height 22
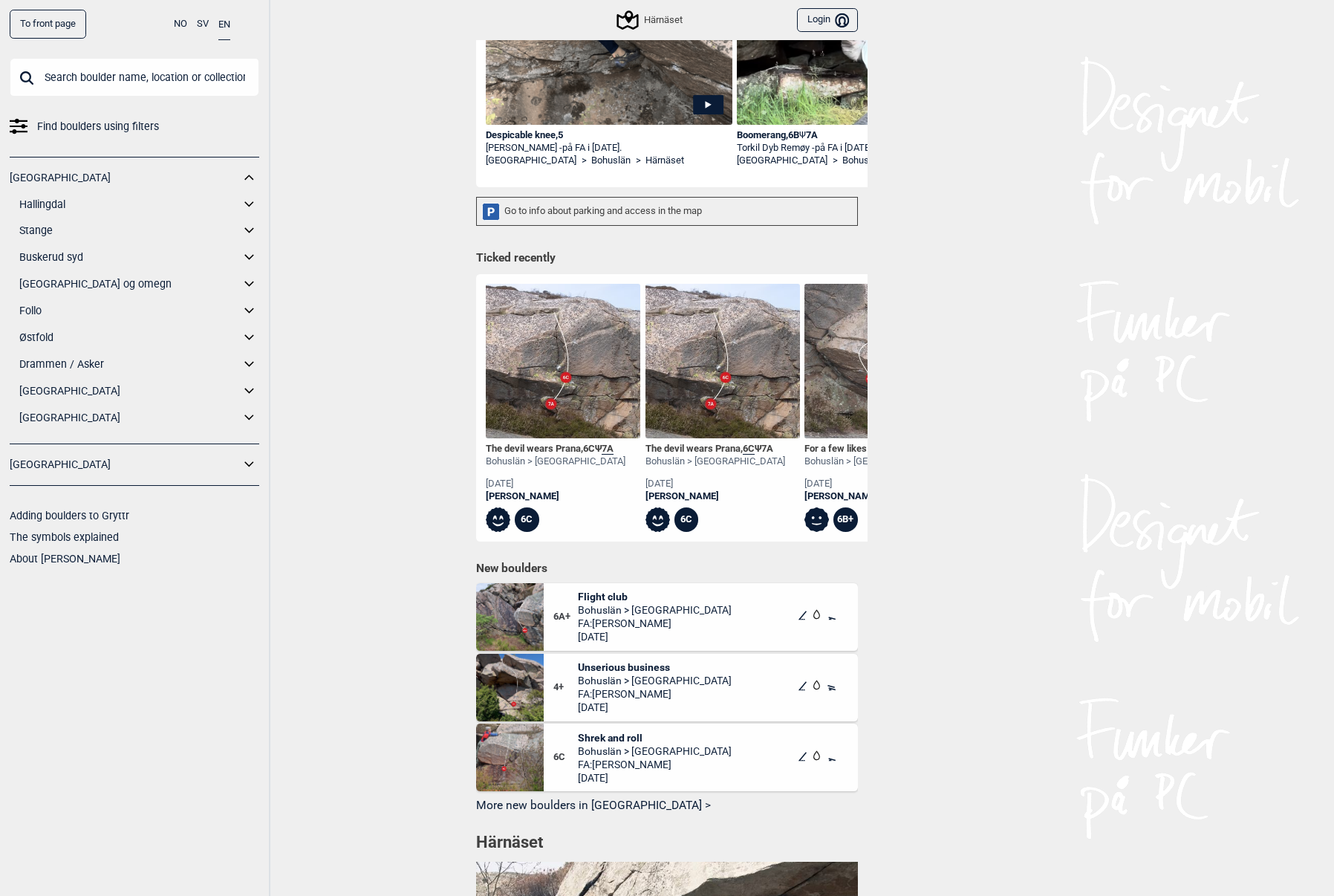
click at [230, 173] on link "[GEOGRAPHIC_DATA]" at bounding box center [124, 178] width 230 height 22
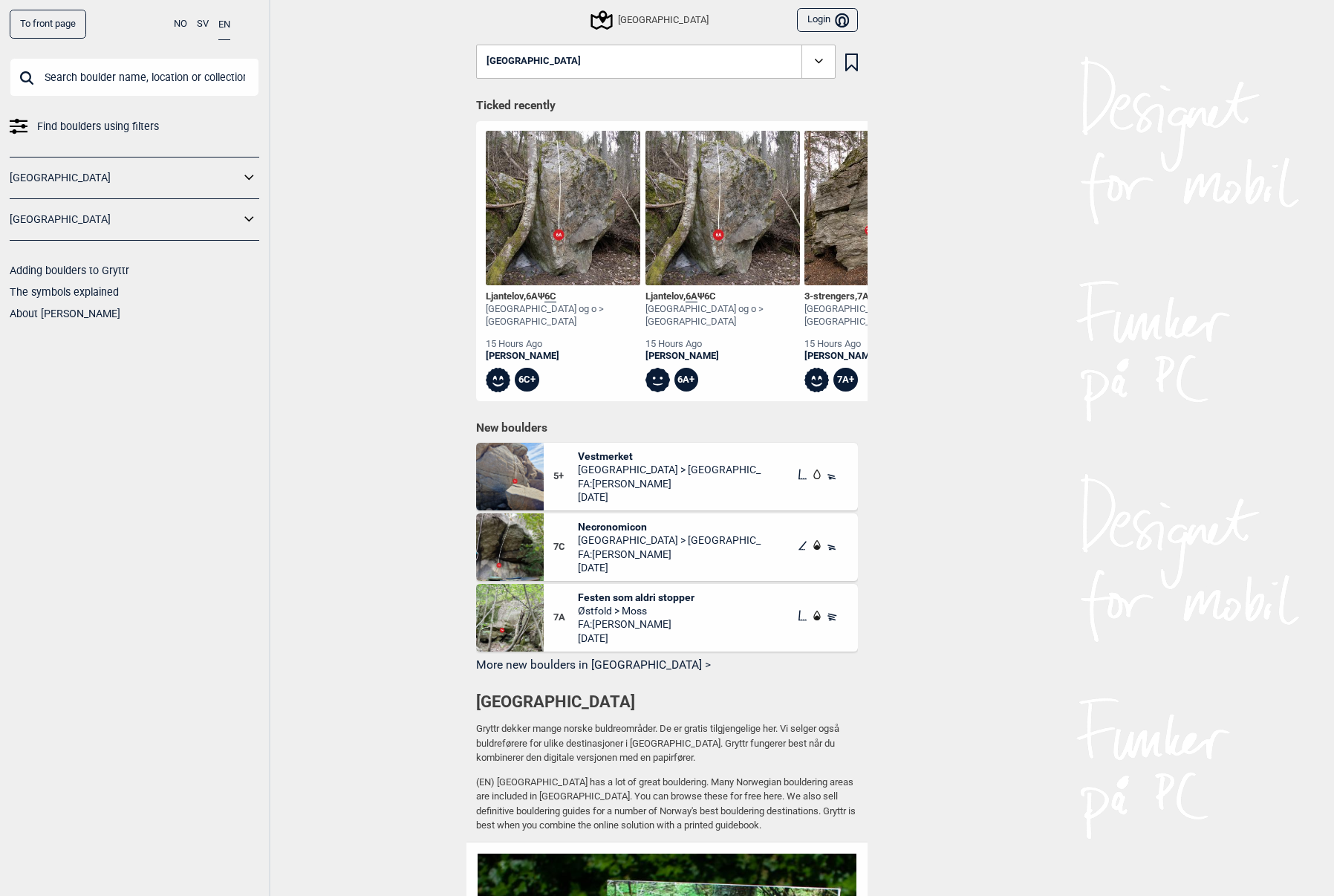
click at [253, 217] on icon at bounding box center [248, 219] width 9 height 5
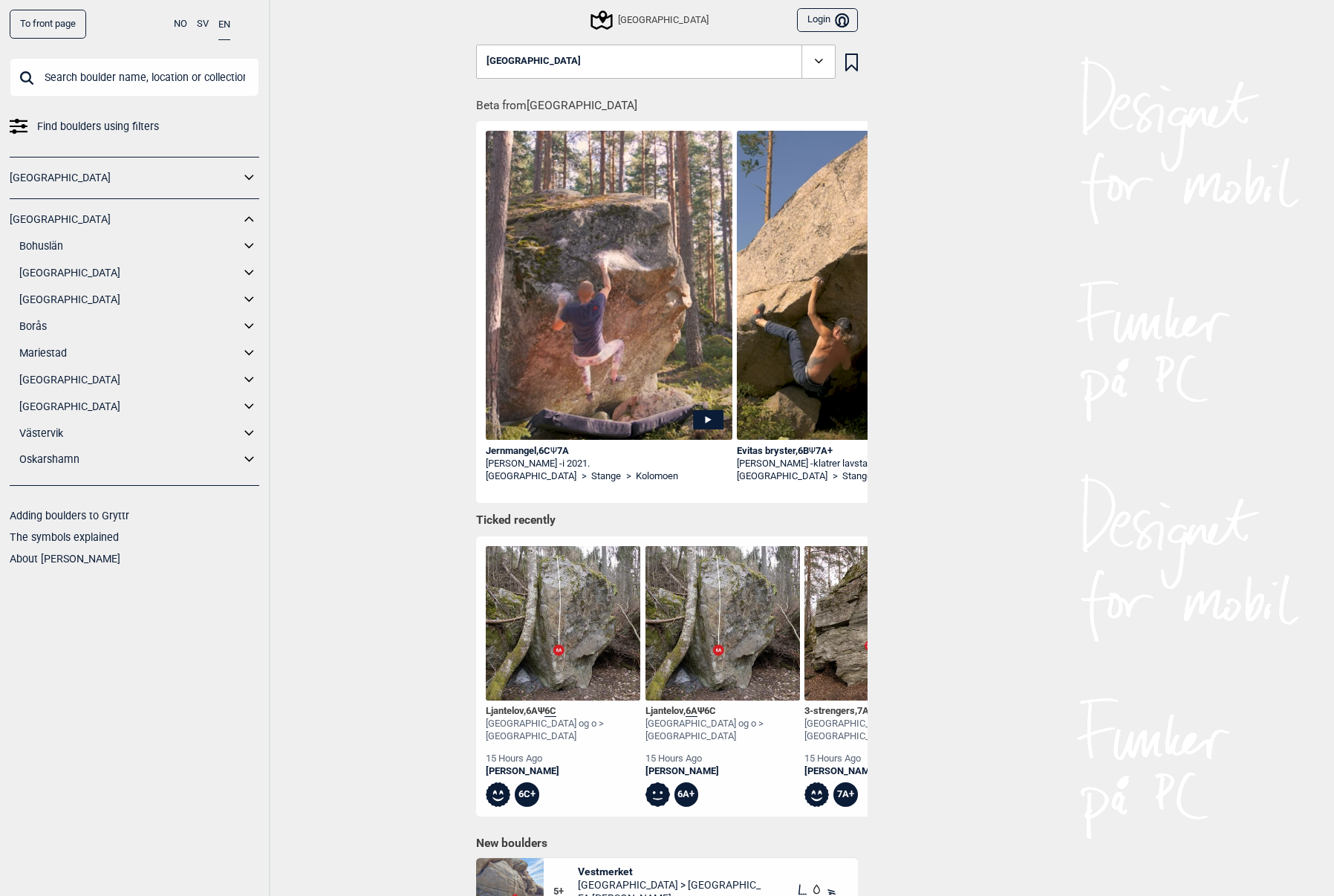
click at [238, 244] on link "Bohuslän" at bounding box center [130, 247] width 221 height 22
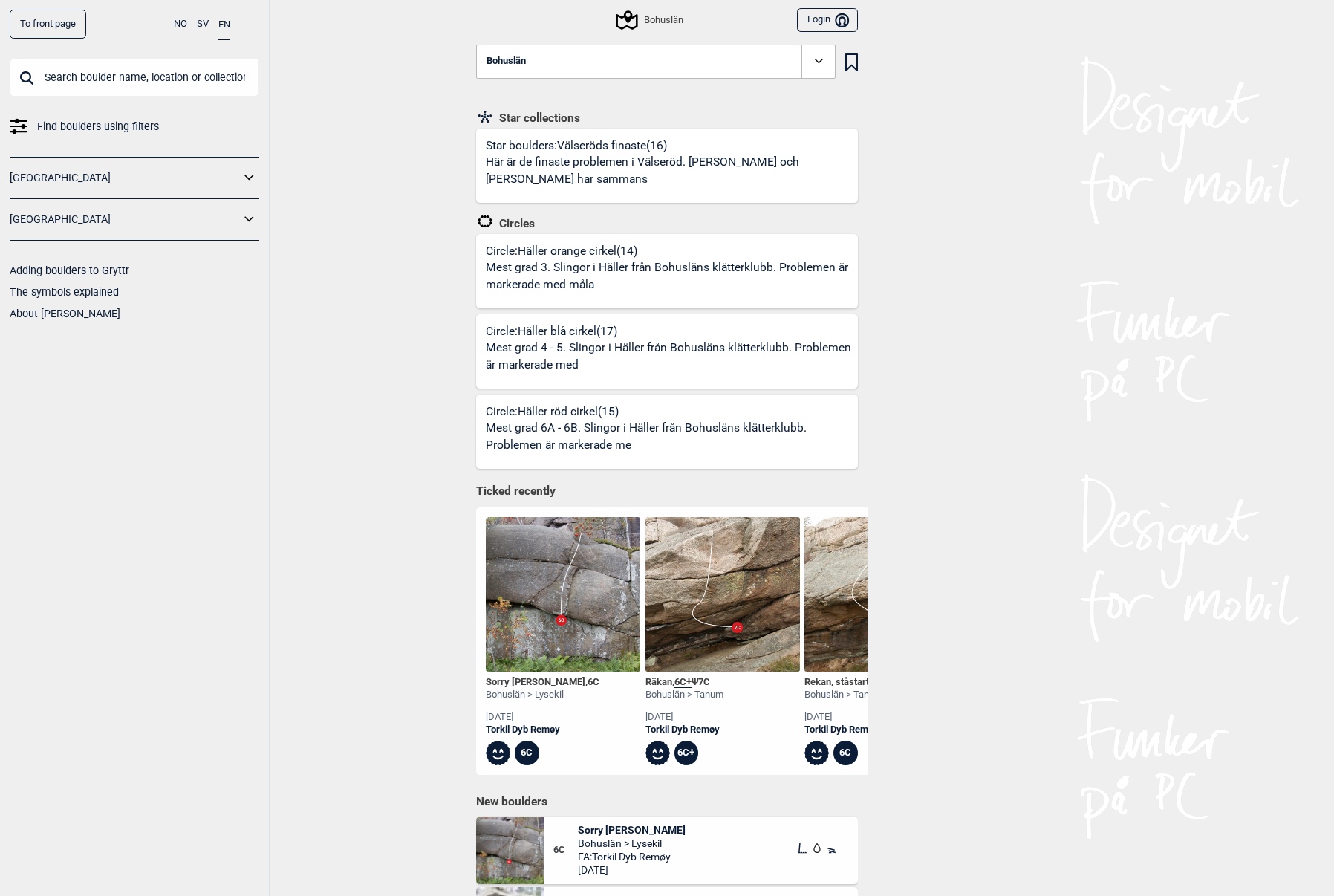
click at [247, 214] on icon at bounding box center [249, 219] width 20 height 22
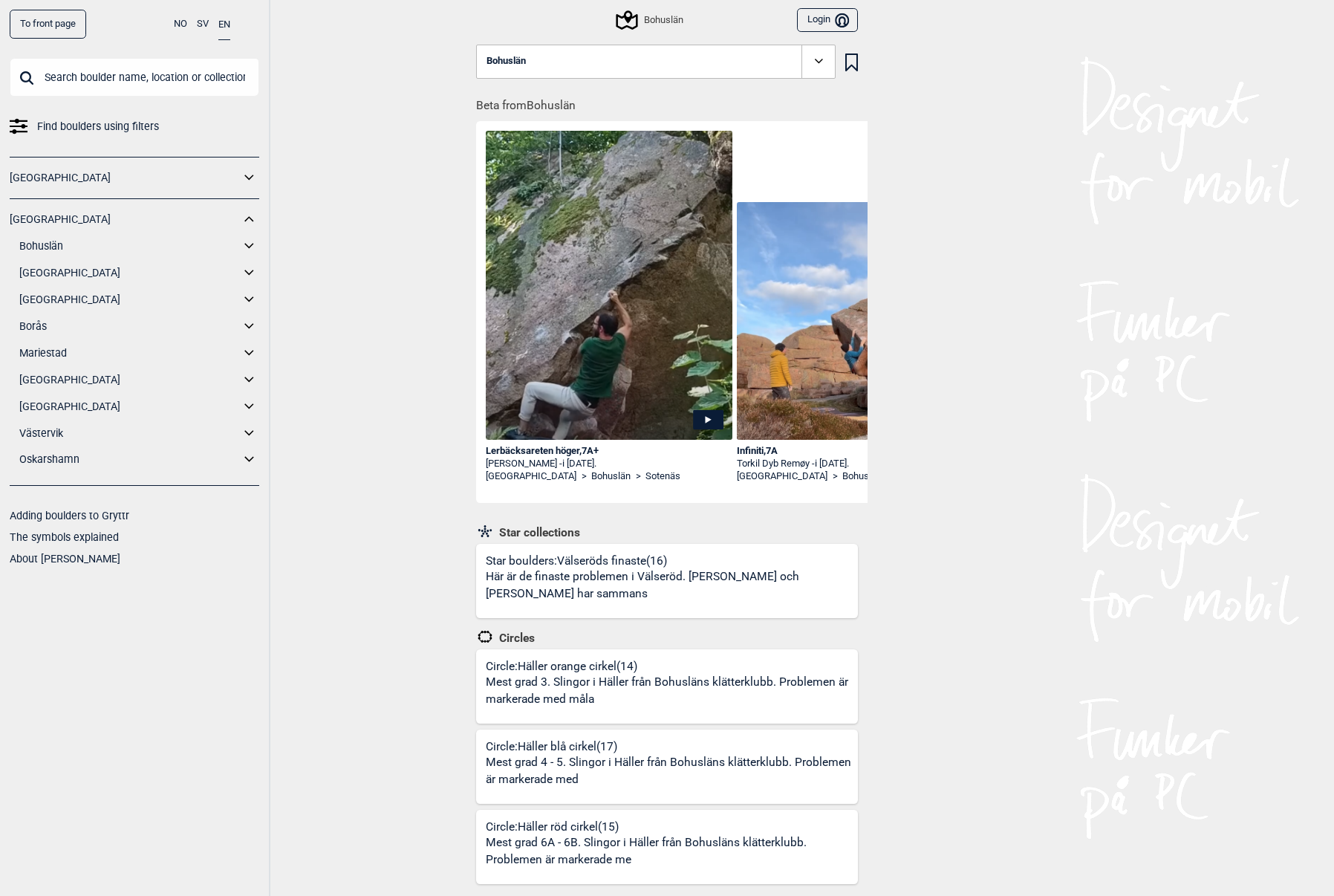
click at [253, 240] on icon at bounding box center [249, 247] width 20 height 22
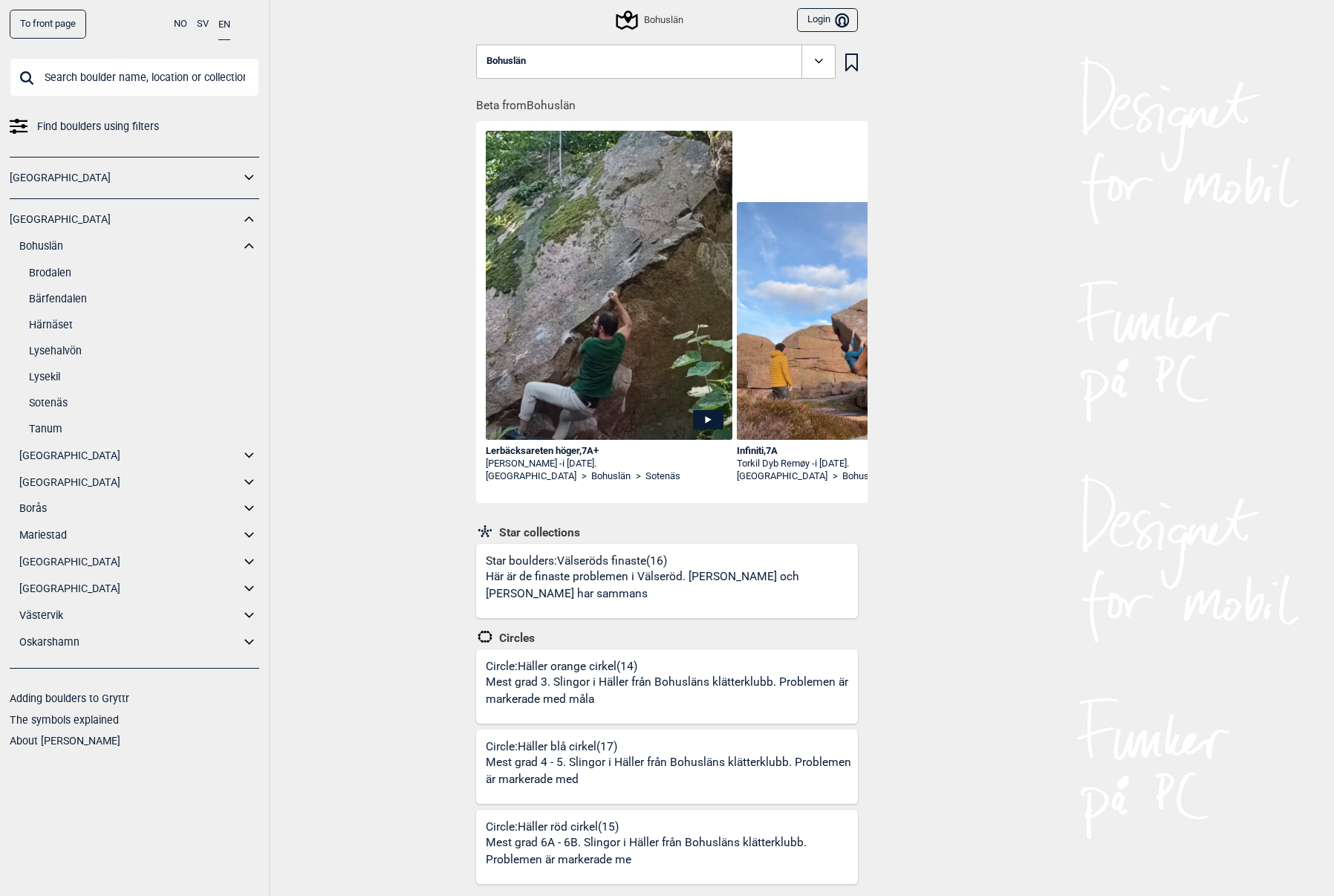
click at [69, 344] on link "Lysehalvön" at bounding box center [144, 351] width 230 height 22
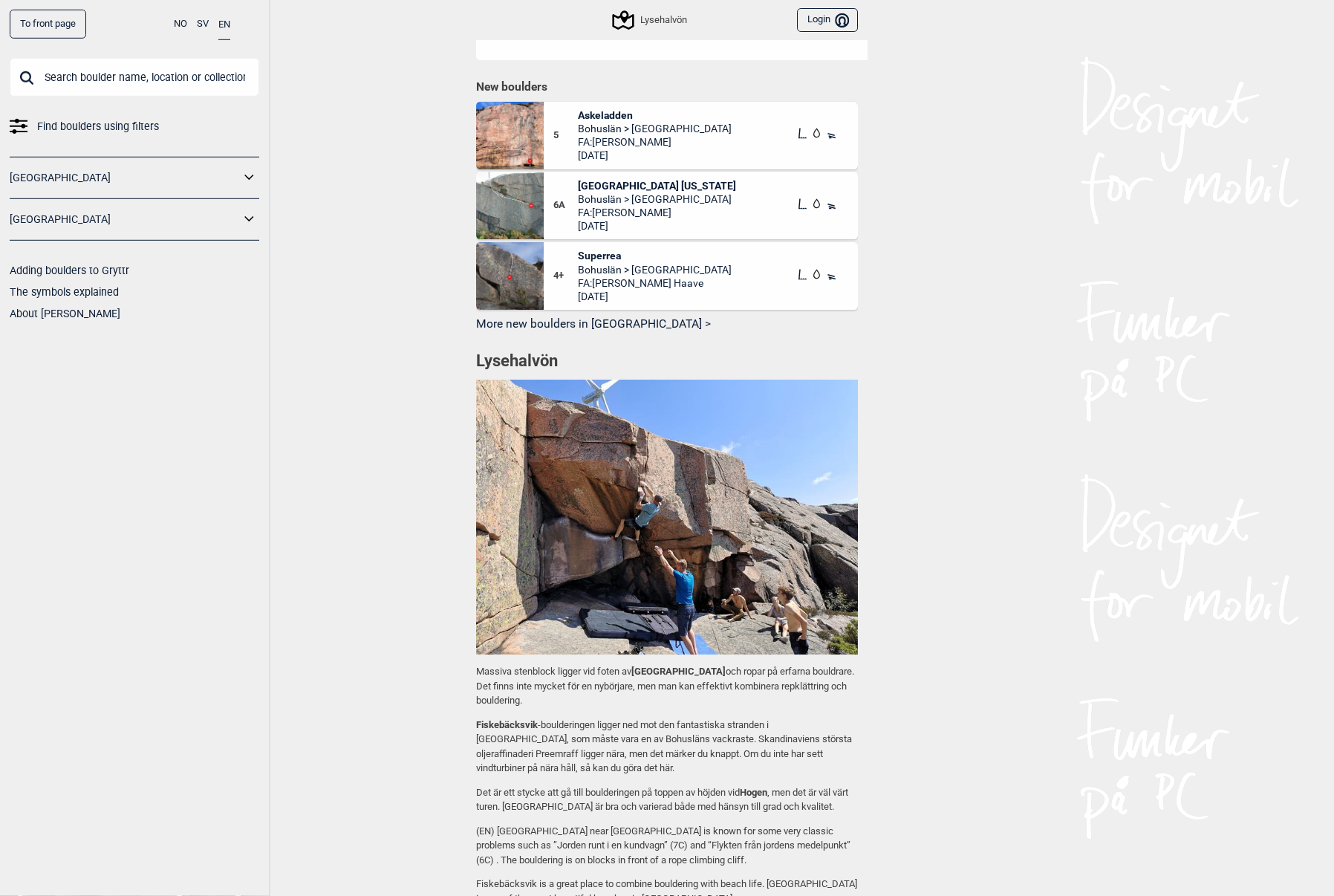
scroll to position [538, 0]
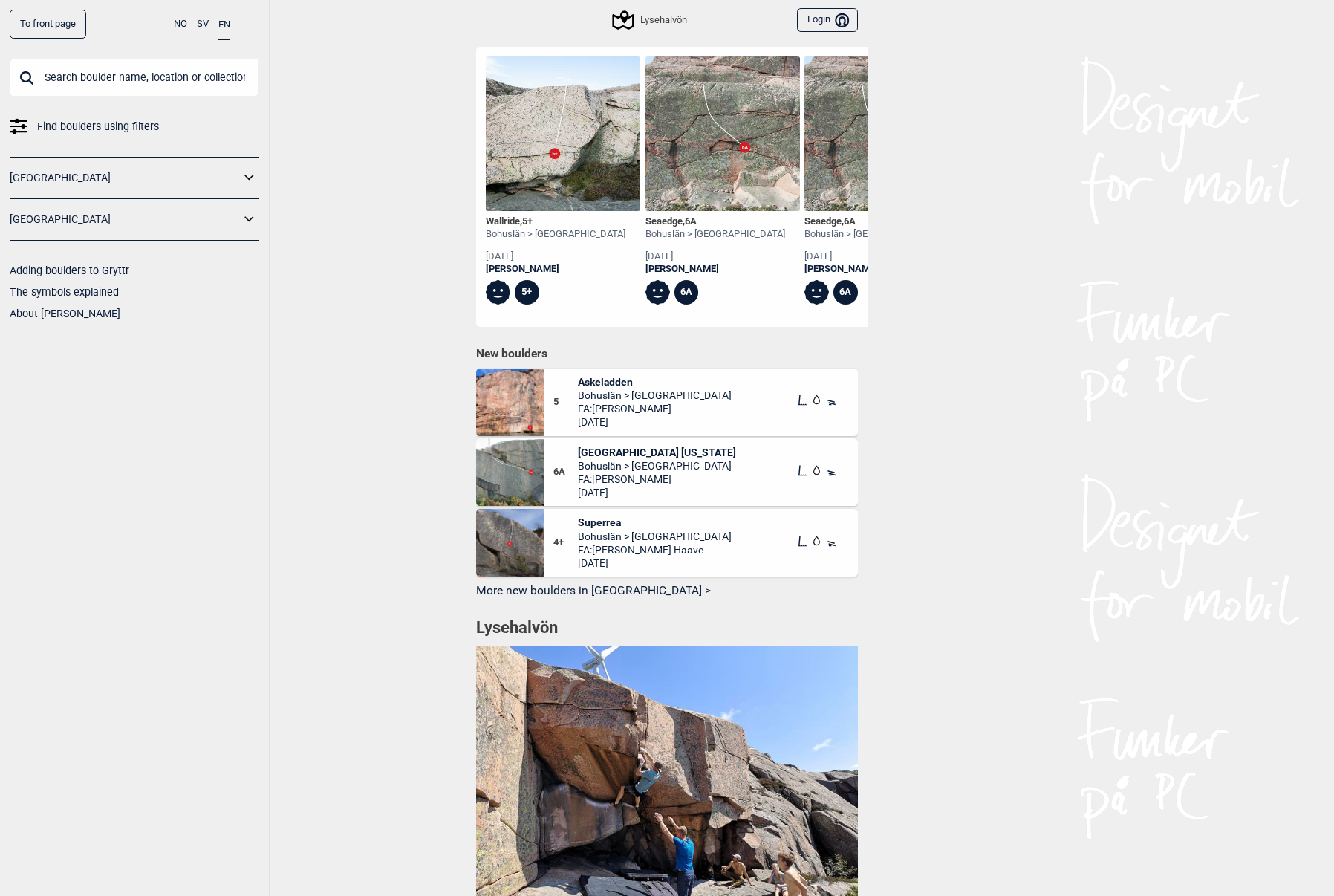
click at [247, 219] on icon at bounding box center [249, 219] width 20 height 22
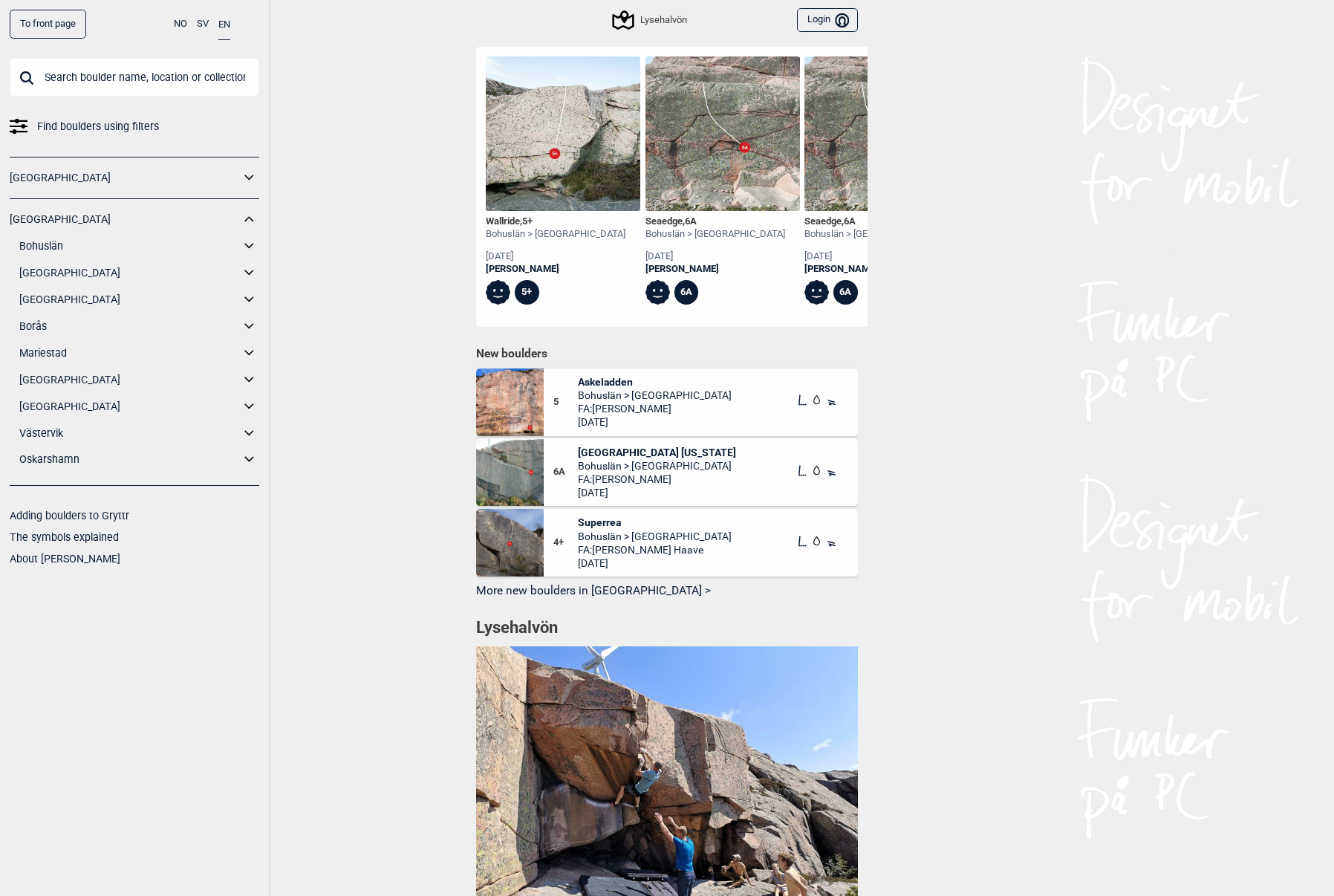
click at [246, 268] on icon at bounding box center [249, 273] width 20 height 22
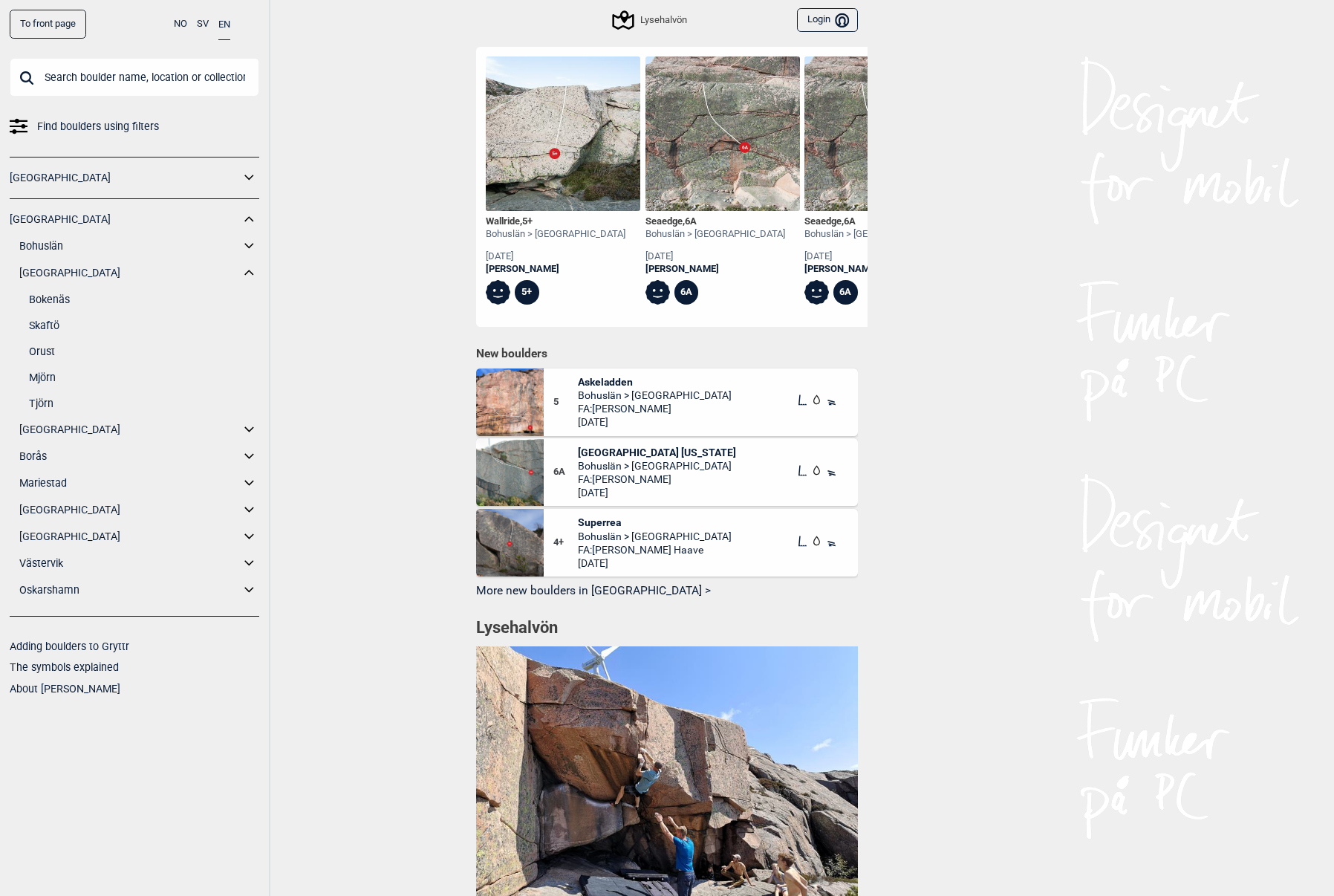
click at [97, 269] on link "[GEOGRAPHIC_DATA]" at bounding box center [130, 273] width 221 height 22
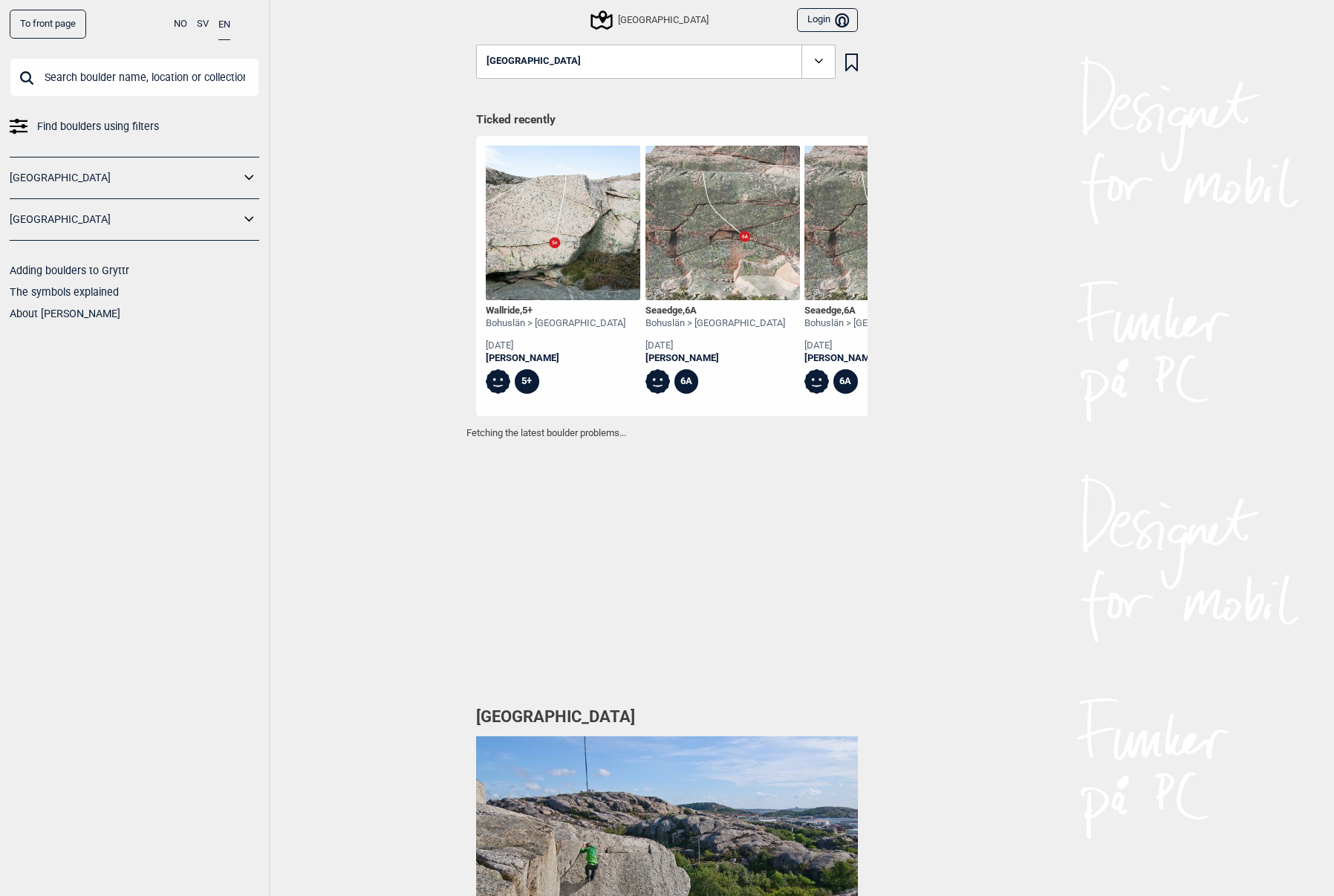
click at [238, 215] on link "[GEOGRAPHIC_DATA]" at bounding box center [124, 219] width 230 height 22
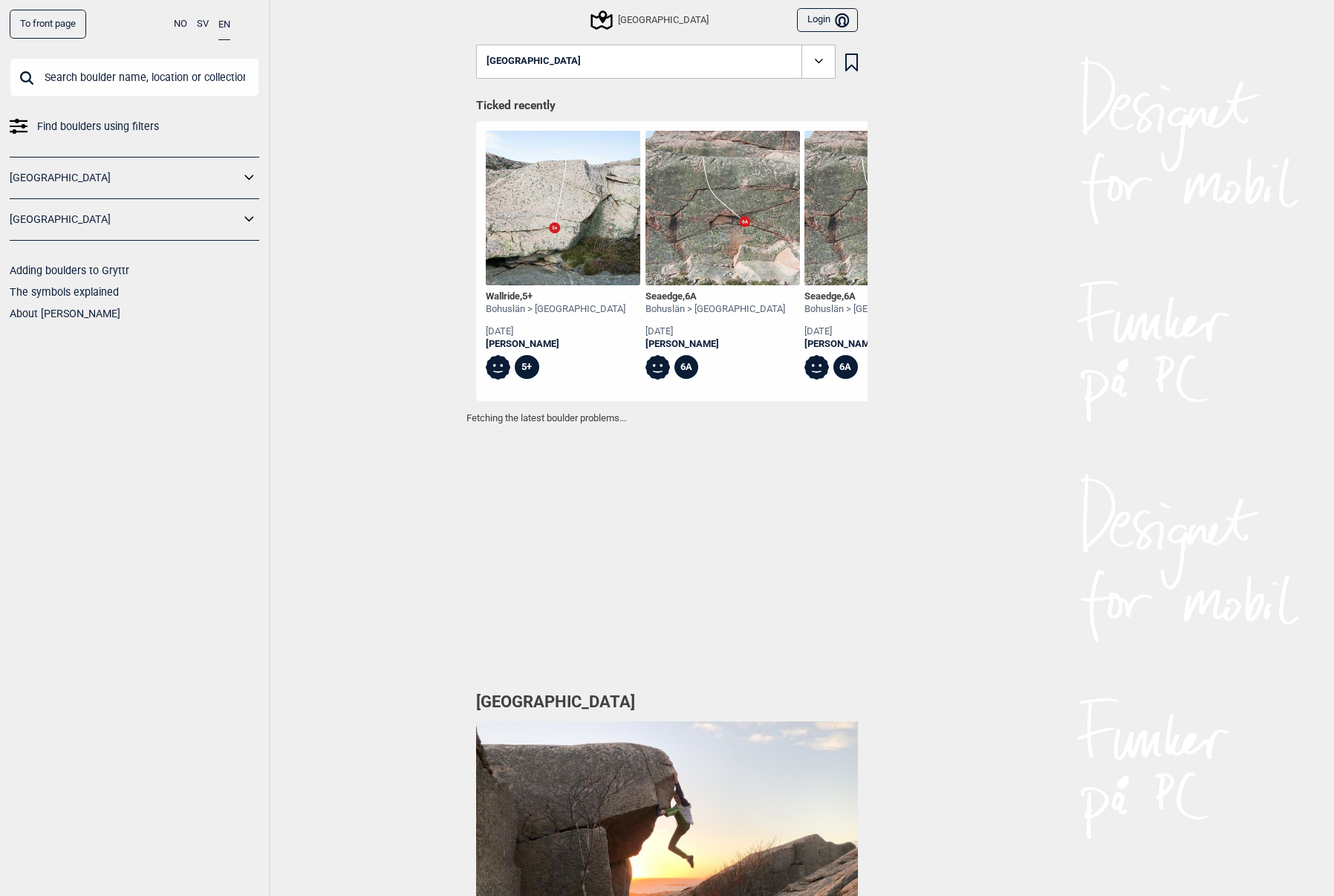
click at [252, 221] on icon at bounding box center [249, 219] width 20 height 22
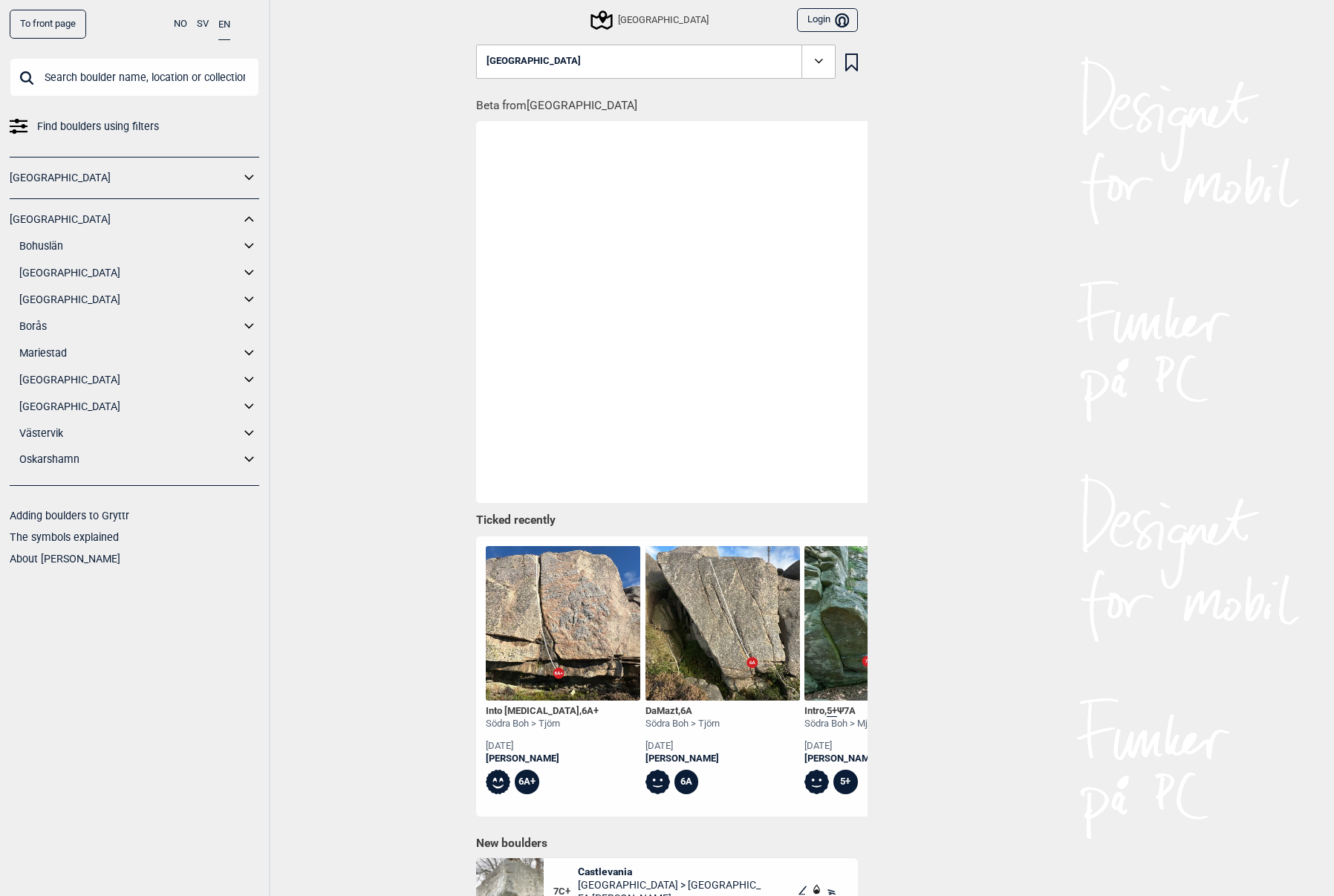
click at [253, 241] on icon at bounding box center [249, 247] width 20 height 22
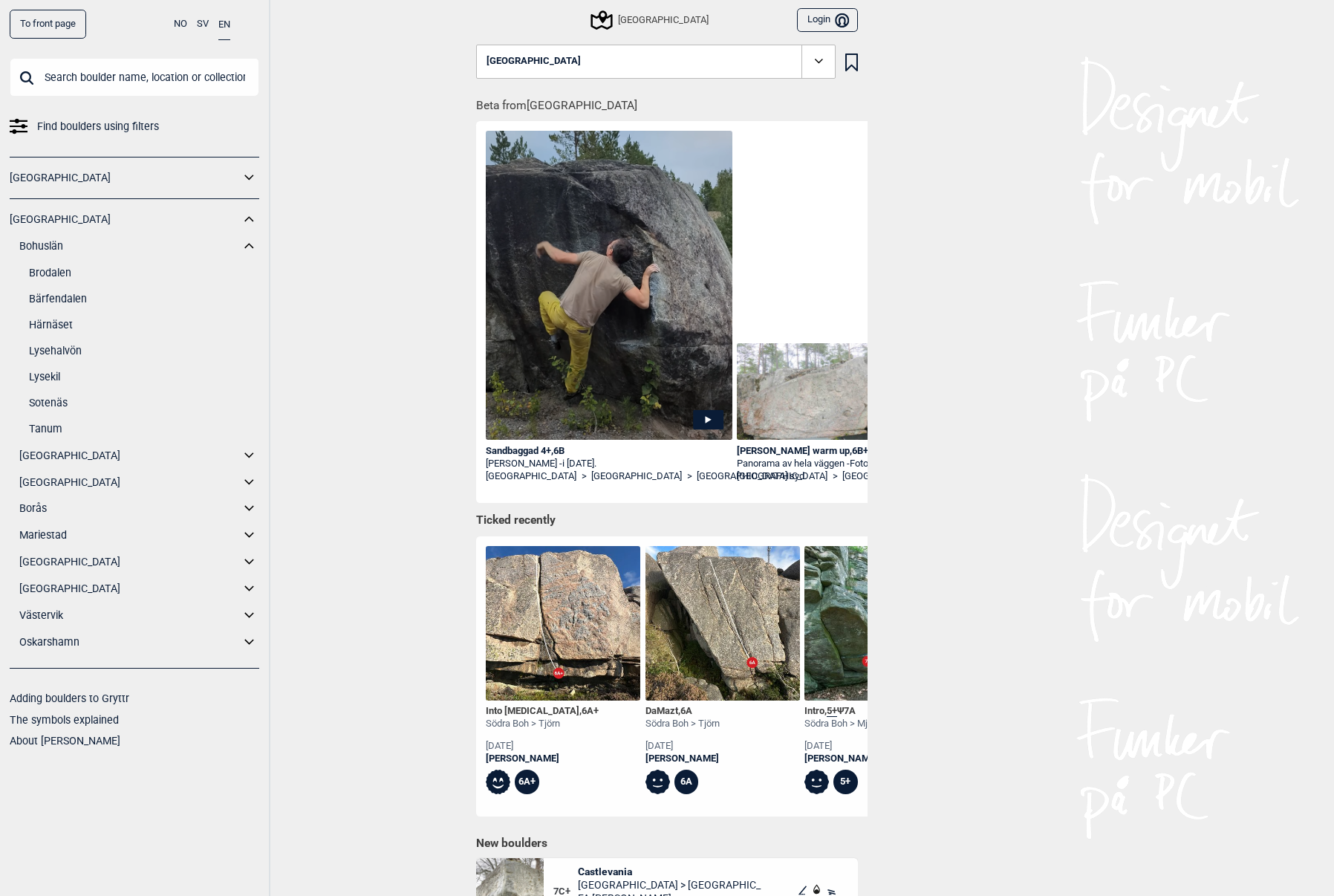
click at [50, 377] on link "Lysekil" at bounding box center [144, 377] width 230 height 22
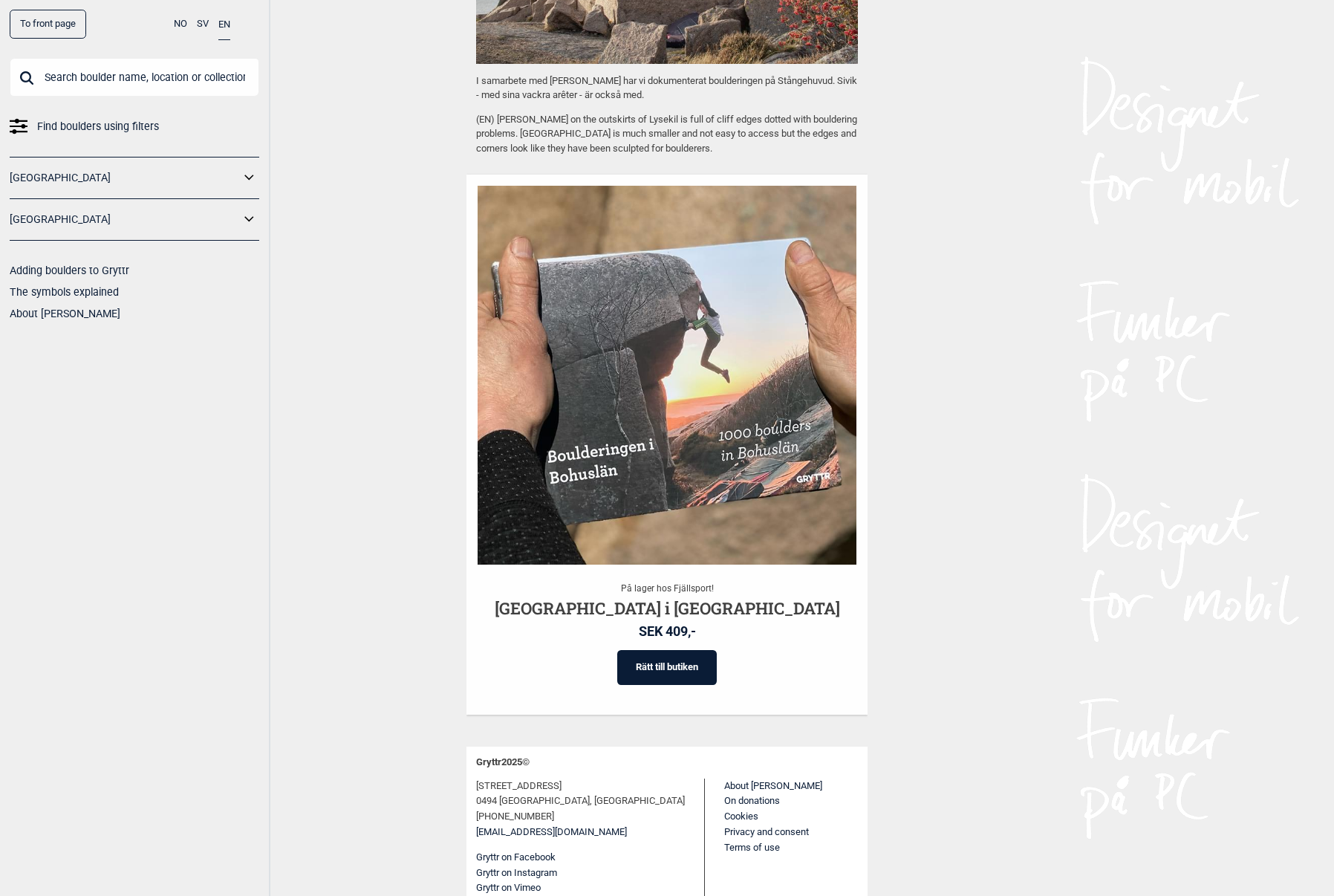
scroll to position [997, 0]
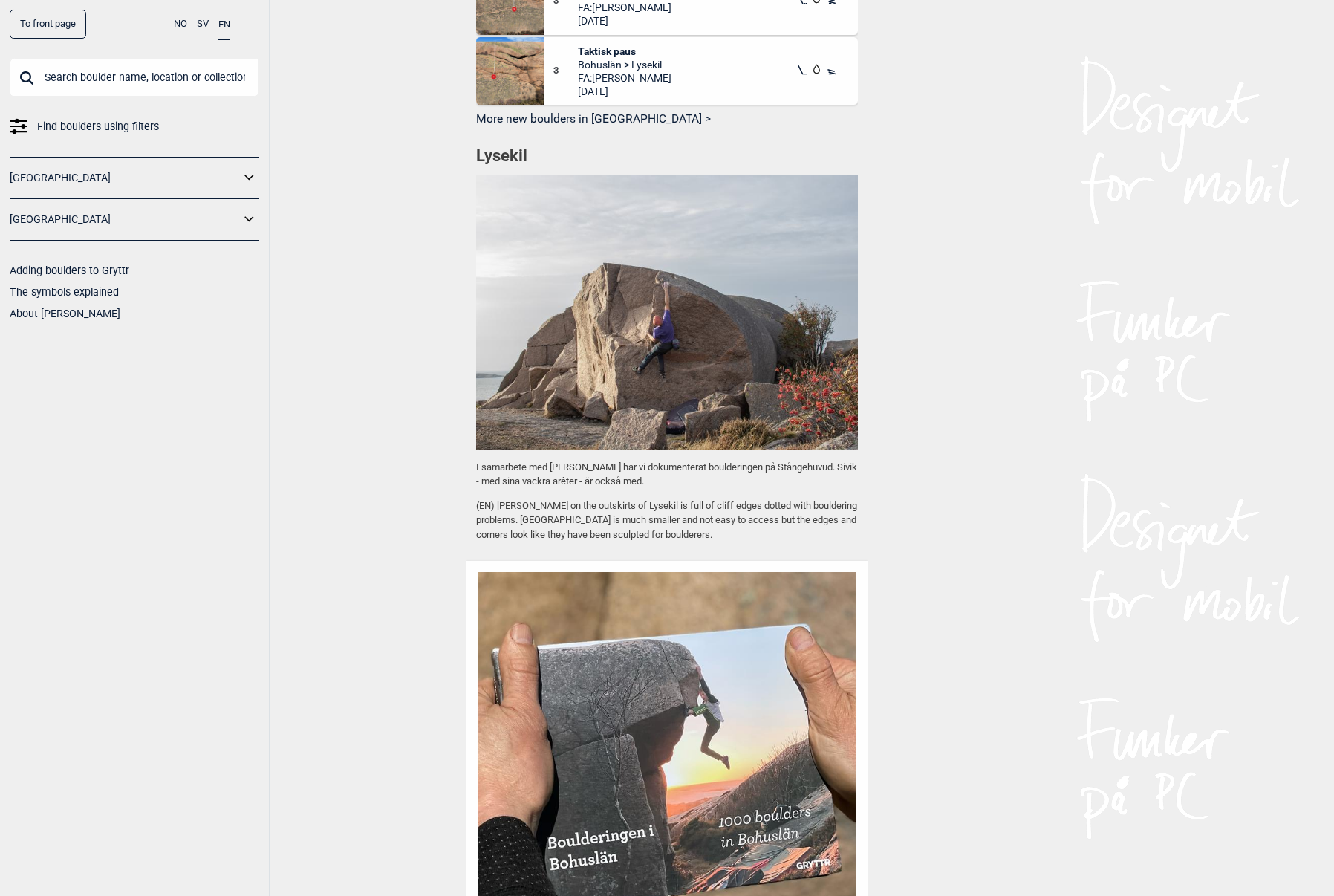
click at [247, 215] on icon at bounding box center [249, 219] width 20 height 22
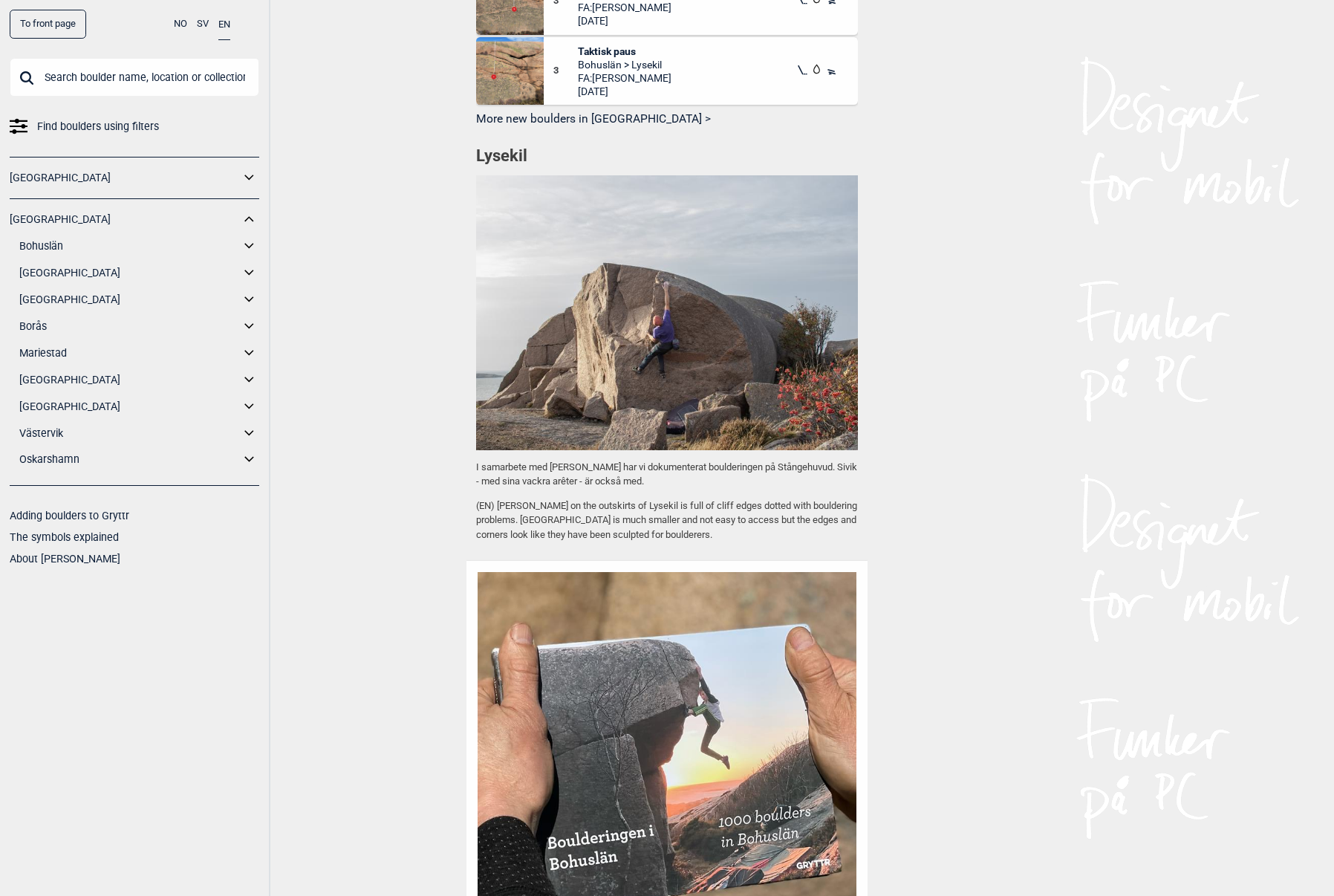
click at [244, 244] on icon at bounding box center [249, 247] width 20 height 22
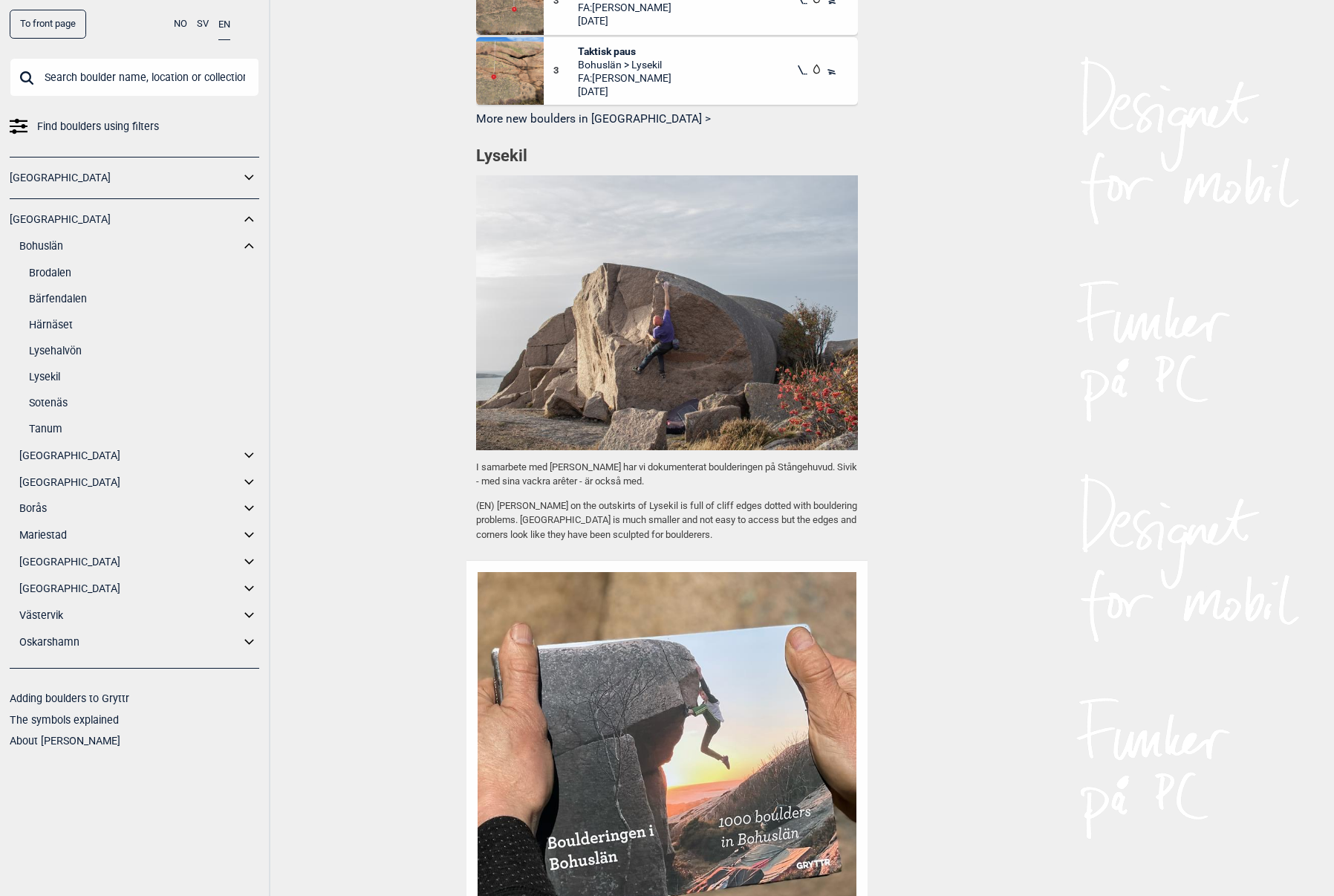
click at [60, 402] on link "Sotenäs" at bounding box center [144, 403] width 230 height 22
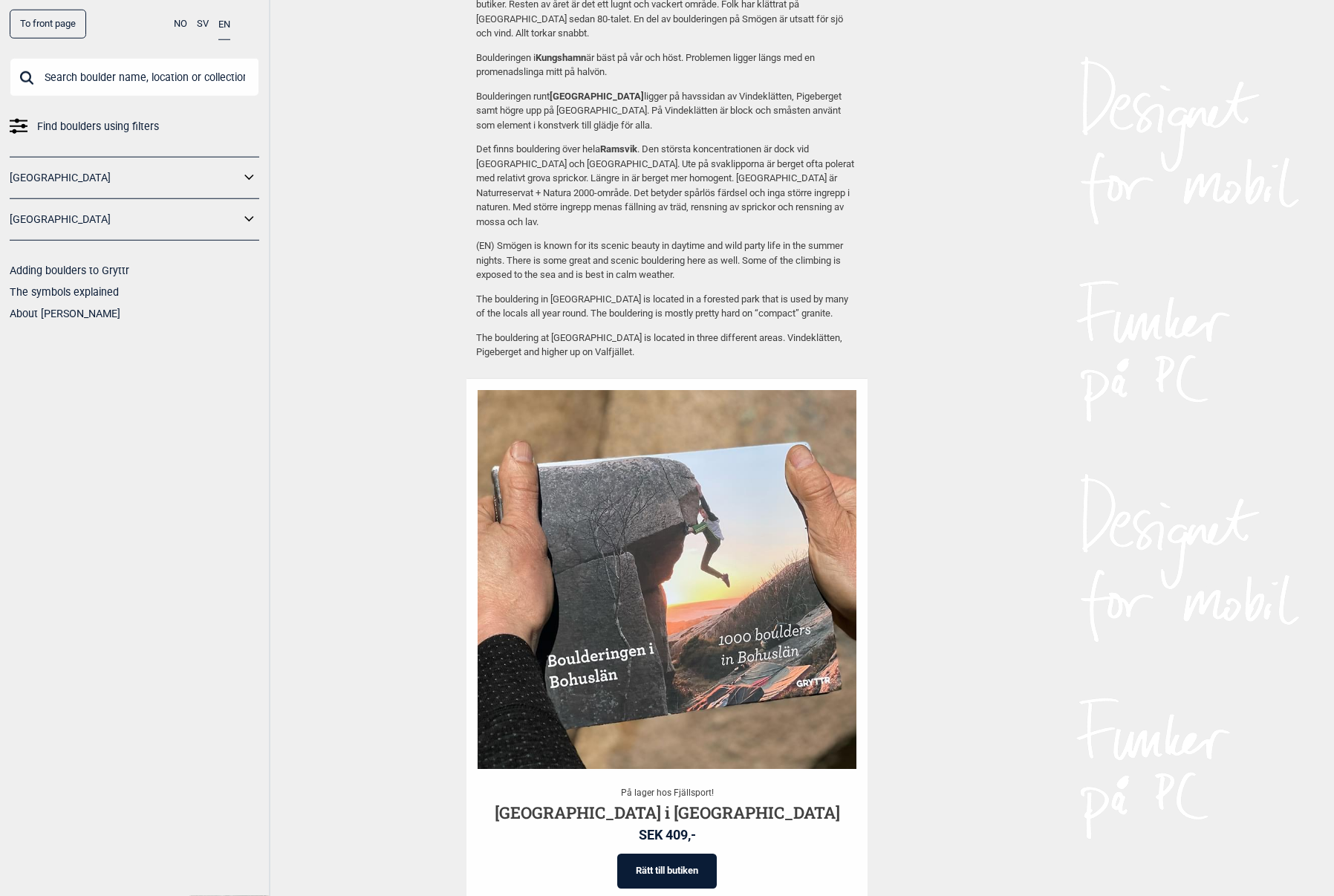
scroll to position [1334, 0]
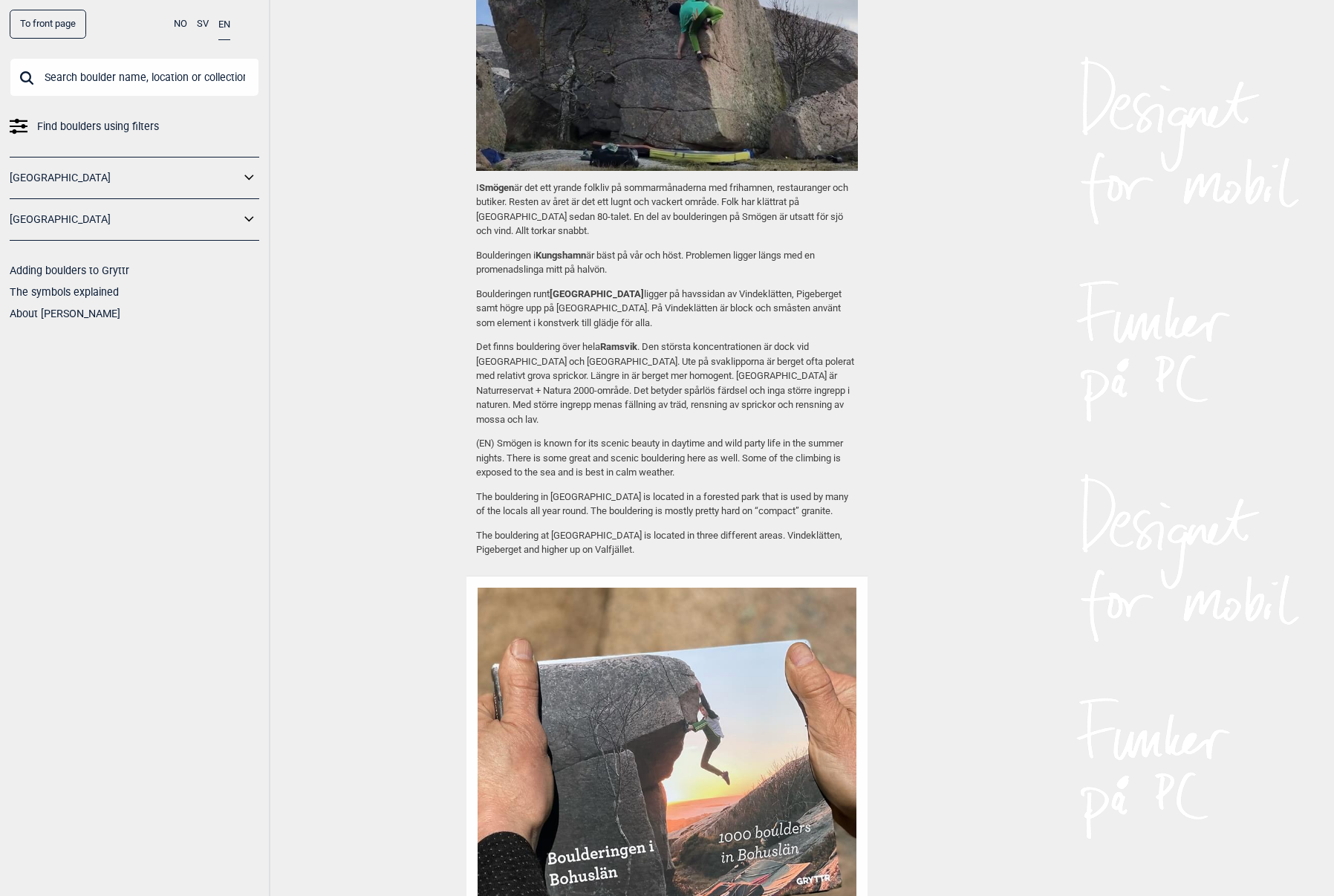
click at [247, 179] on icon at bounding box center [249, 178] width 20 height 22
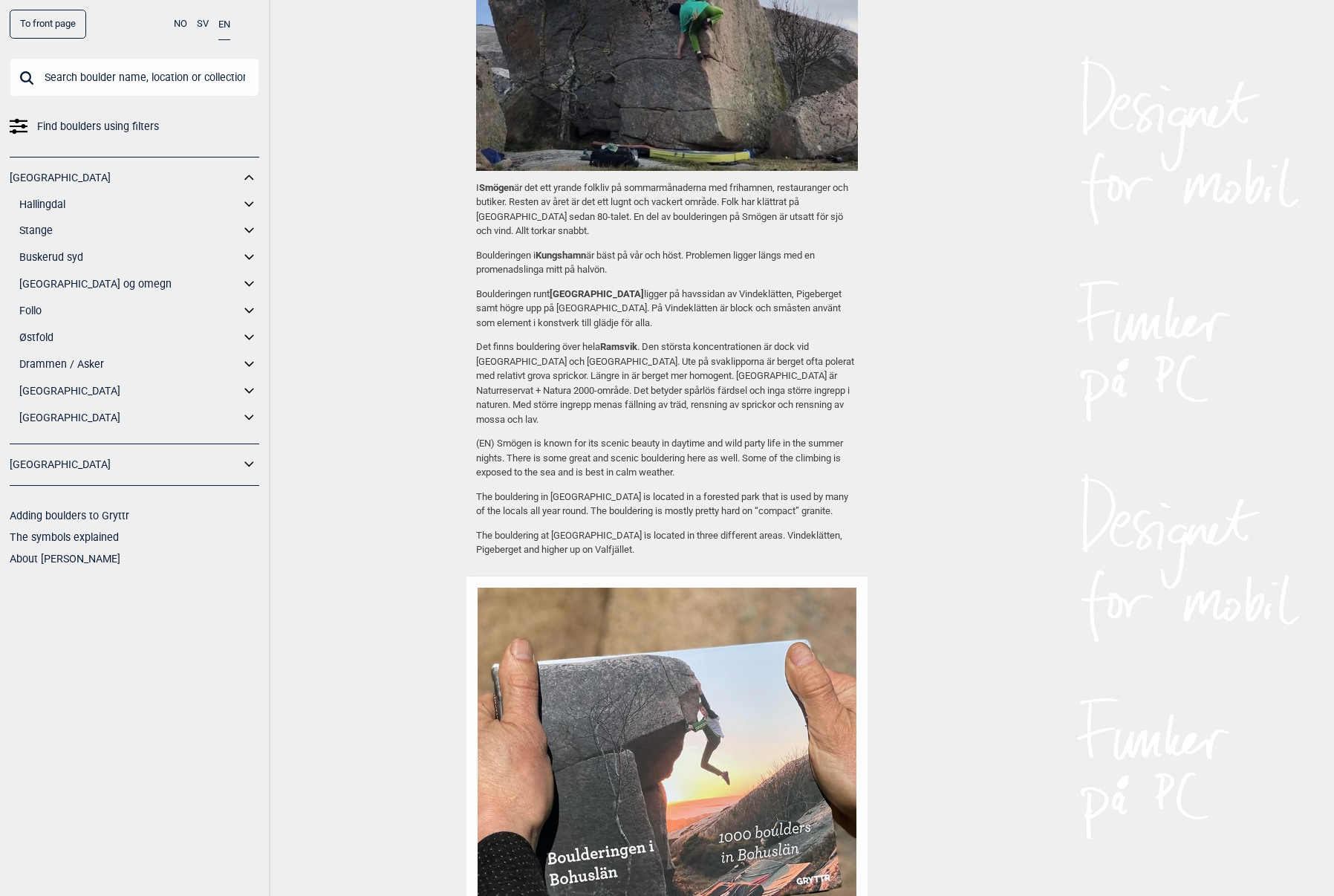
click at [252, 169] on icon at bounding box center [249, 178] width 20 height 22
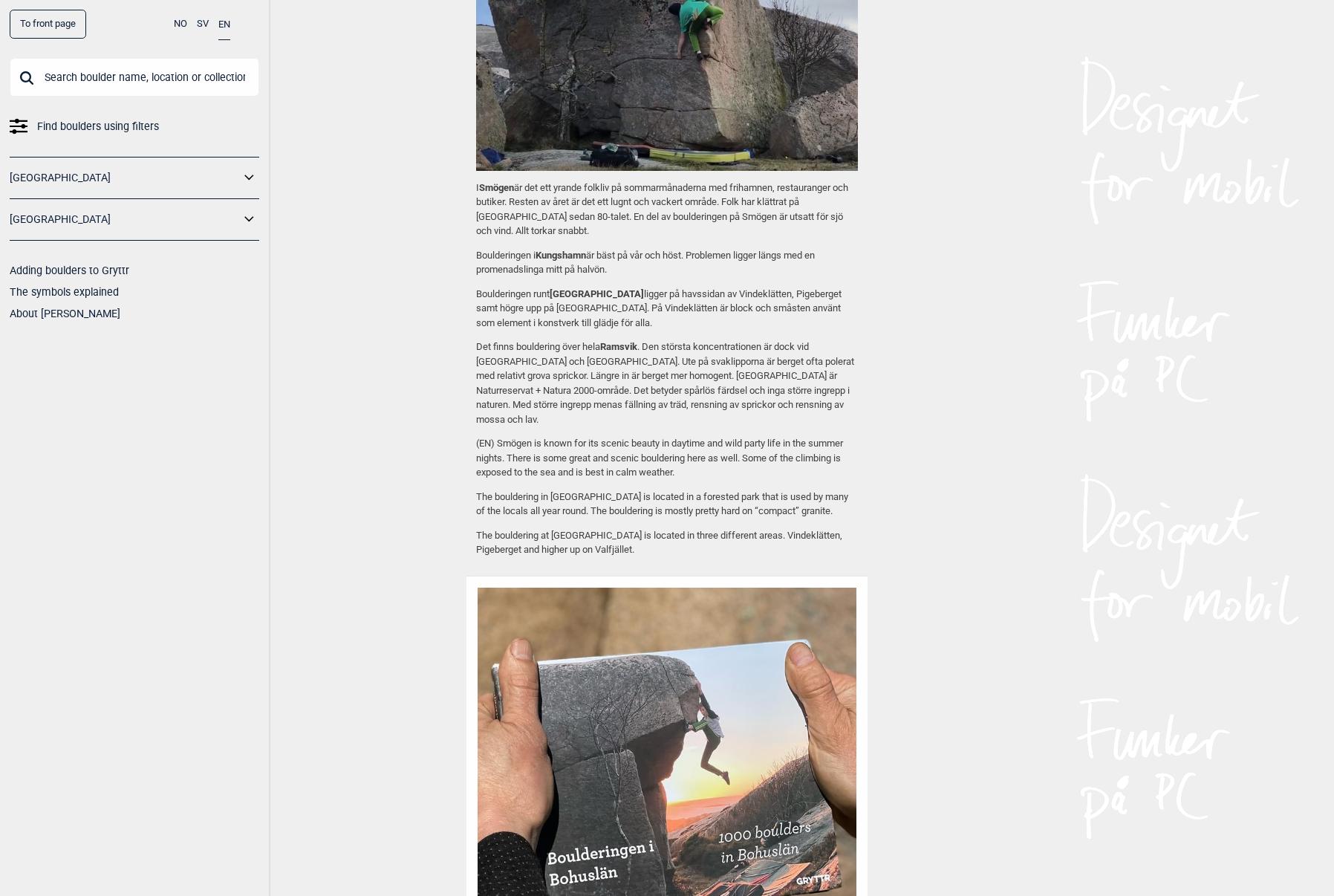
click at [244, 216] on icon at bounding box center [249, 219] width 20 height 22
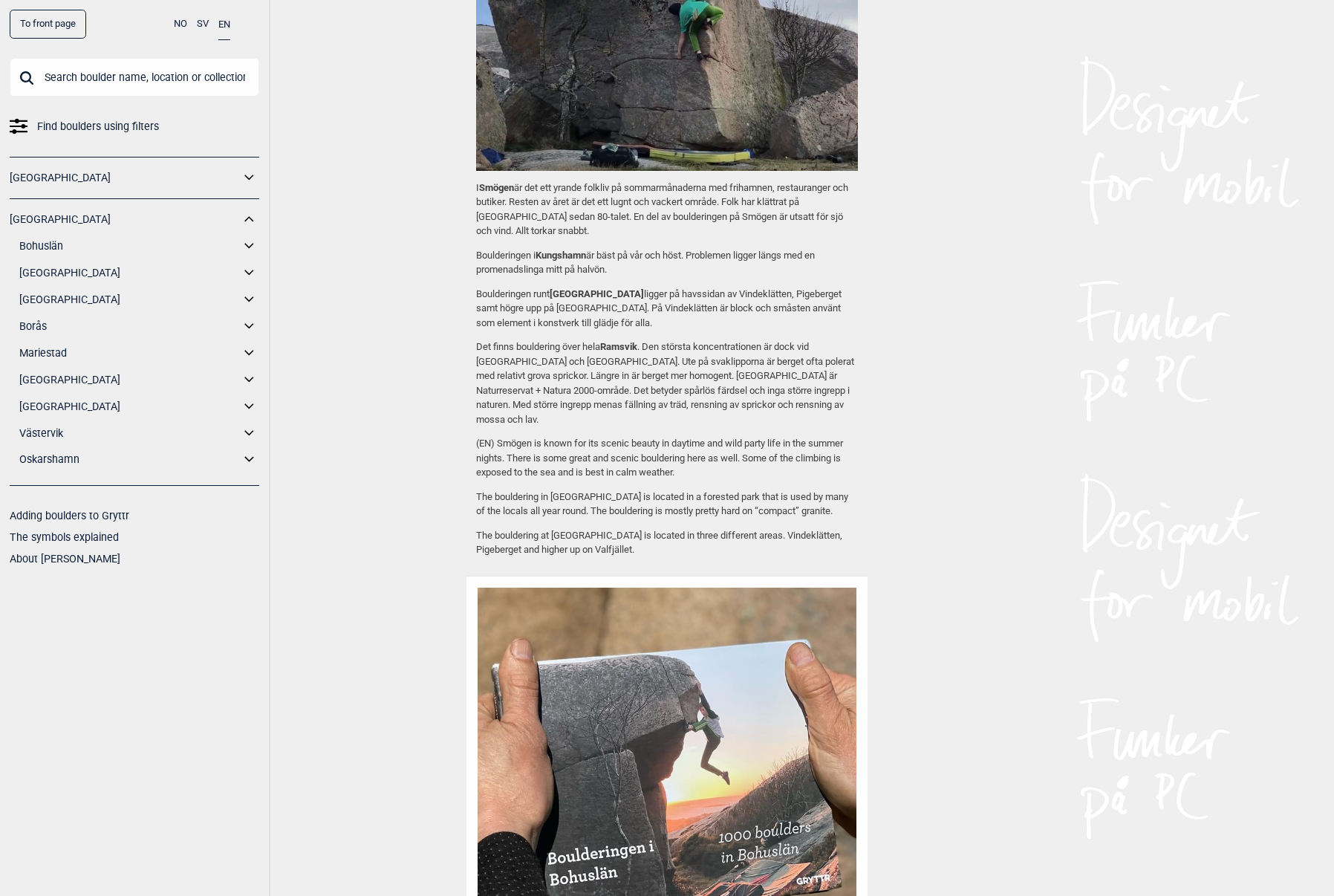
click at [254, 245] on icon at bounding box center [249, 247] width 20 height 22
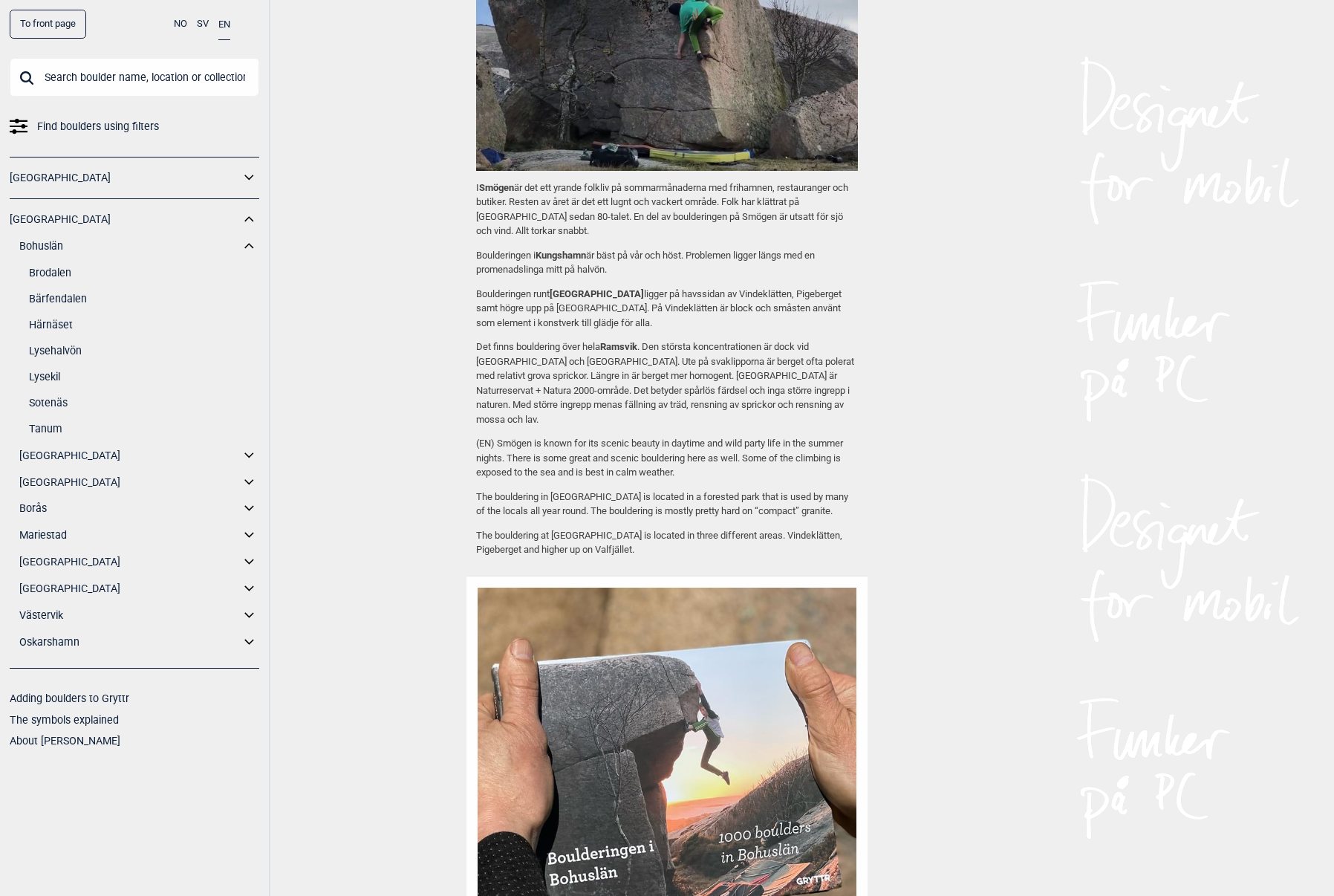
click at [42, 424] on link "Tanum" at bounding box center [144, 429] width 230 height 22
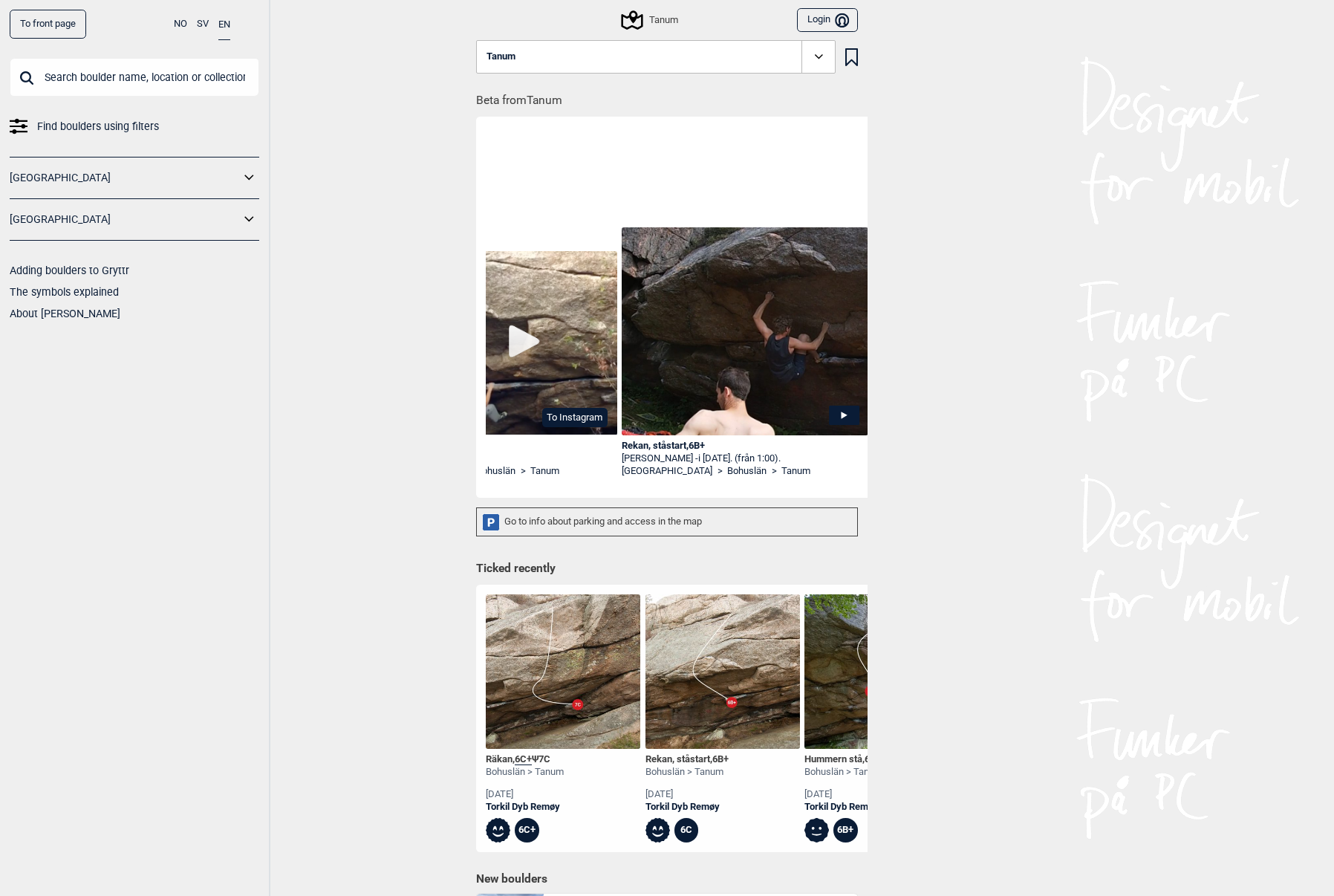
click at [519, 338] on img at bounding box center [494, 343] width 247 height 184
